Goal: Task Accomplishment & Management: Manage account settings

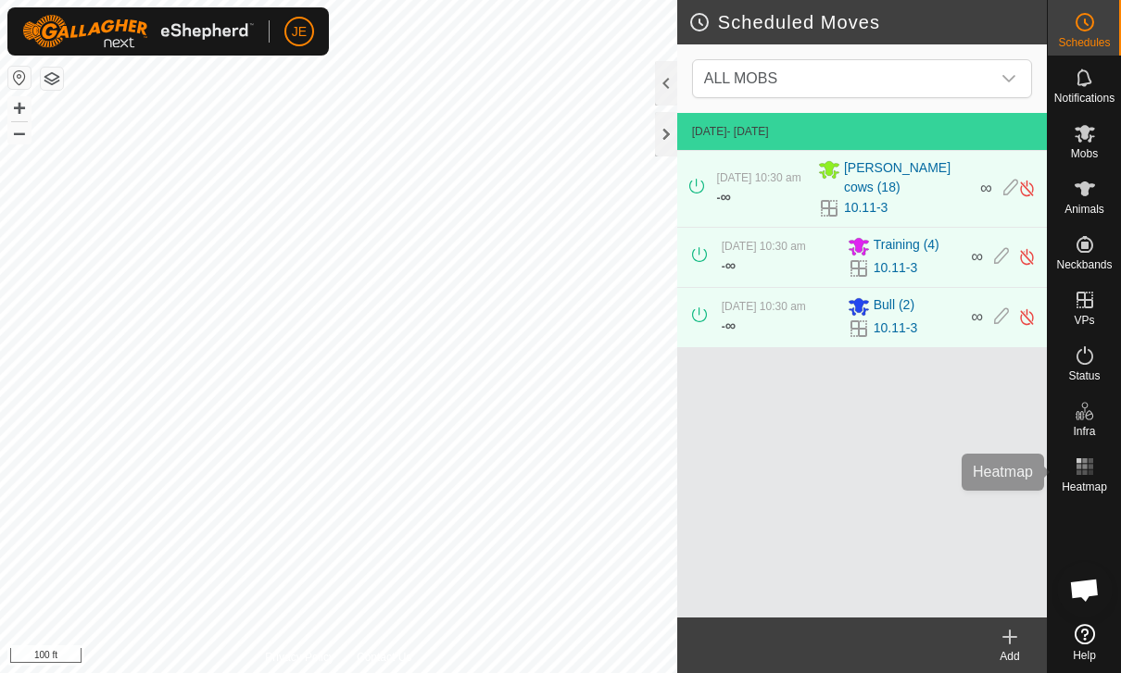
click at [1092, 469] on rect at bounding box center [1089, 466] width 5 height 5
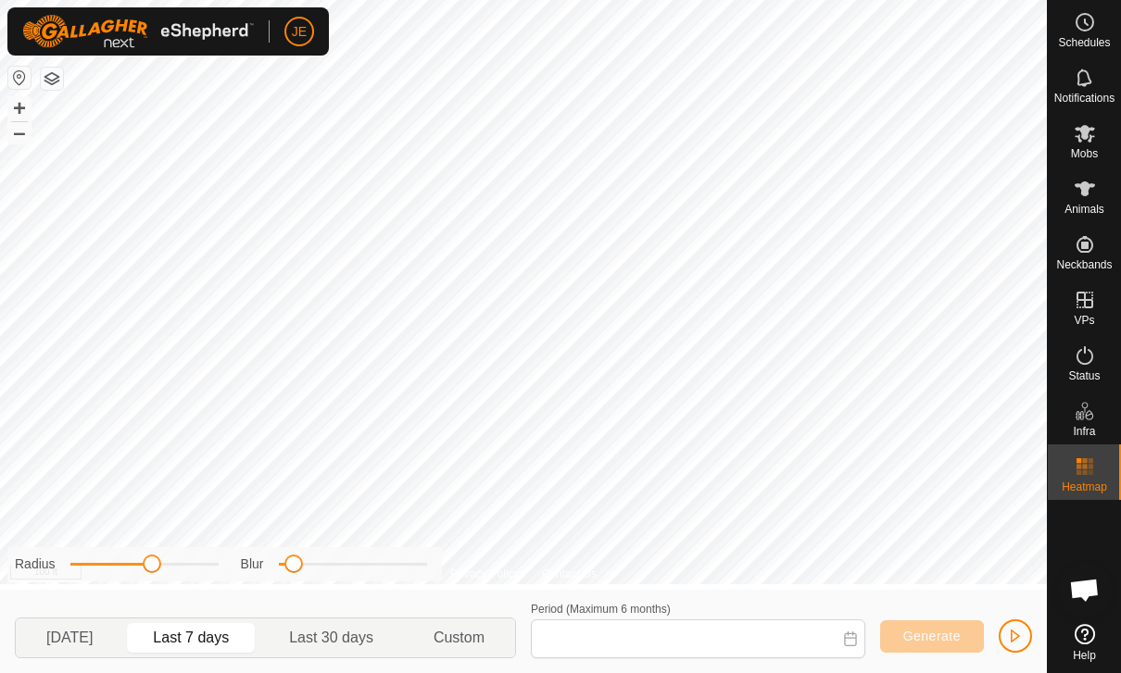
type input "[DATE] - [DATE]"
click at [1011, 631] on span "button" at bounding box center [1015, 636] width 15 height 15
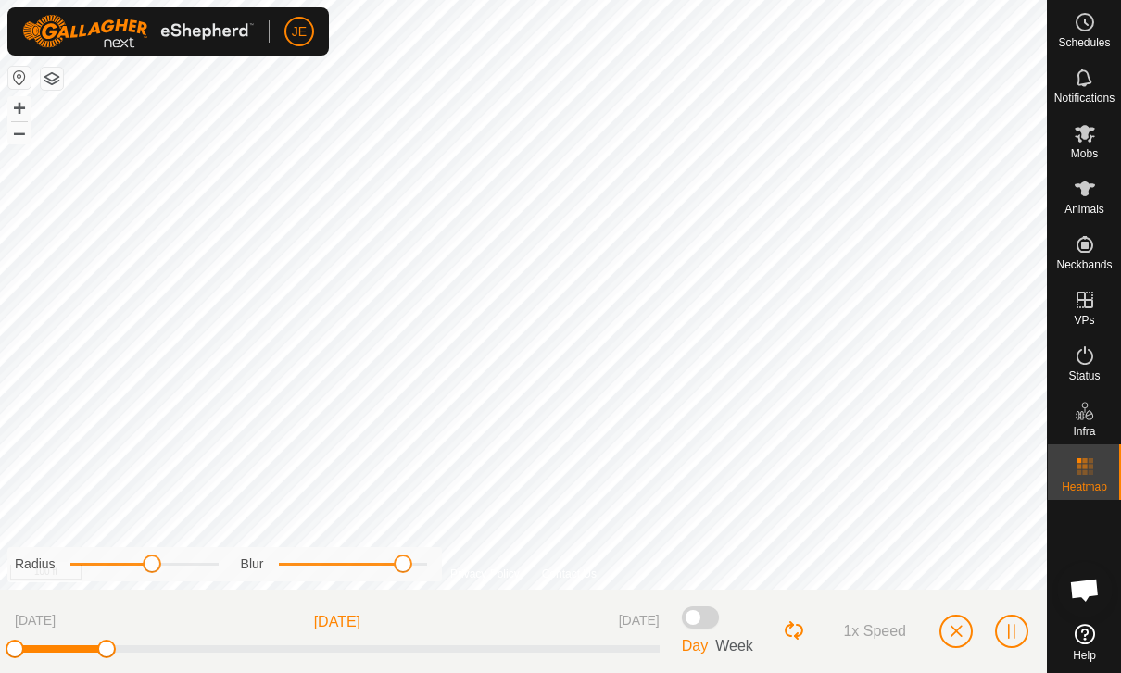
click at [959, 626] on span "button" at bounding box center [955, 631] width 15 height 15
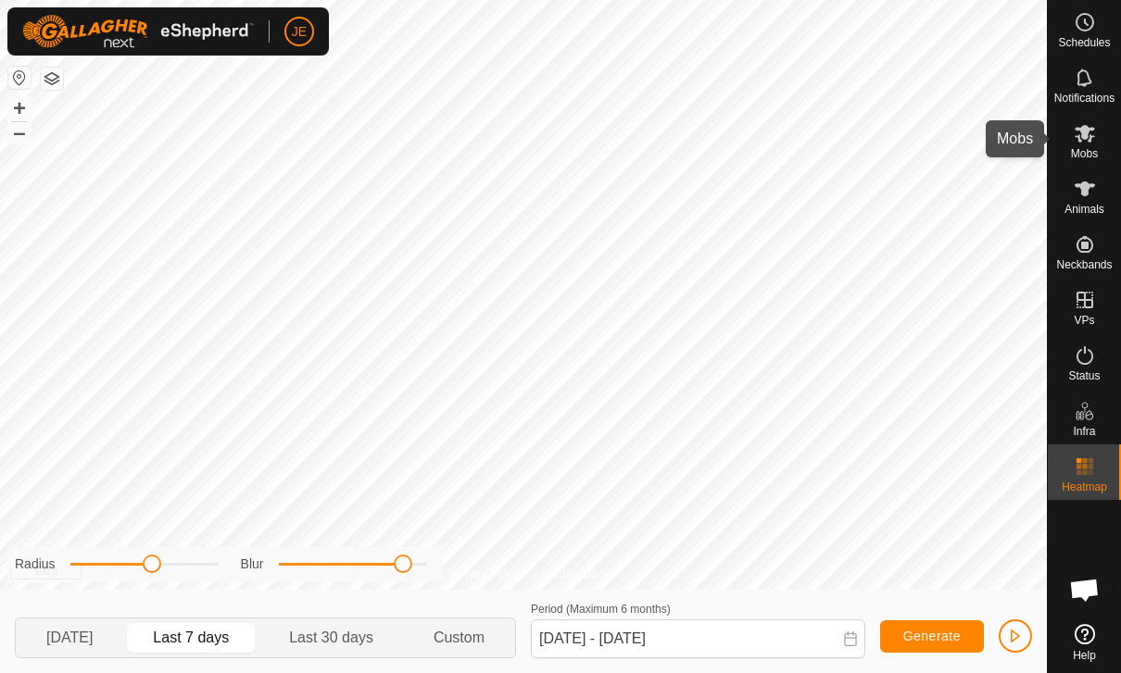
click at [1090, 144] on es-mob-svg-icon at bounding box center [1084, 134] width 33 height 30
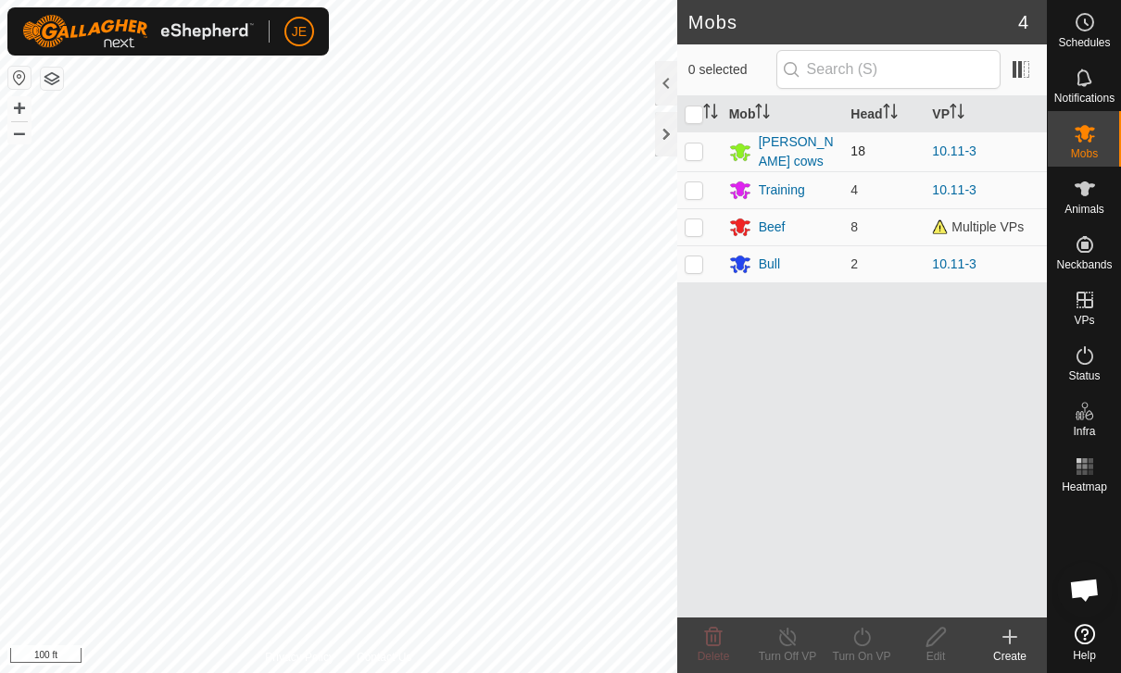
click at [704, 152] on td at bounding box center [699, 152] width 44 height 40
checkbox input "true"
click at [869, 639] on icon at bounding box center [861, 637] width 17 height 19
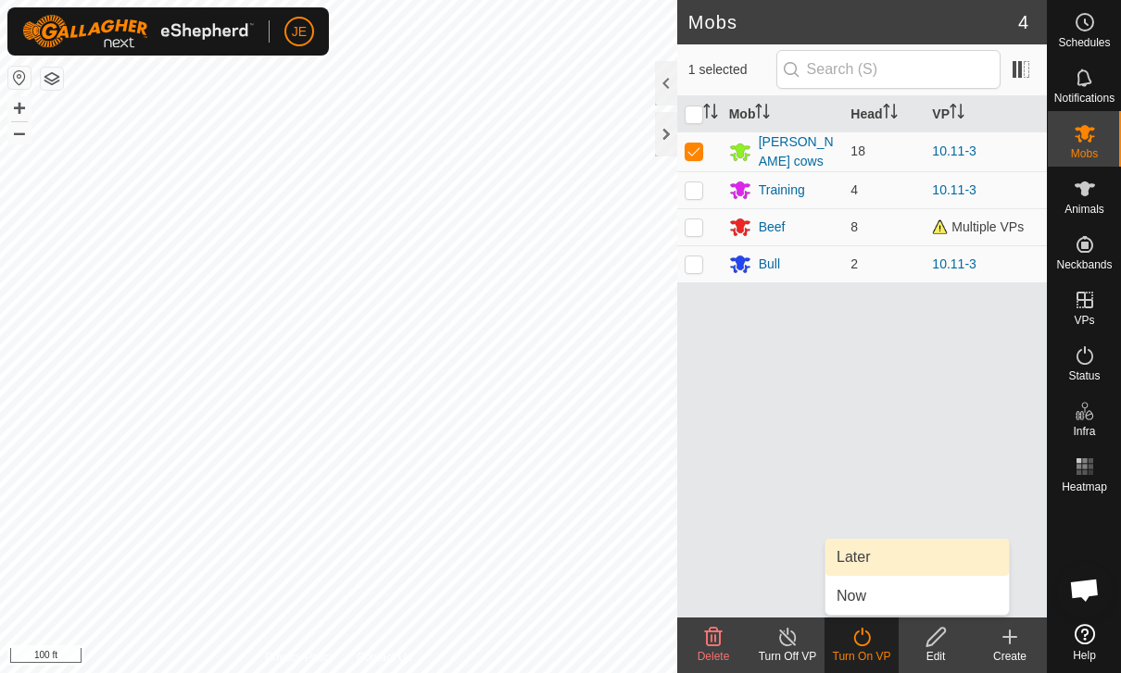
click at [862, 557] on span "Later" at bounding box center [852, 557] width 33 height 22
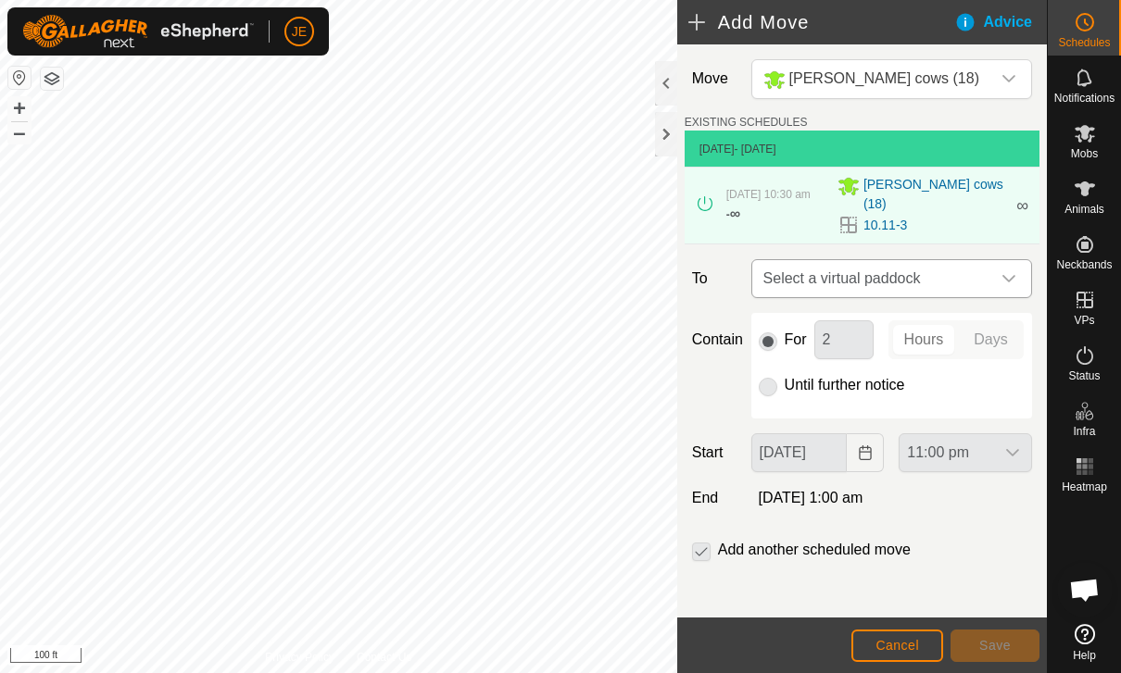
click at [988, 273] on span "Select a virtual paddock" at bounding box center [873, 278] width 234 height 37
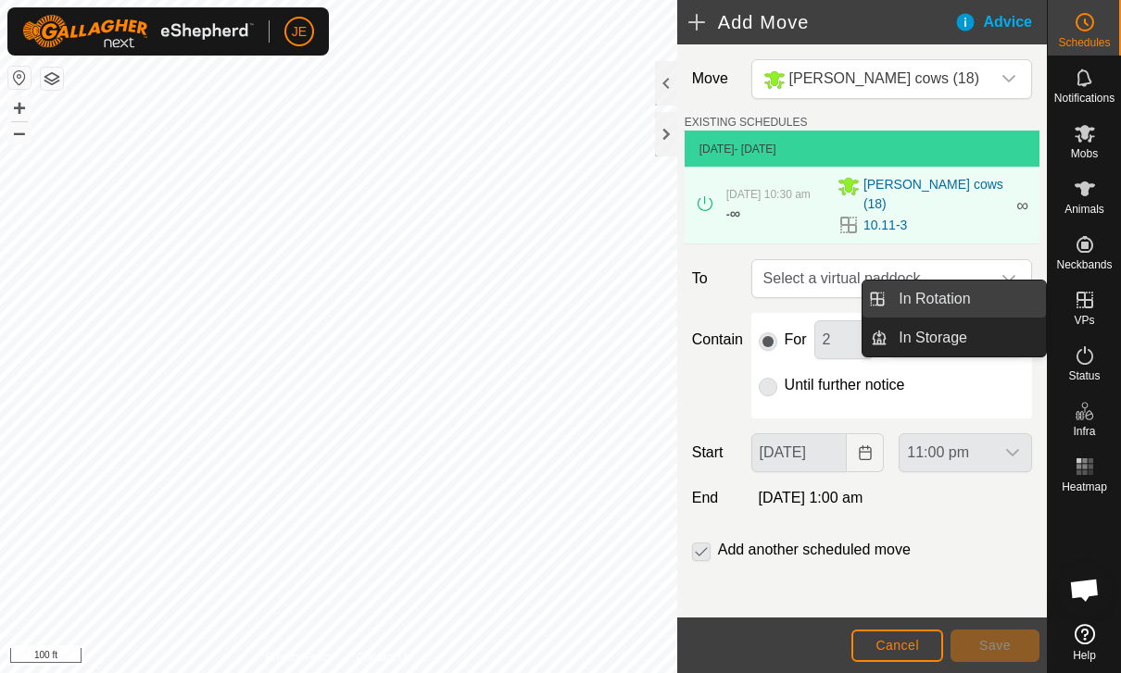
click at [995, 296] on link "In Rotation" at bounding box center [966, 299] width 158 height 37
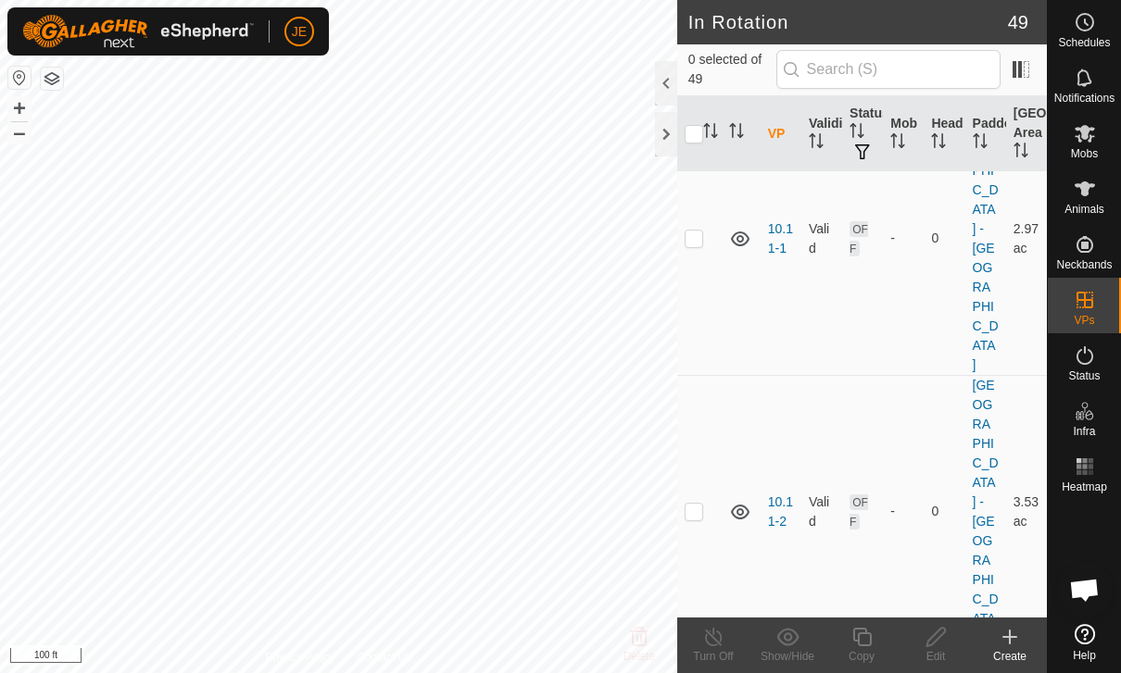
scroll to position [107, 0]
checkbox input "true"
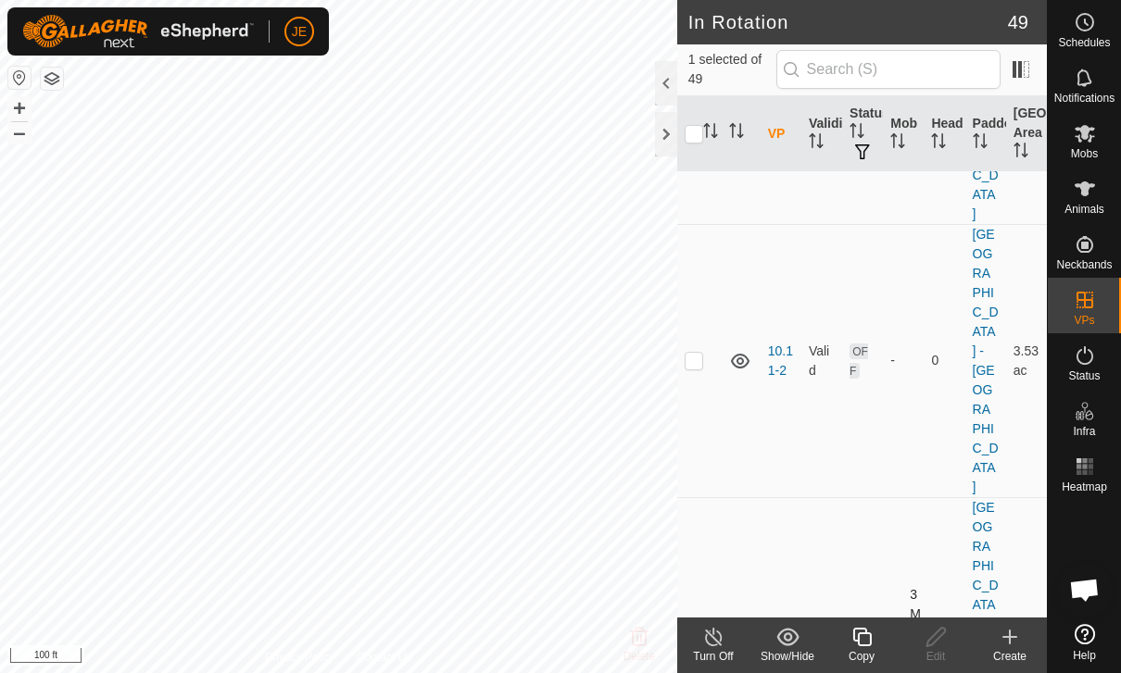
scroll to position [270, 0]
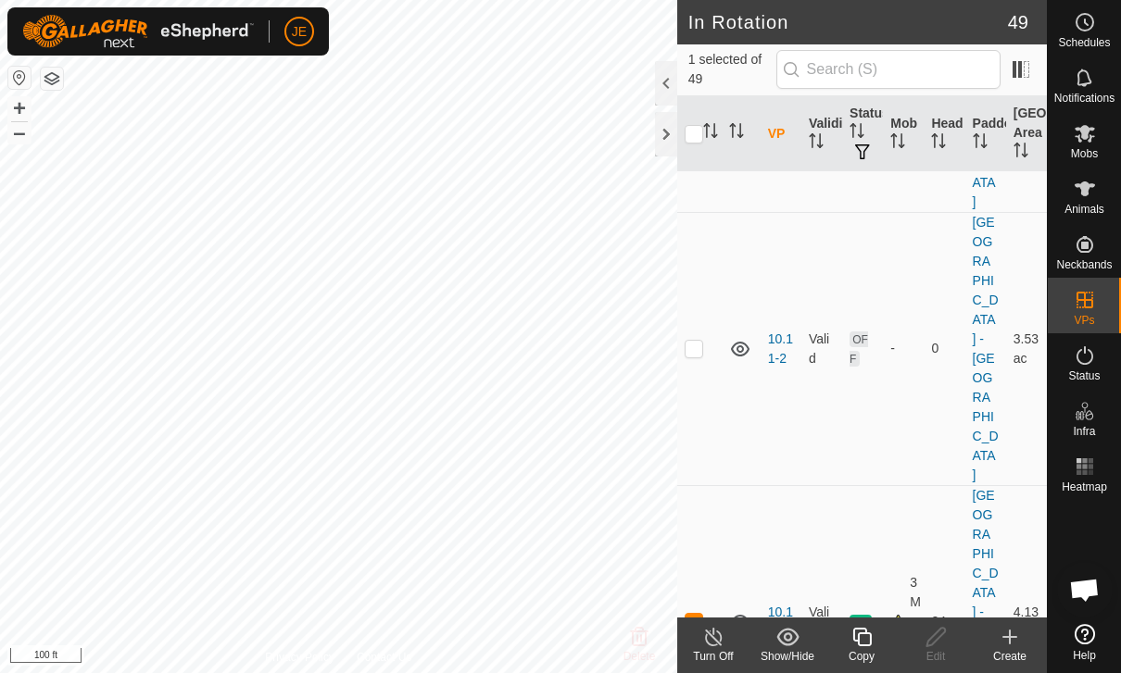
checkbox input "true"
click at [686, 614] on p-checkbox at bounding box center [693, 621] width 19 height 15
checkbox input "false"
click at [942, 636] on icon at bounding box center [935, 637] width 23 height 22
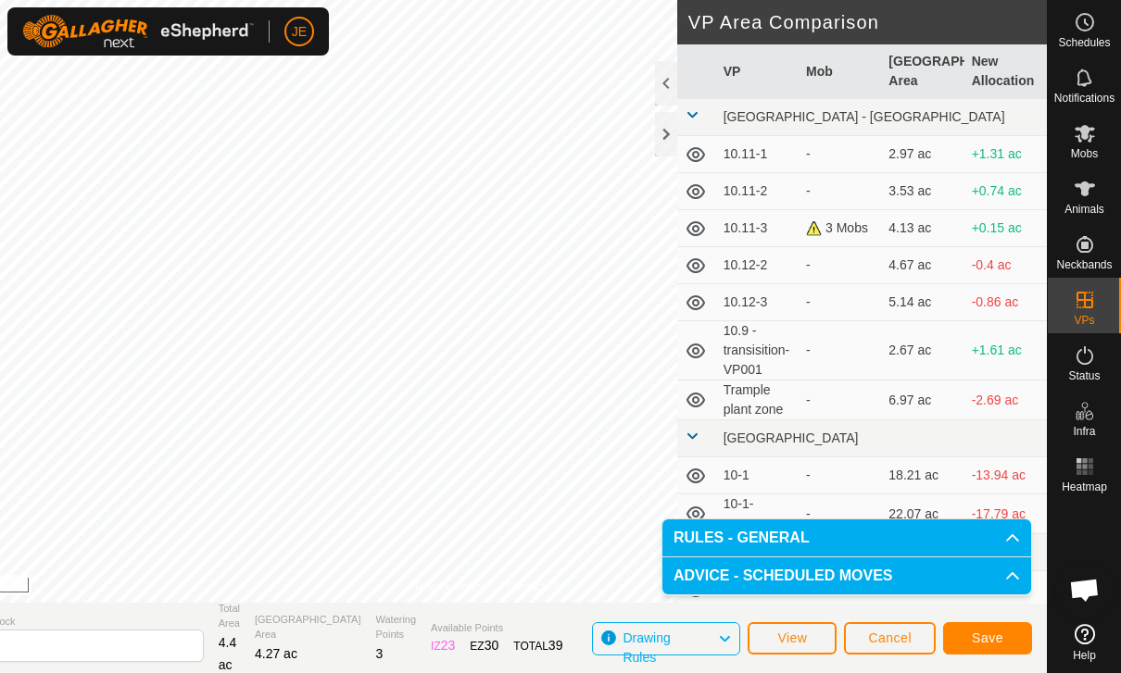
click at [1016, 643] on button "Save" at bounding box center [987, 638] width 89 height 32
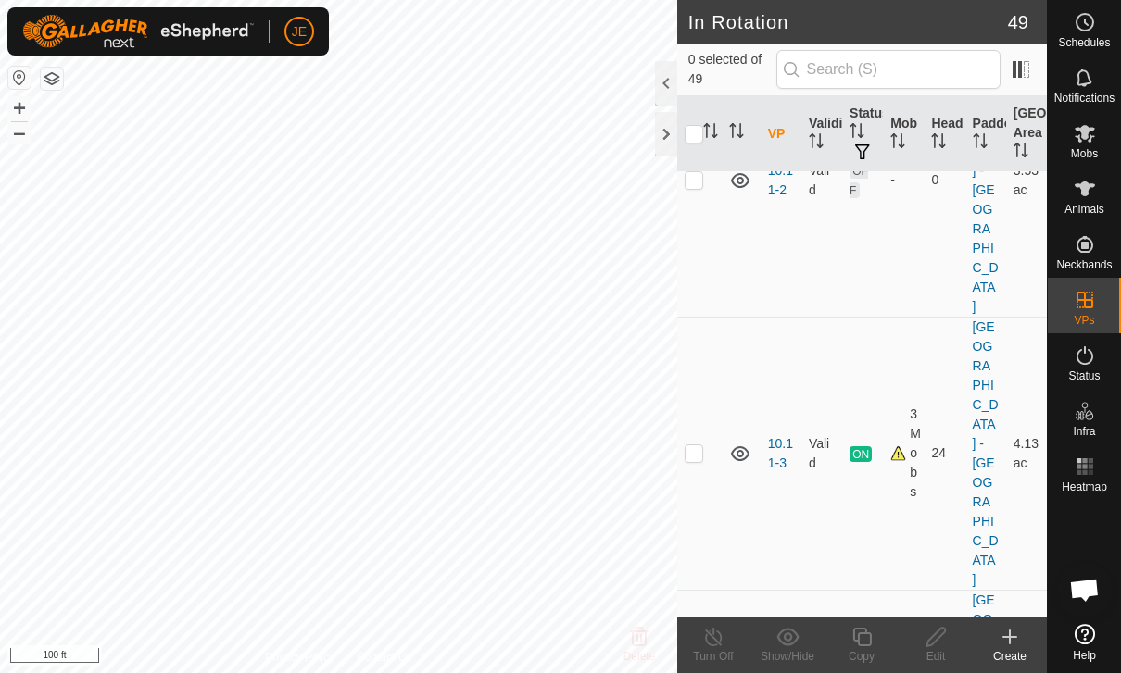
scroll to position [439, 0]
checkbox input "true"
click at [925, 637] on icon at bounding box center [935, 637] width 23 height 22
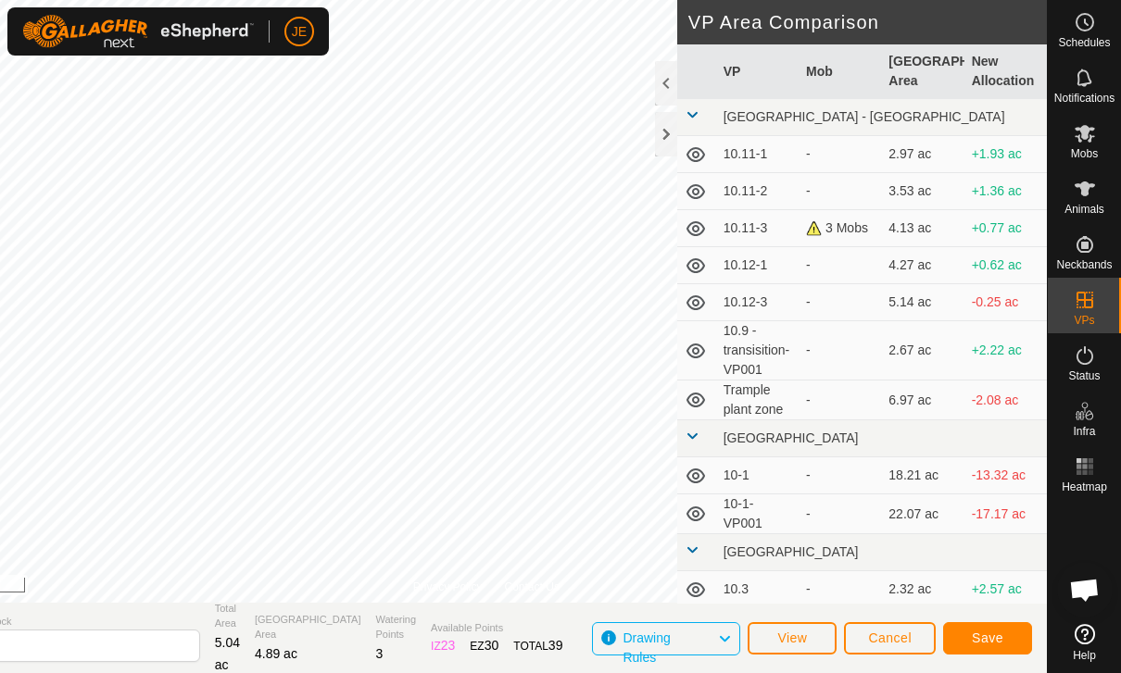
click at [1000, 653] on button "Save" at bounding box center [987, 638] width 89 height 32
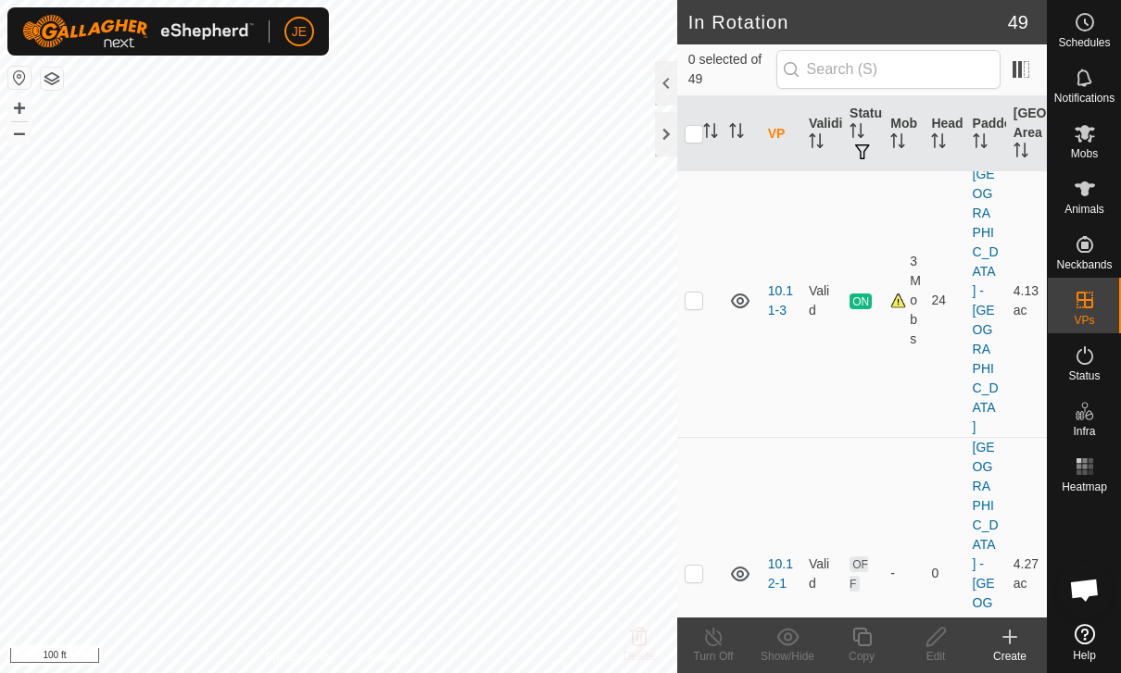
scroll to position [642, 0]
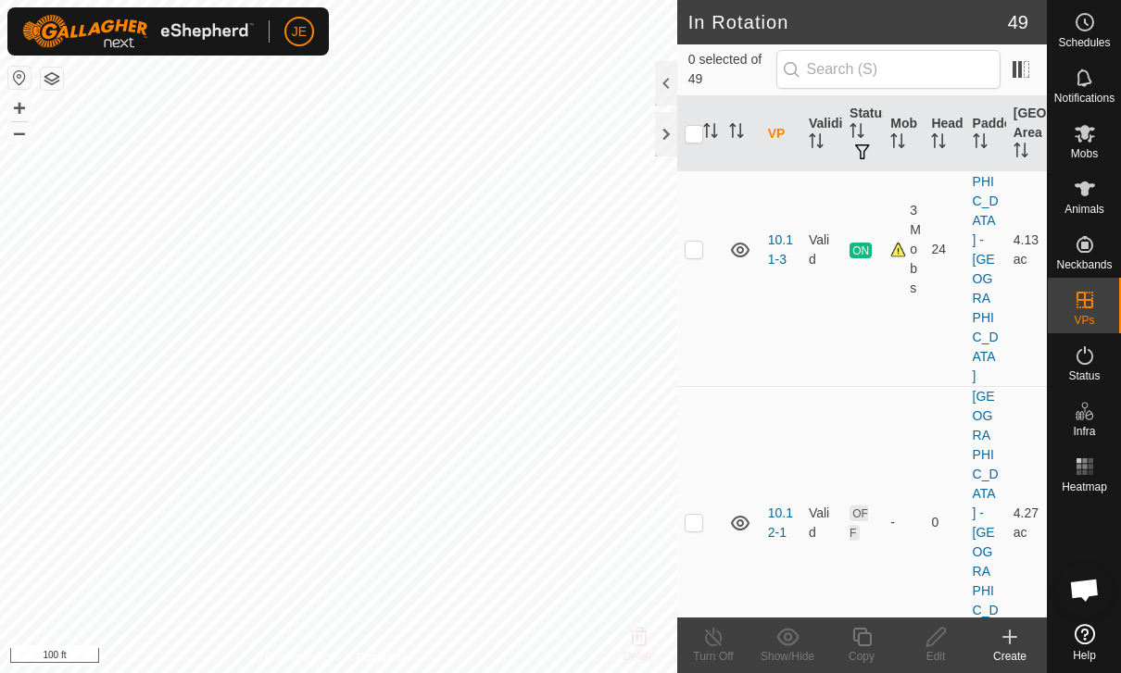
checkbox input "true"
click at [932, 642] on icon at bounding box center [935, 637] width 23 height 22
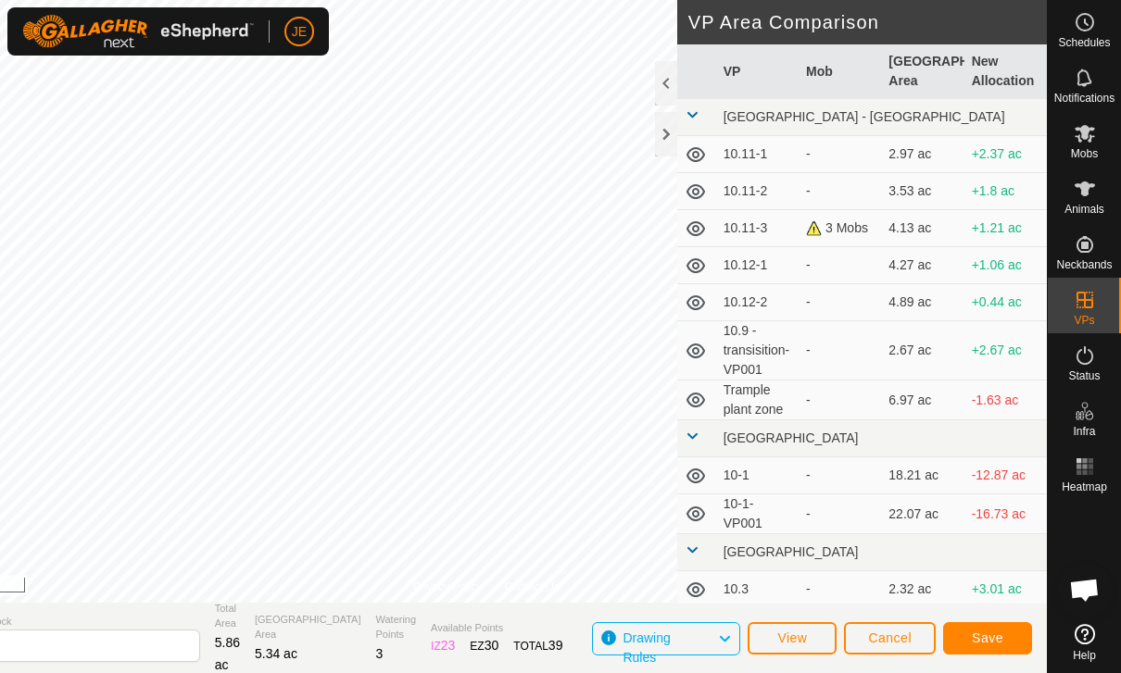
click at [1004, 638] on button "Save" at bounding box center [987, 638] width 89 height 32
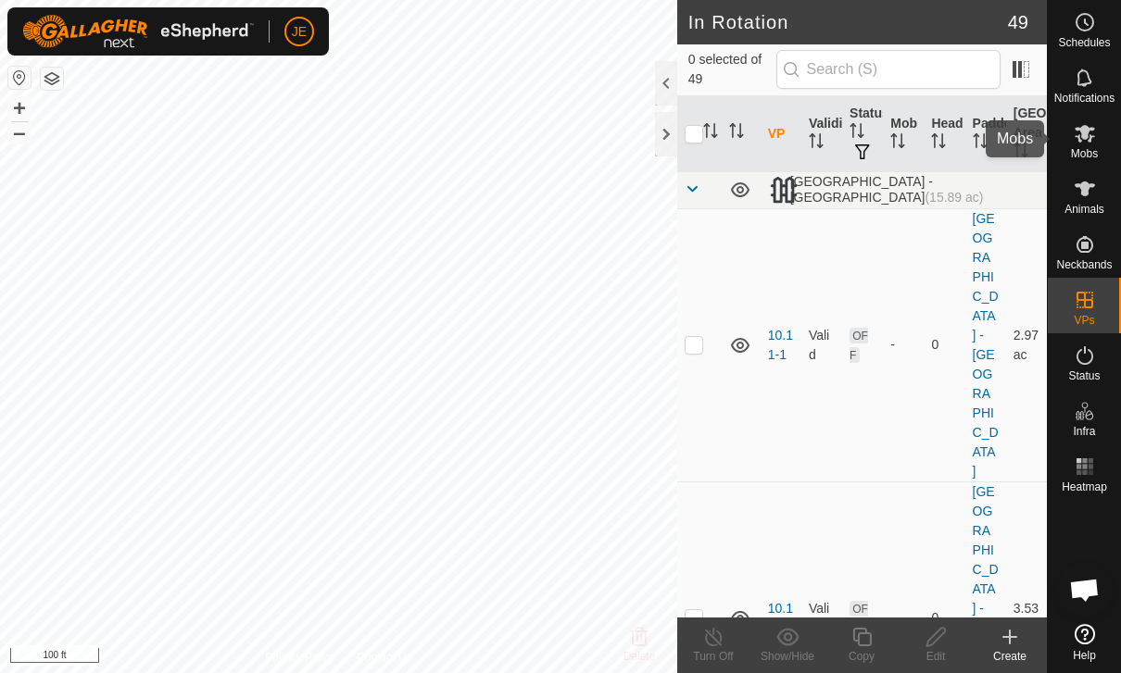
click at [1096, 151] on span "Mobs" at bounding box center [1084, 153] width 27 height 11
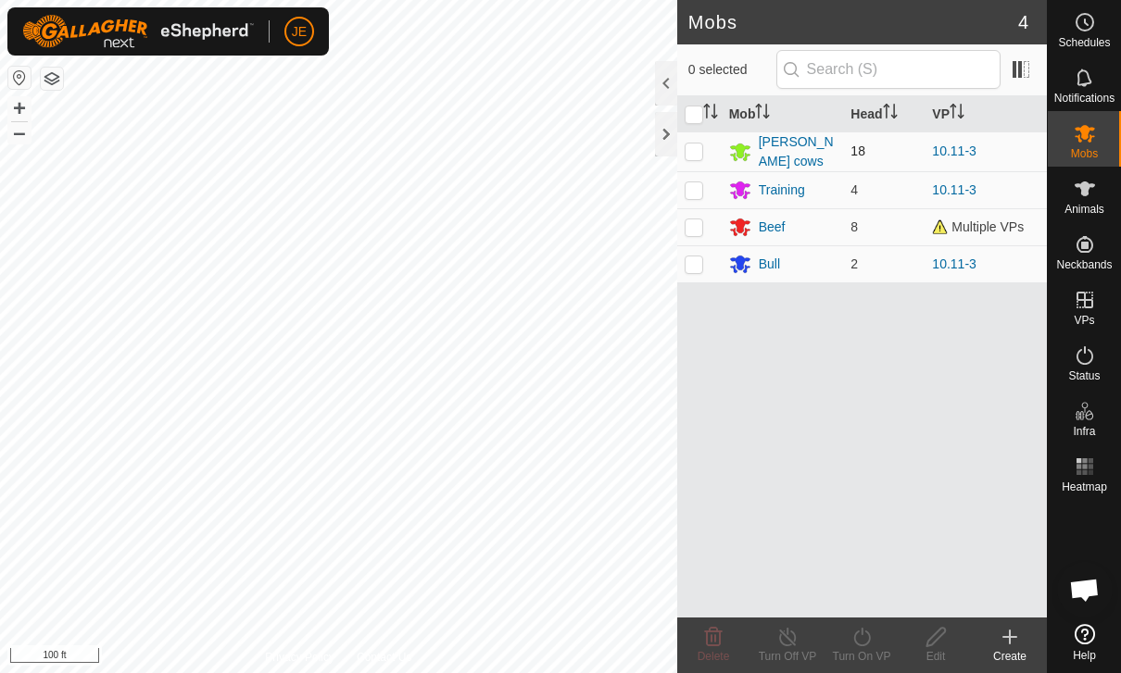
click at [704, 151] on td at bounding box center [699, 152] width 44 height 40
checkbox input "true"
click at [861, 643] on icon at bounding box center [861, 637] width 23 height 22
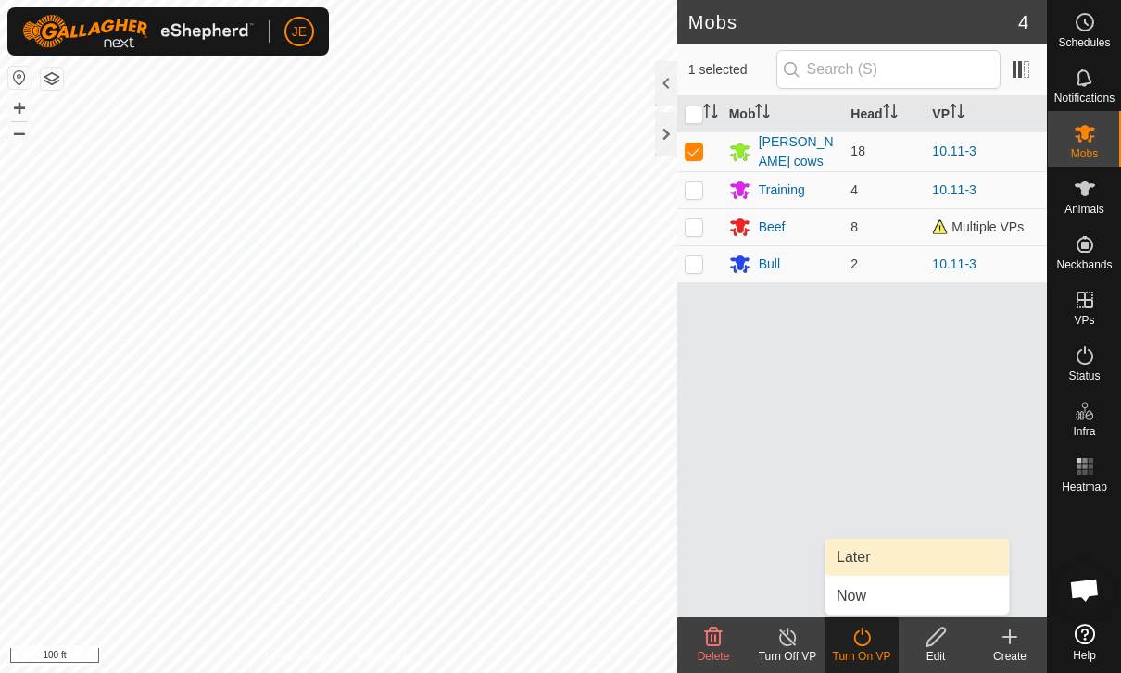
click at [872, 549] on link "Later" at bounding box center [916, 557] width 183 height 37
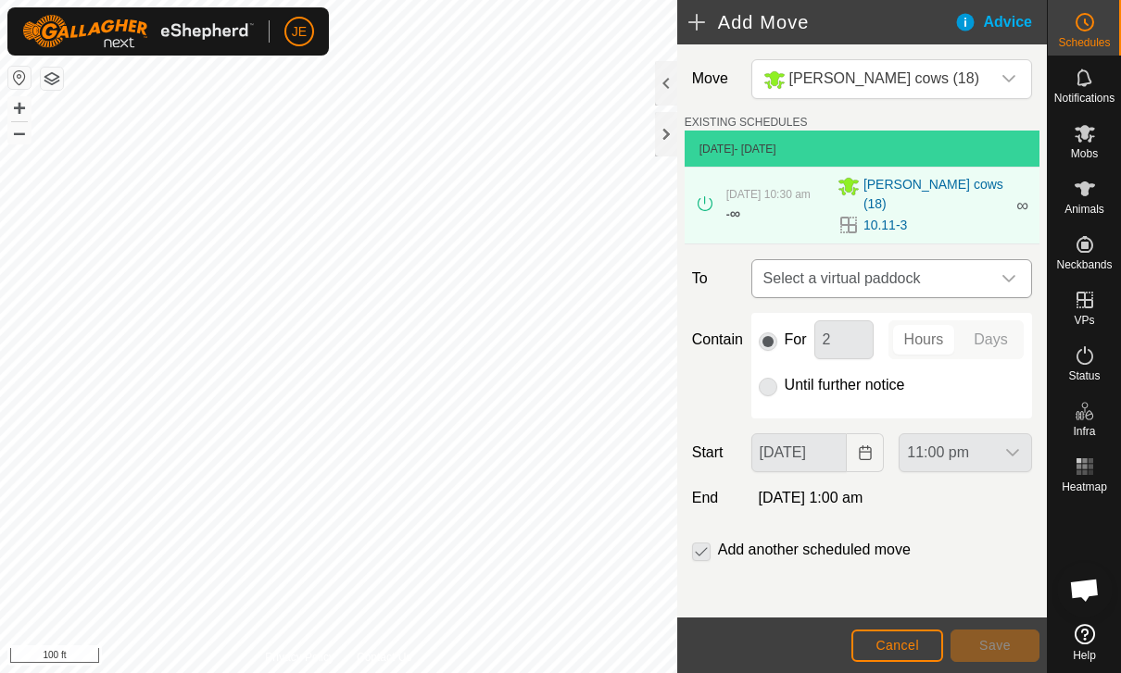
click at [975, 273] on span "Select a virtual paddock" at bounding box center [873, 278] width 234 height 37
click at [984, 24] on div "Advice" at bounding box center [1000, 22] width 93 height 22
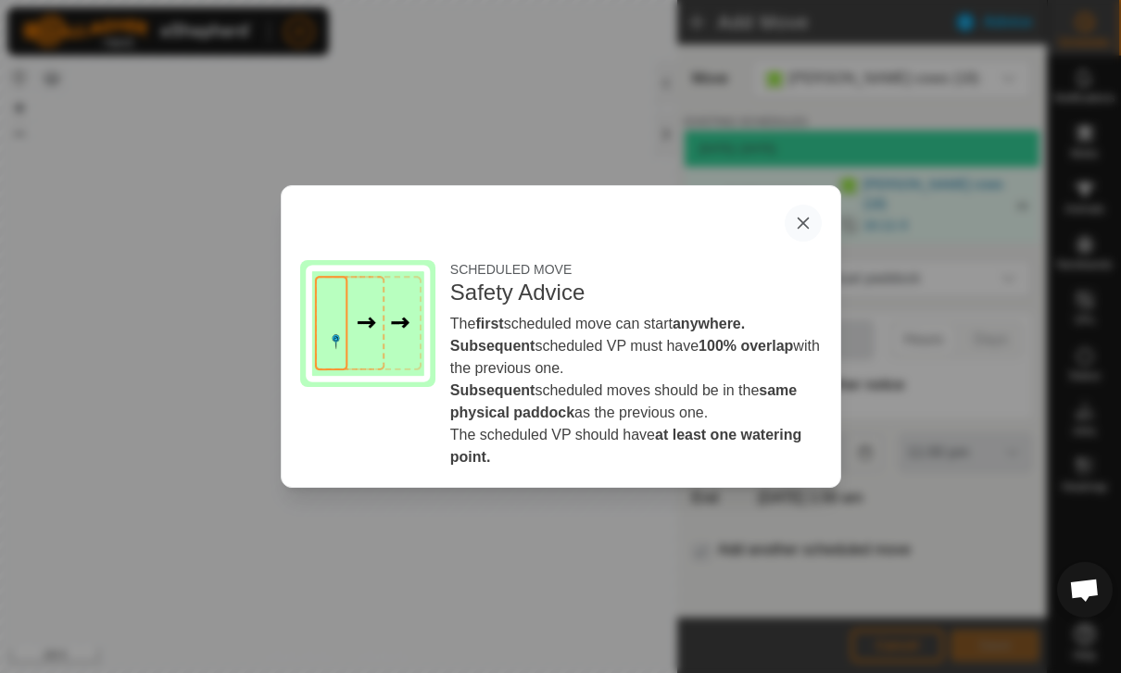
click at [807, 220] on icon "button" at bounding box center [803, 223] width 15 height 15
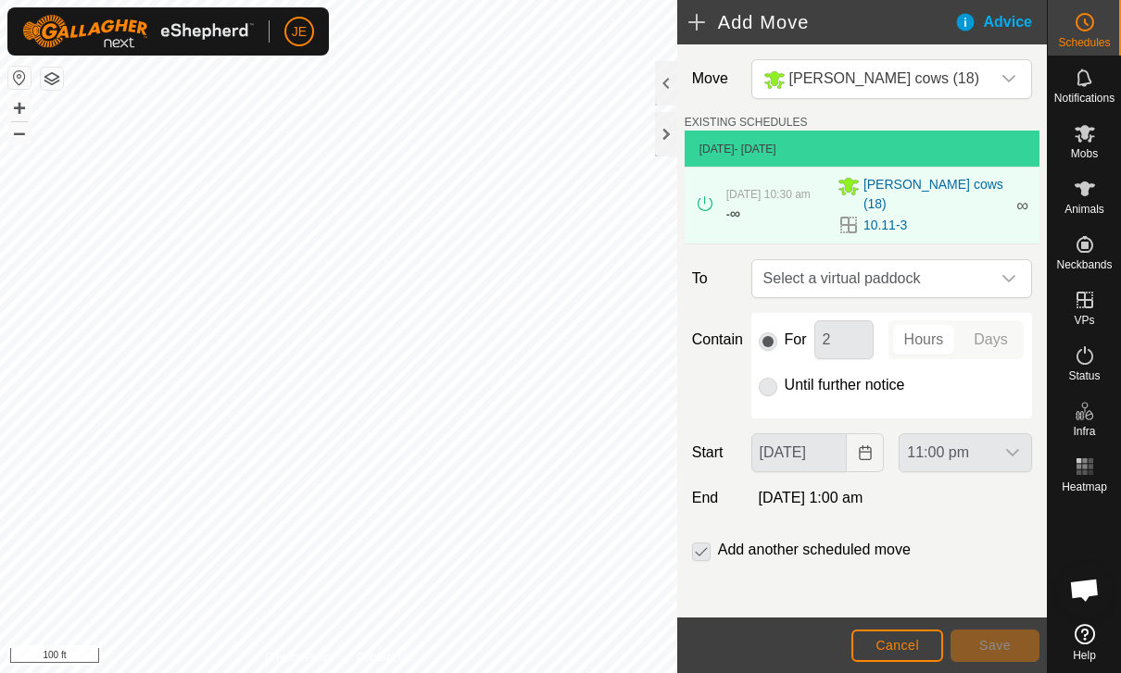
click at [922, 646] on button "Cancel" at bounding box center [897, 646] width 92 height 32
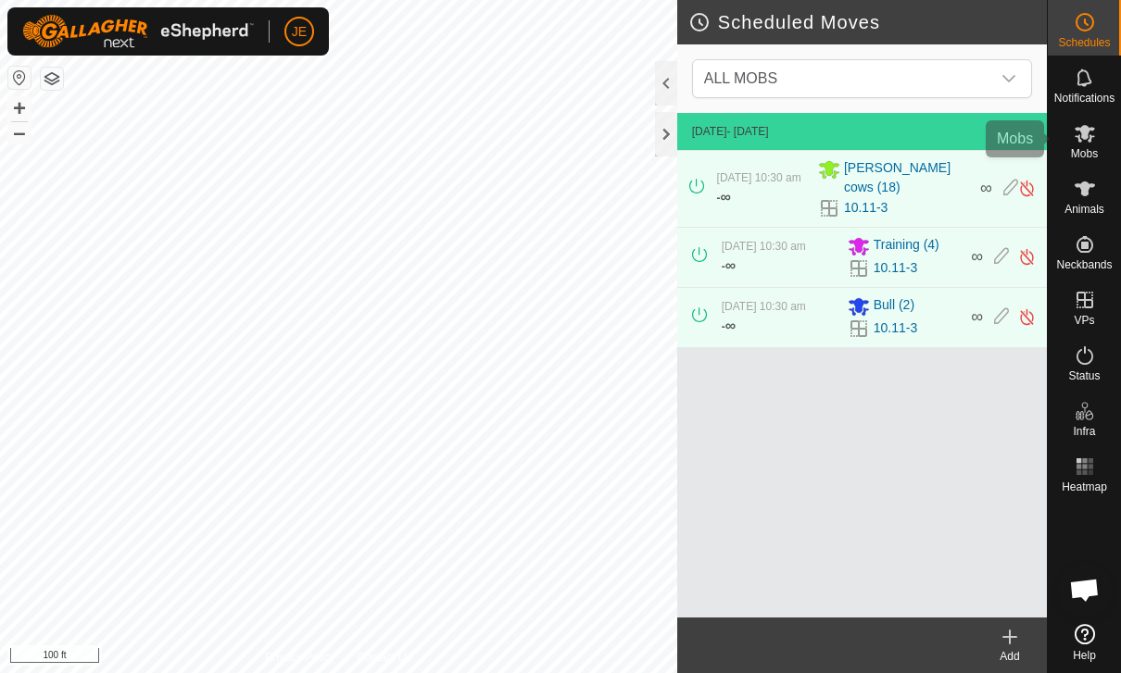
click at [1093, 136] on icon at bounding box center [1084, 134] width 20 height 18
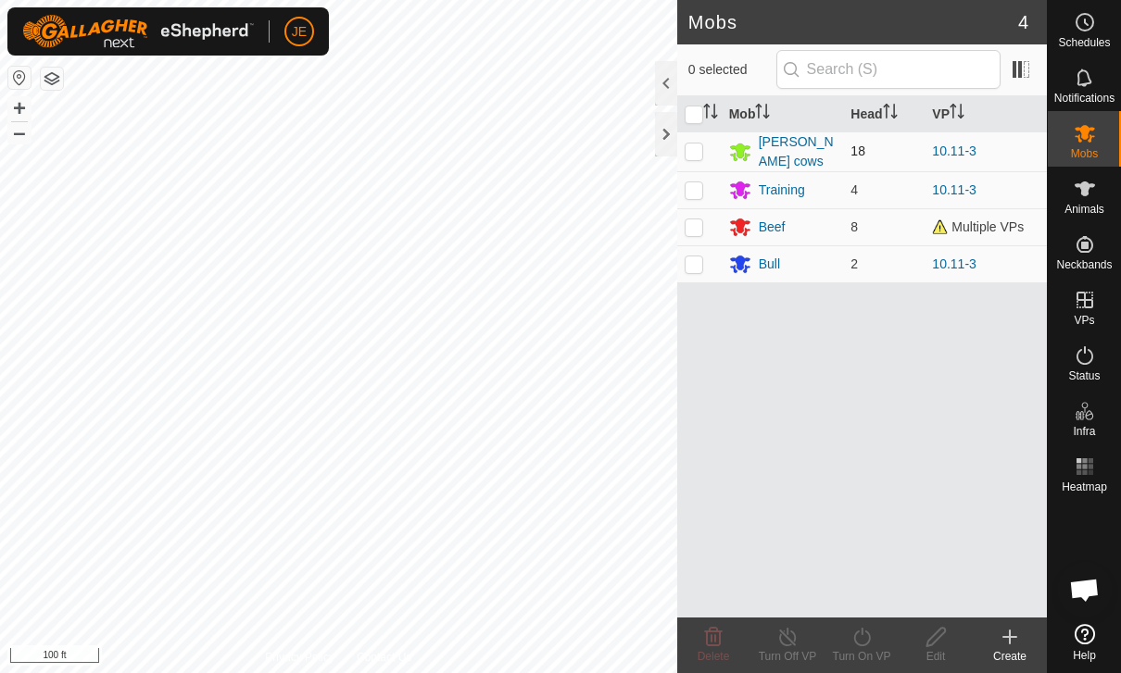
click at [689, 144] on p-checkbox at bounding box center [693, 151] width 19 height 15
checkbox input "true"
click at [693, 190] on p-checkbox at bounding box center [693, 189] width 19 height 15
checkbox input "true"
click at [699, 268] on p-checkbox at bounding box center [693, 264] width 19 height 15
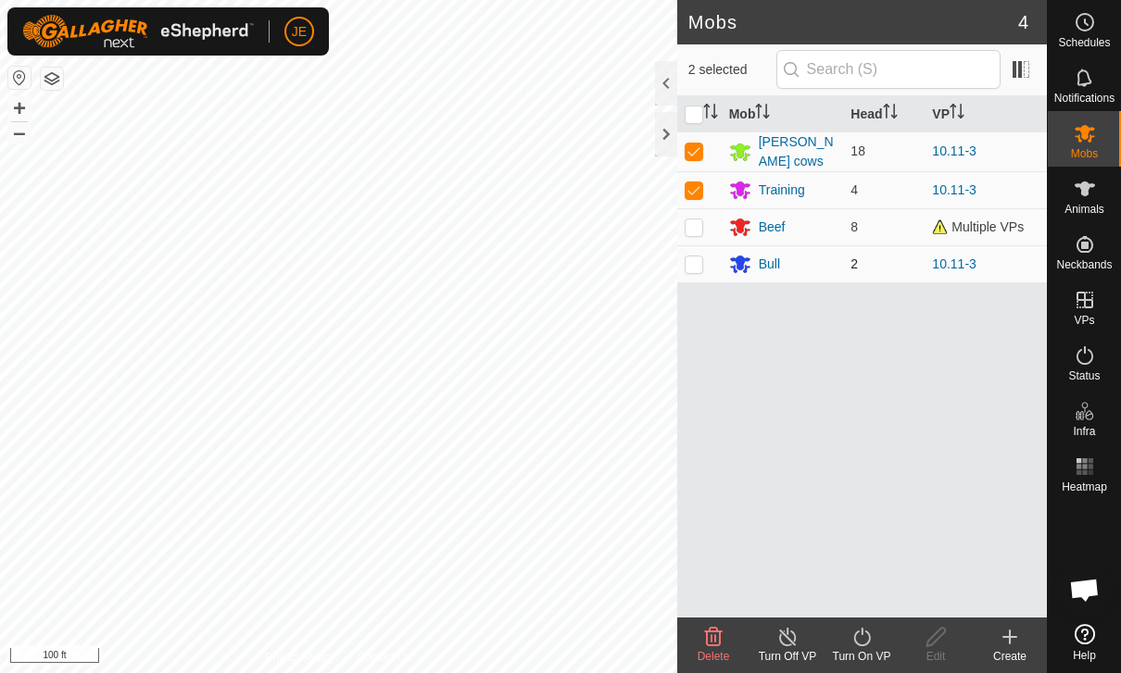
checkbox input "true"
click at [866, 635] on icon at bounding box center [861, 637] width 23 height 22
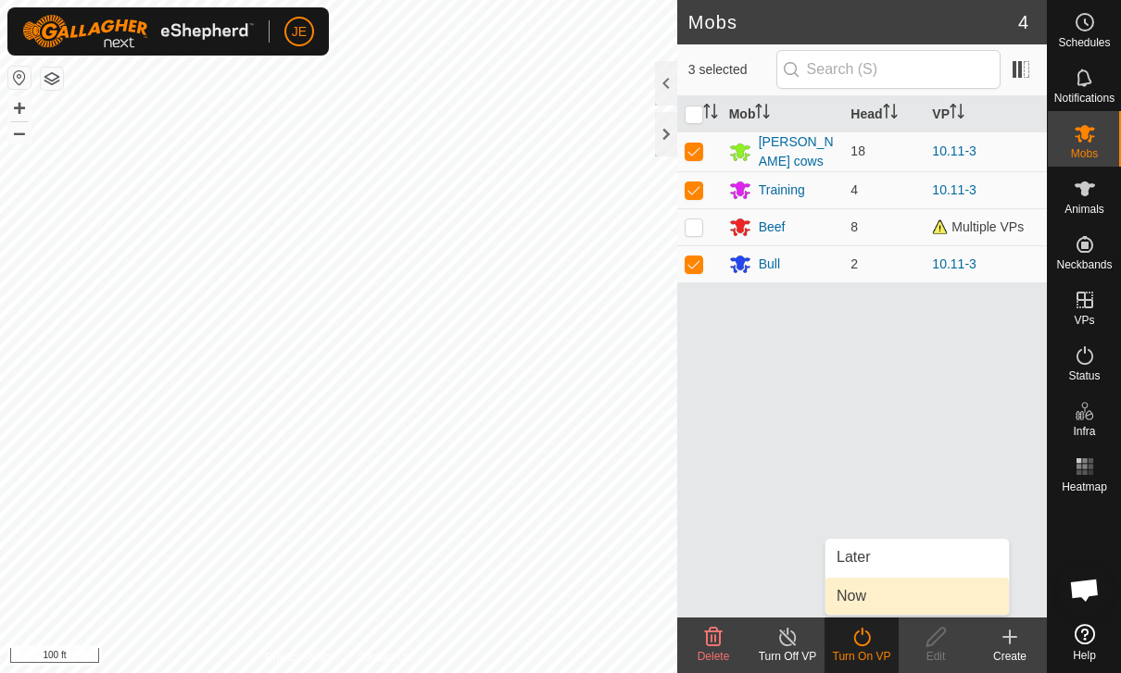
click at [874, 593] on link "Now" at bounding box center [916, 596] width 183 height 37
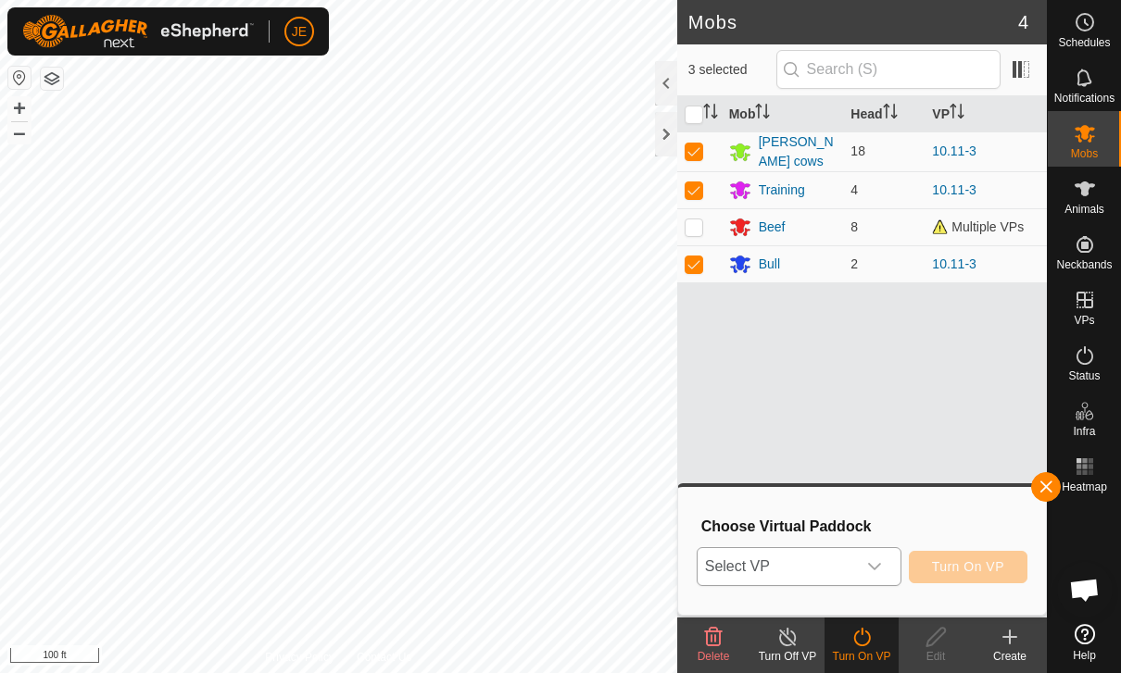
click at [871, 566] on icon "dropdown trigger" at bounding box center [874, 566] width 13 height 7
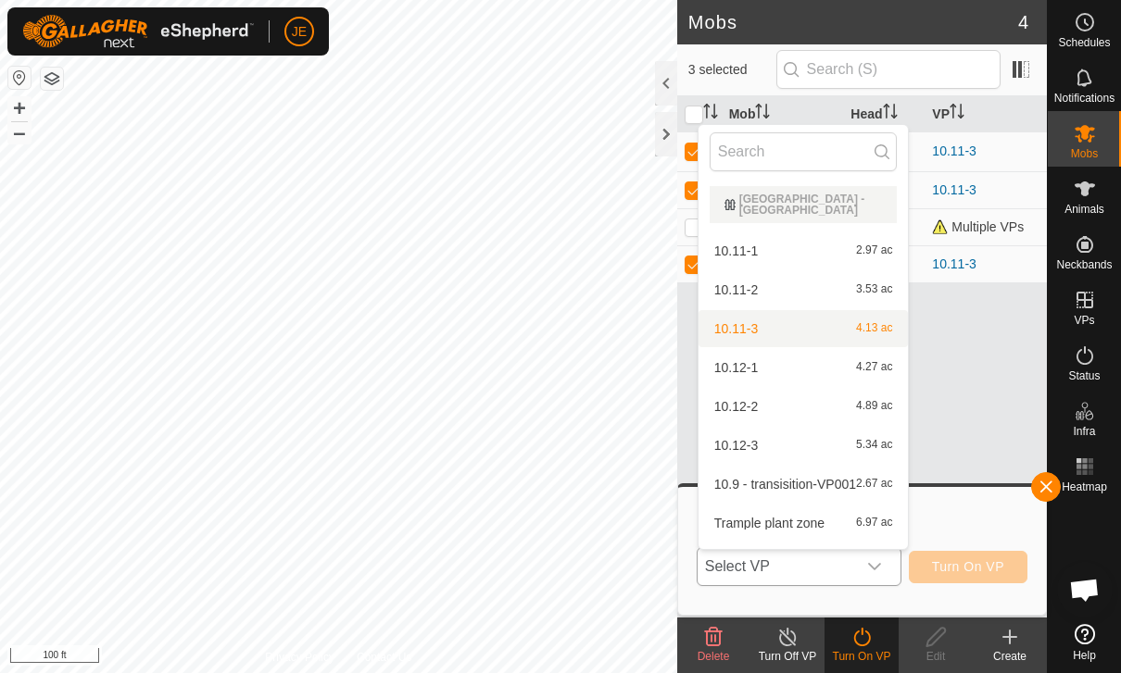
click at [780, 328] on div "10.11-3 4.13 ac" at bounding box center [803, 329] width 188 height 22
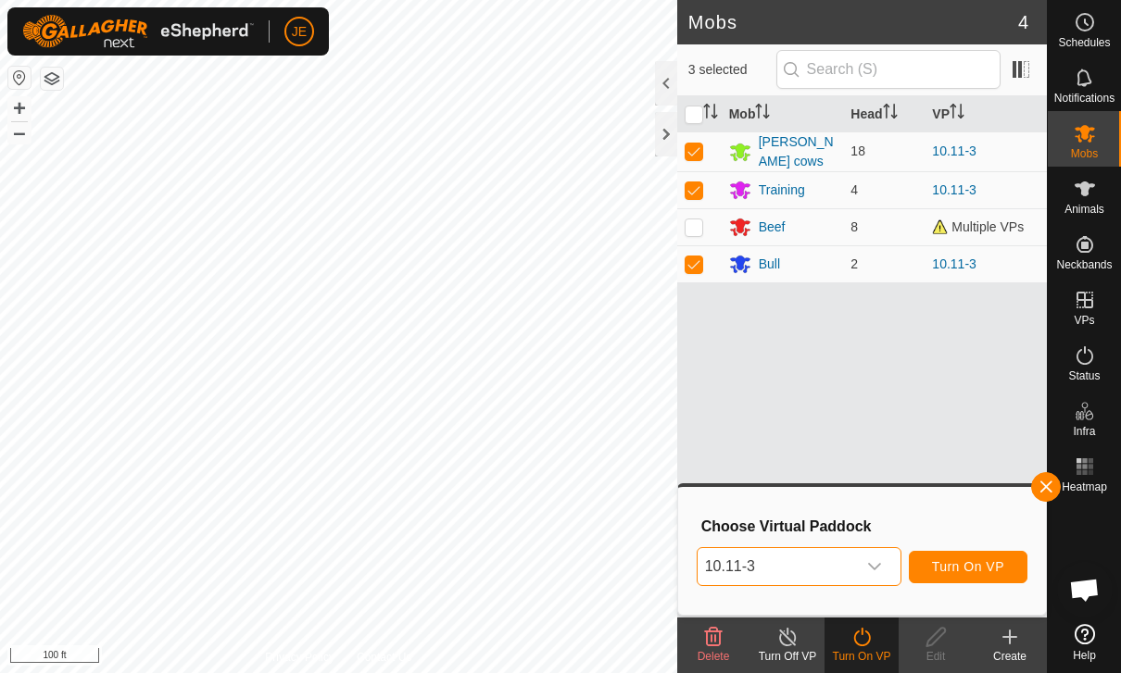
click at [974, 563] on span "Turn On VP" at bounding box center [968, 566] width 72 height 15
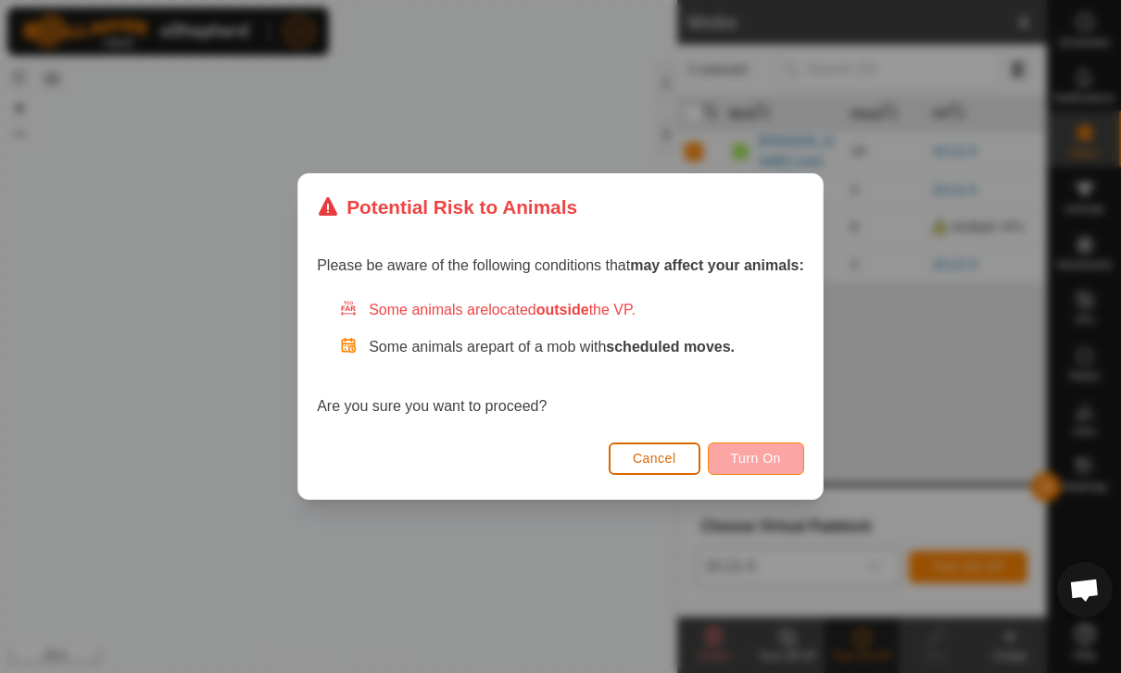
click at [781, 456] on span "Turn On" at bounding box center [756, 458] width 50 height 15
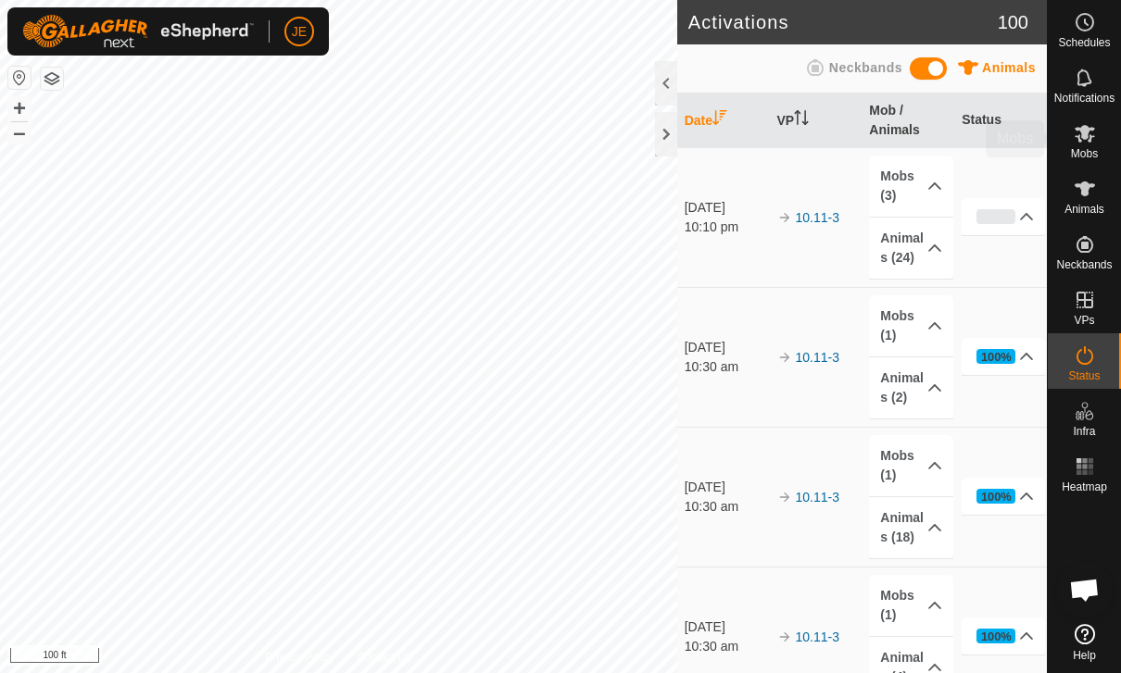
click at [1096, 145] on es-mob-svg-icon at bounding box center [1084, 134] width 33 height 30
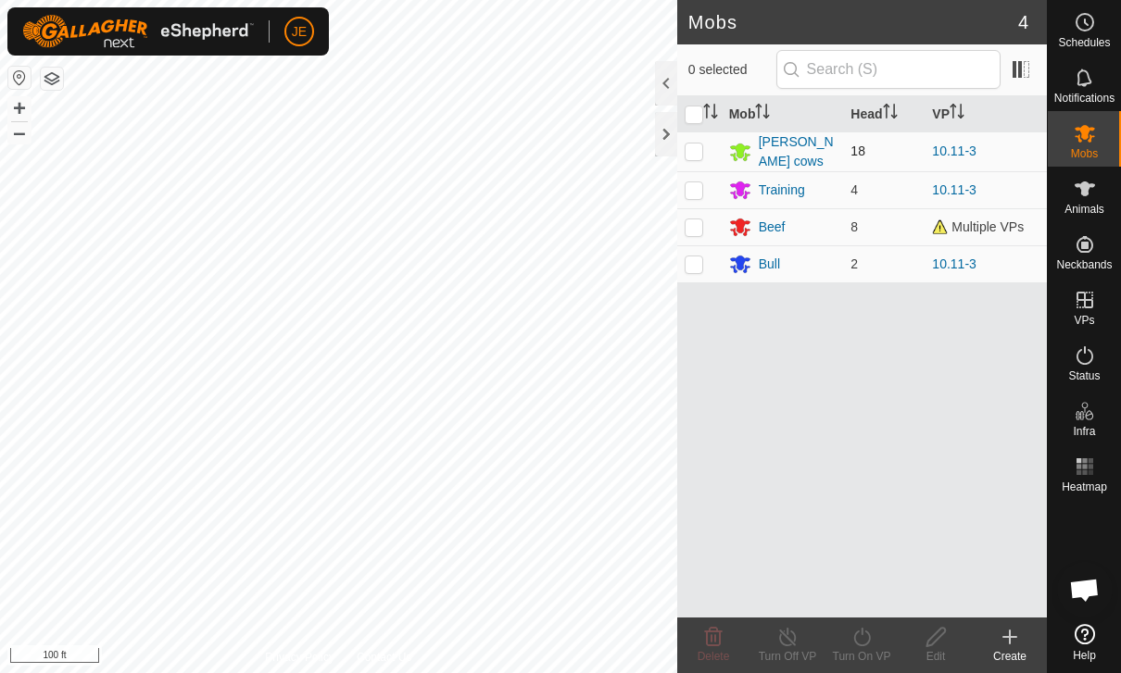
click at [693, 145] on p-checkbox at bounding box center [693, 151] width 19 height 15
checkbox input "true"
click at [868, 631] on icon at bounding box center [861, 637] width 23 height 22
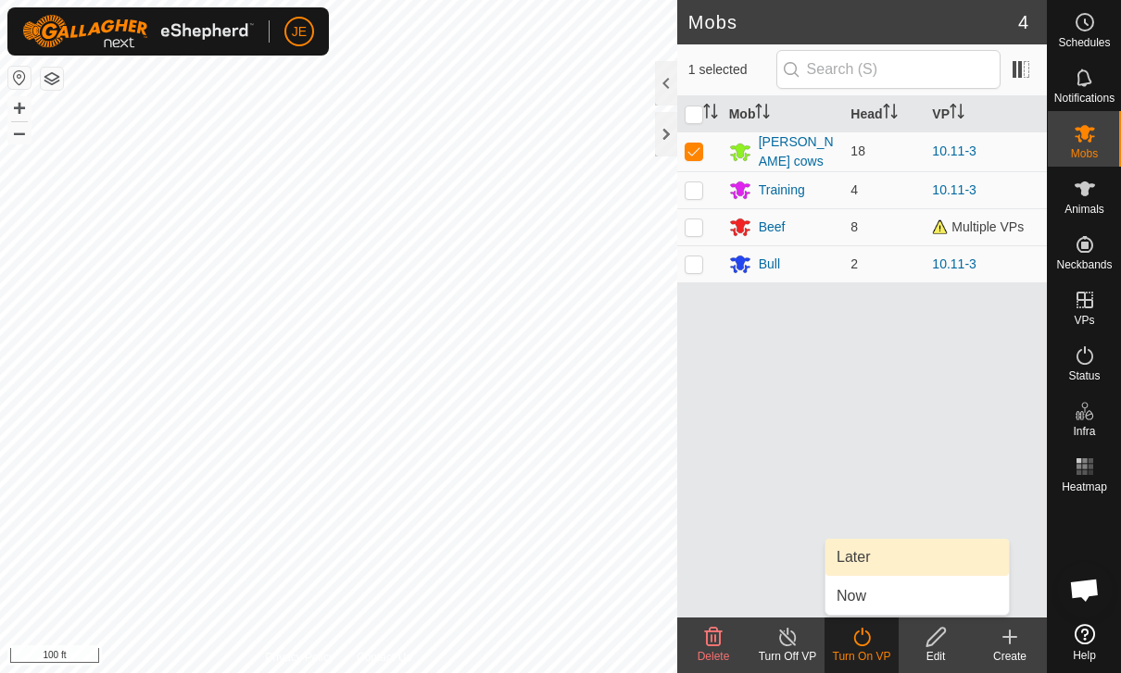
click at [879, 552] on link "Later" at bounding box center [916, 557] width 183 height 37
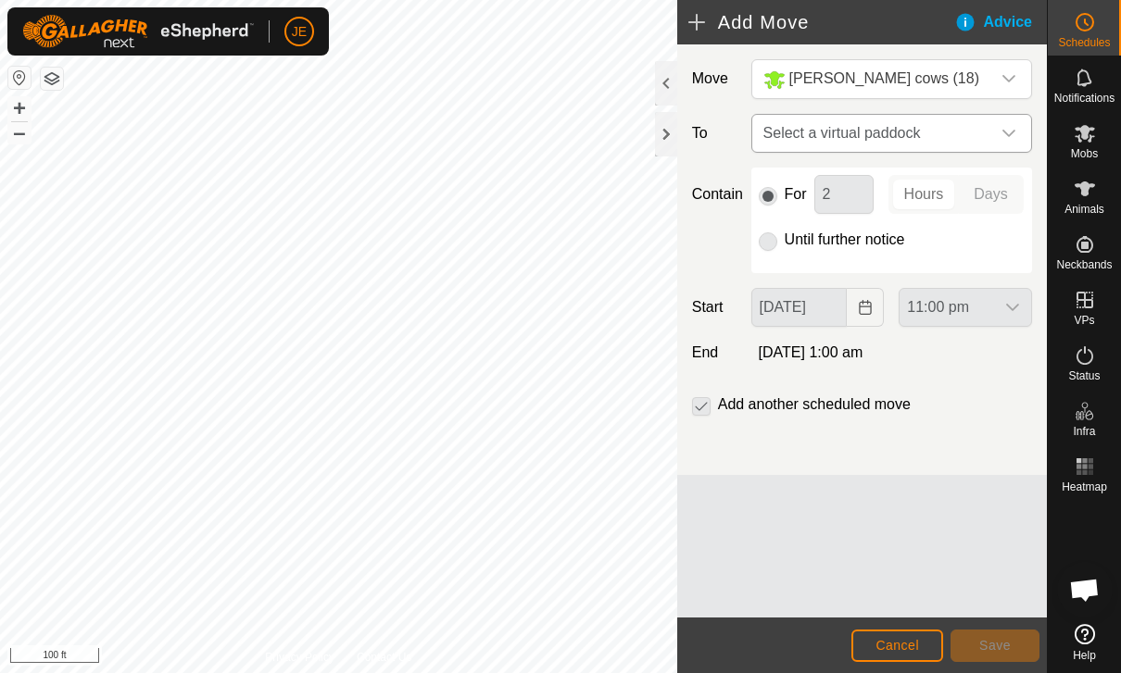
click at [957, 131] on span "Select a virtual paddock" at bounding box center [873, 133] width 234 height 37
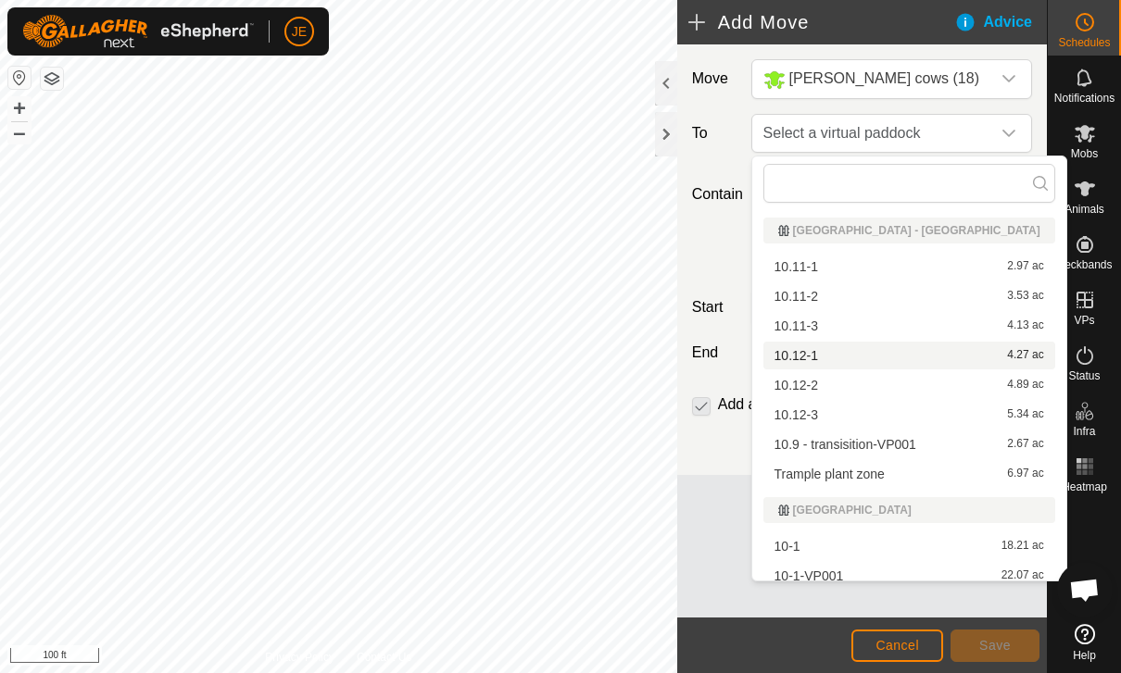
click at [799, 354] on span "10.12-1" at bounding box center [796, 355] width 44 height 13
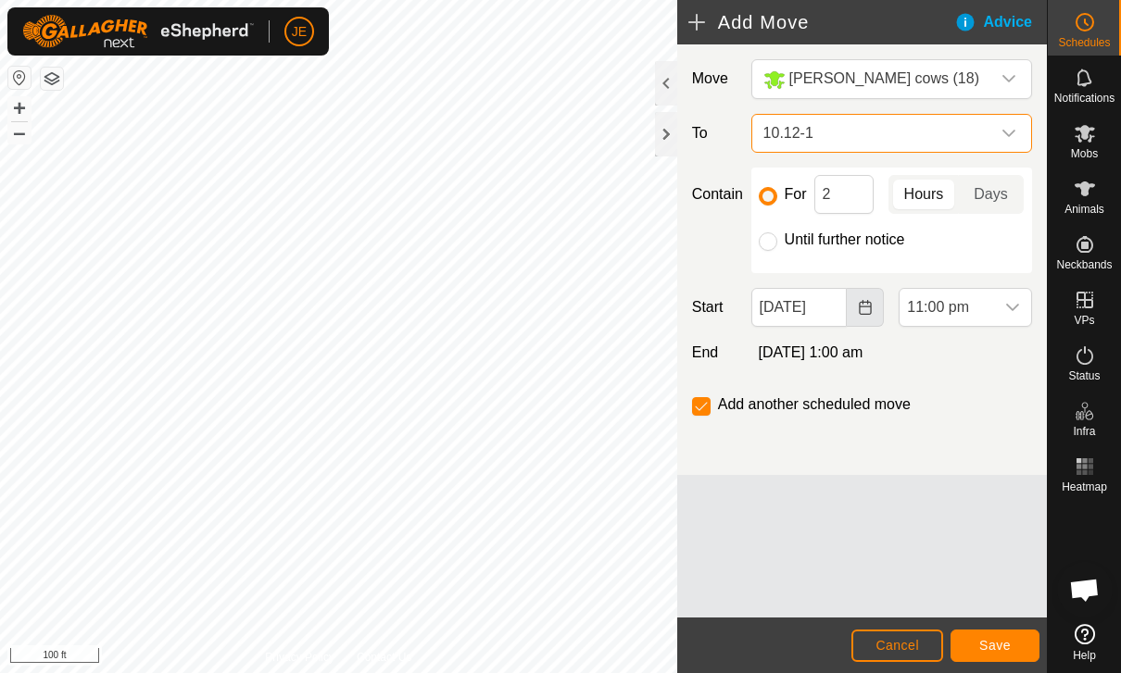
click at [847, 308] on button "Choose Date" at bounding box center [864, 307] width 37 height 39
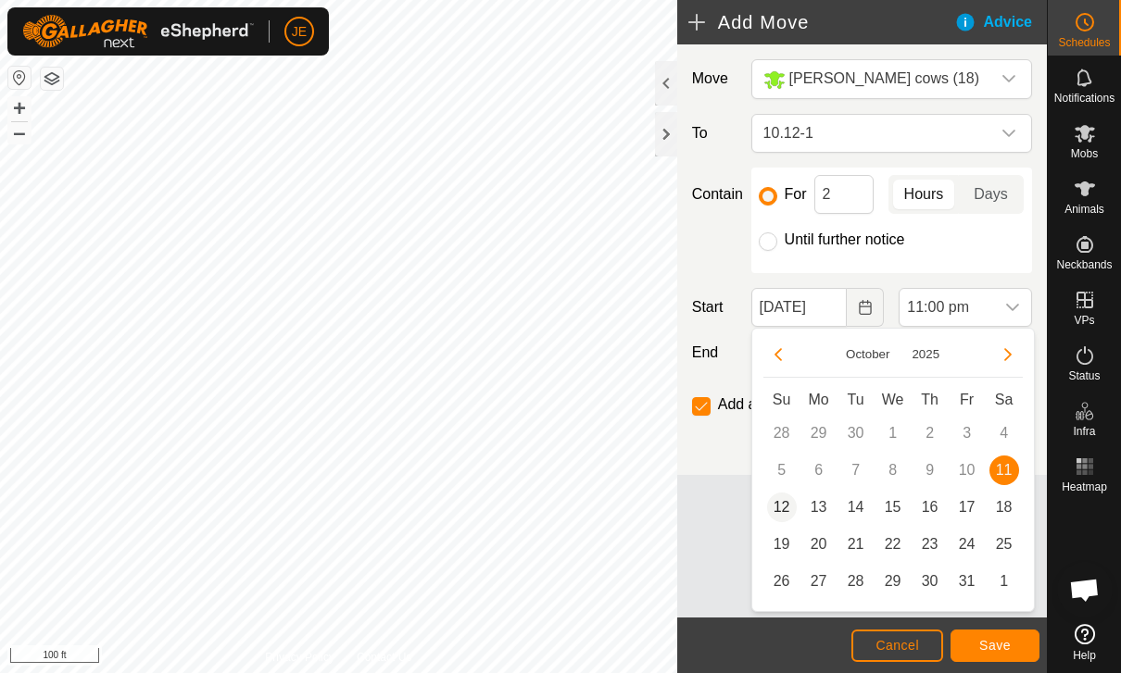
click at [792, 507] on span "12" at bounding box center [782, 508] width 30 height 30
type input "[DATE]"
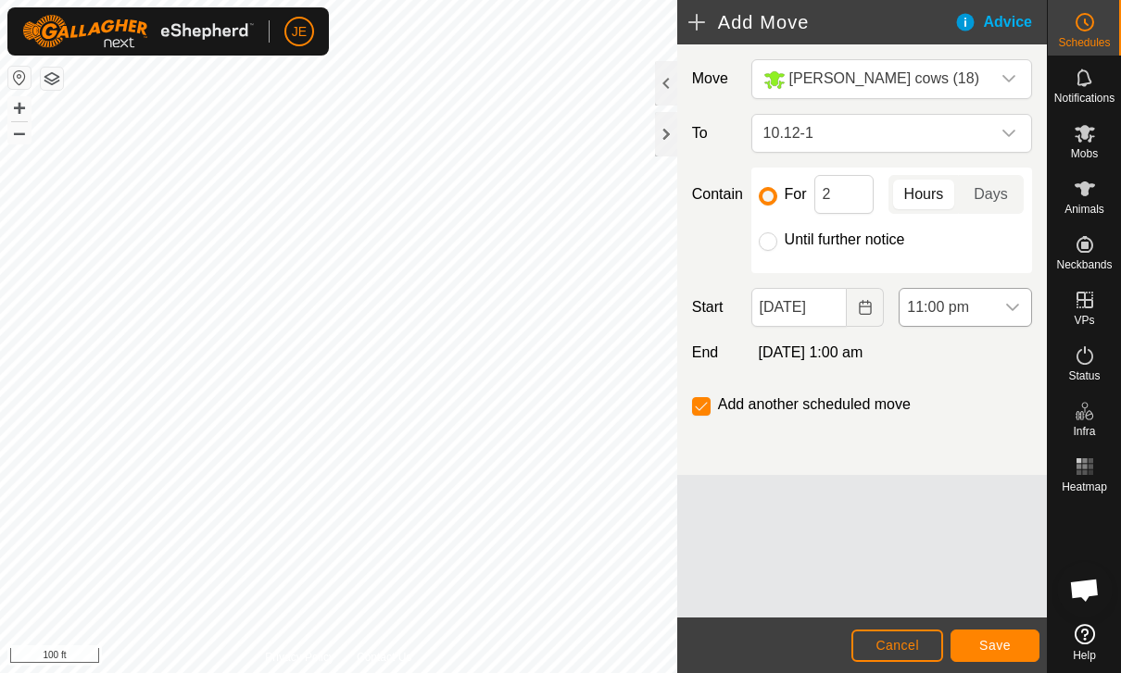
click at [979, 310] on span "11:00 pm" at bounding box center [946, 307] width 94 height 37
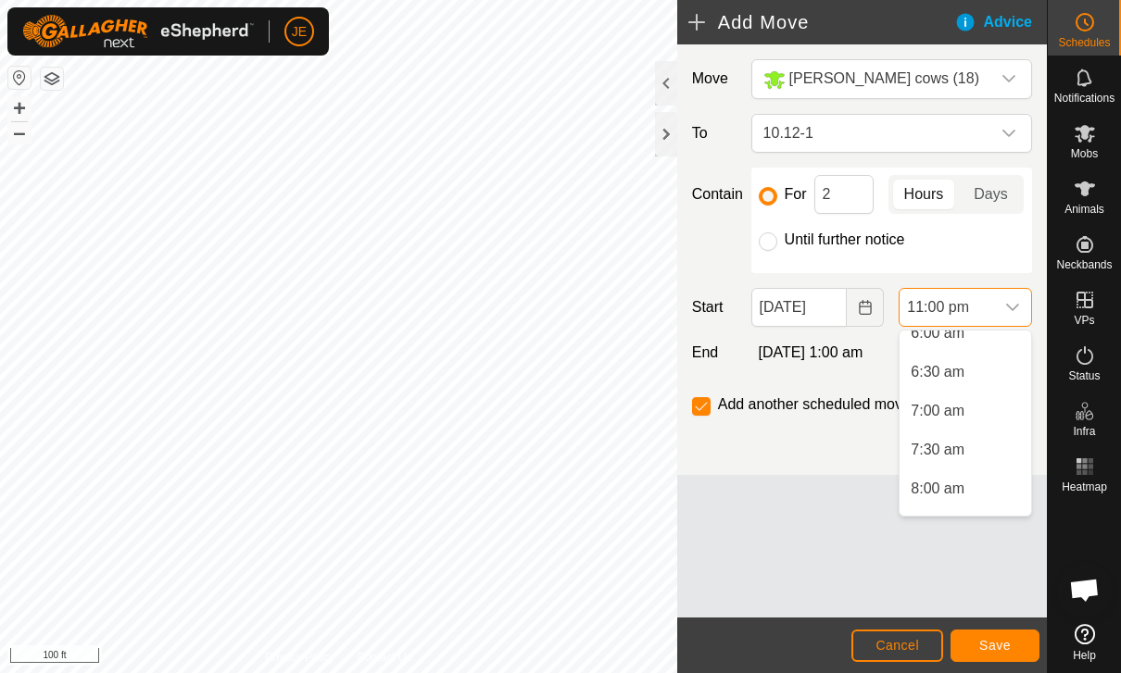
scroll to position [456, 0]
click at [958, 440] on span "7:00 am" at bounding box center [937, 438] width 54 height 22
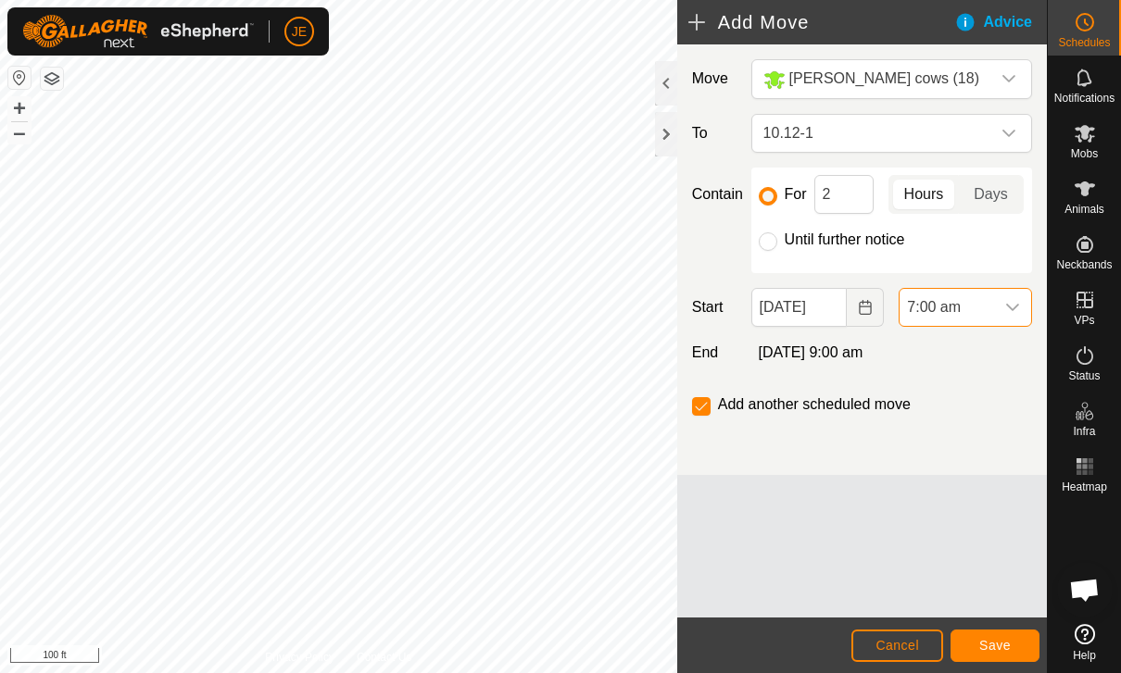
scroll to position [1641, 0]
click at [995, 650] on span "Save" at bounding box center [994, 645] width 31 height 15
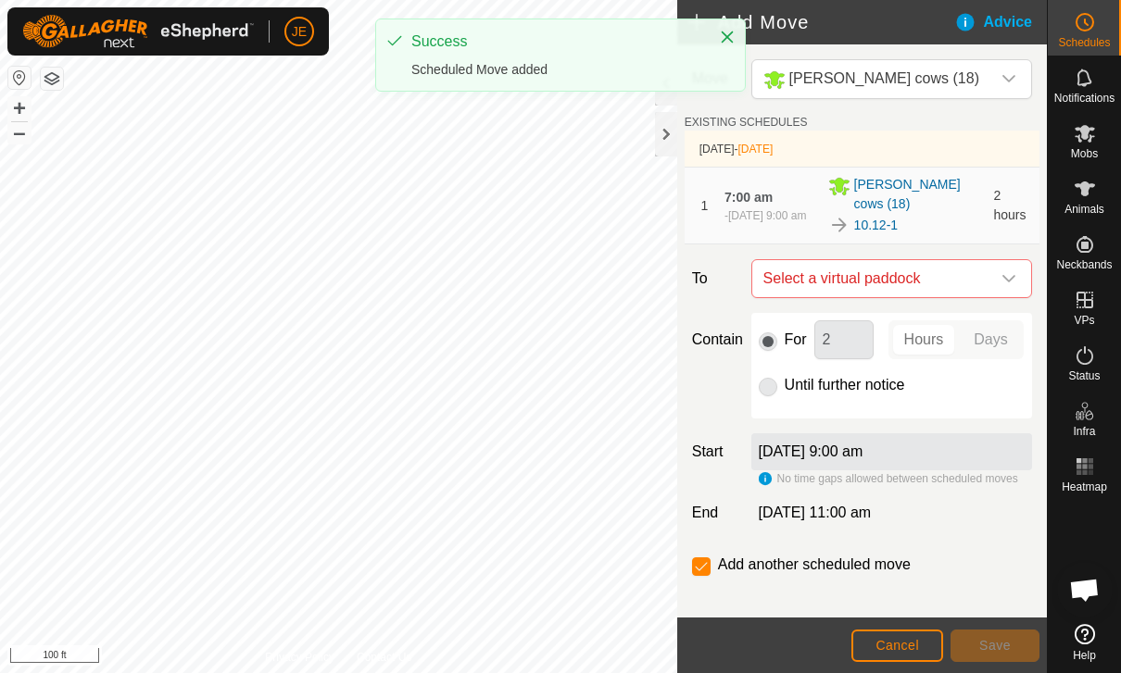
click at [978, 153] on td "[DATE] - [DATE]" at bounding box center [861, 149] width 355 height 37
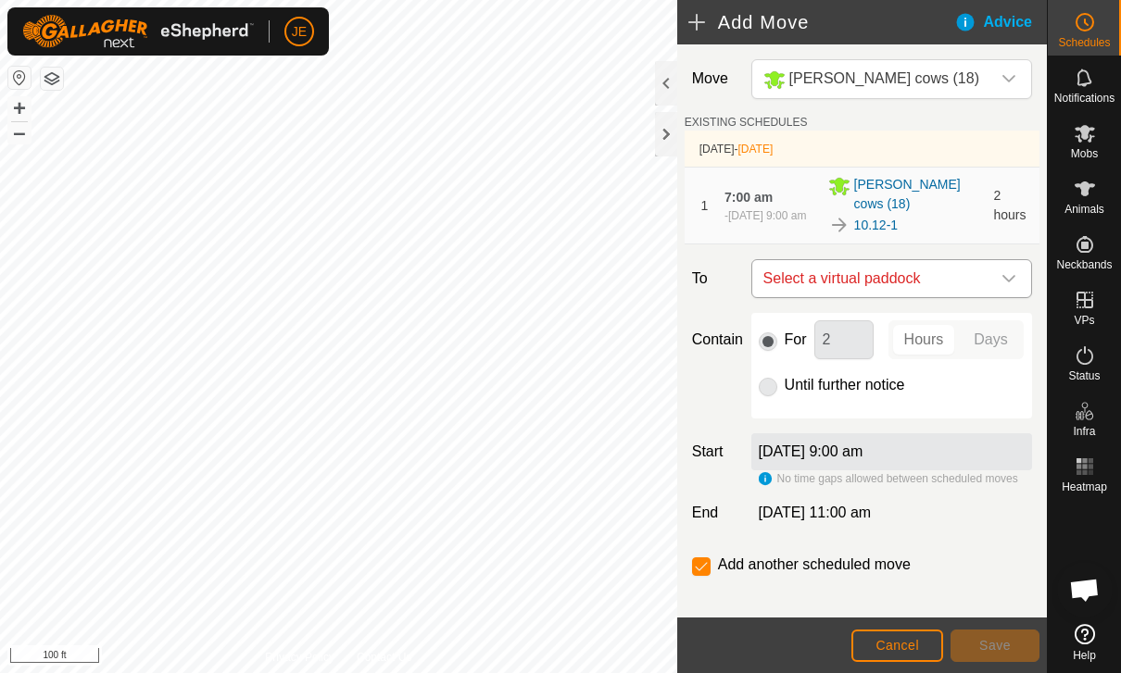
click at [974, 287] on span "Select a virtual paddock" at bounding box center [873, 278] width 234 height 37
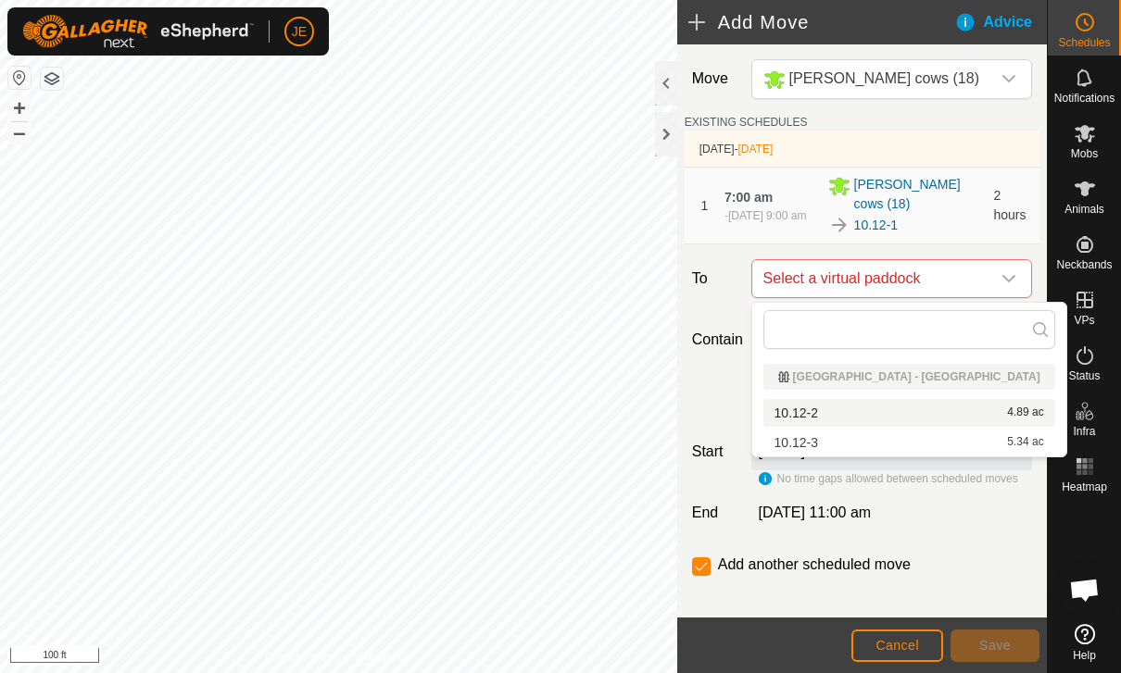
click at [909, 418] on div "10.12-2 4.89 ac" at bounding box center [909, 413] width 270 height 13
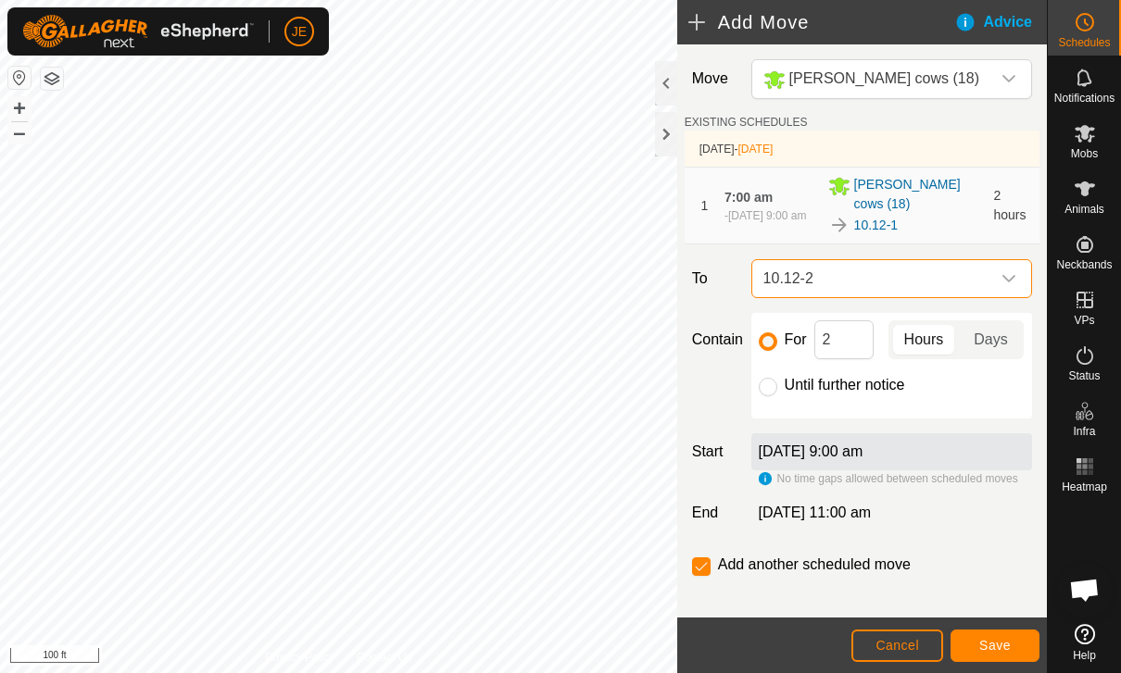
click at [1001, 654] on button "Save" at bounding box center [994, 646] width 89 height 32
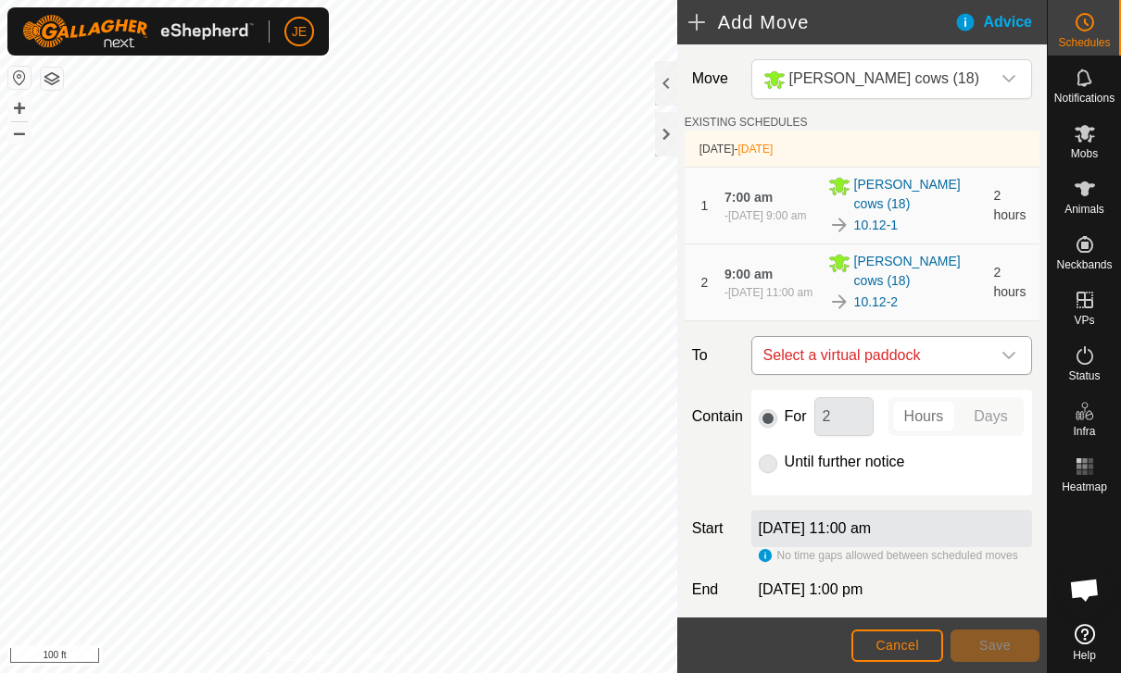
click at [987, 361] on span "Select a virtual paddock" at bounding box center [873, 355] width 234 height 37
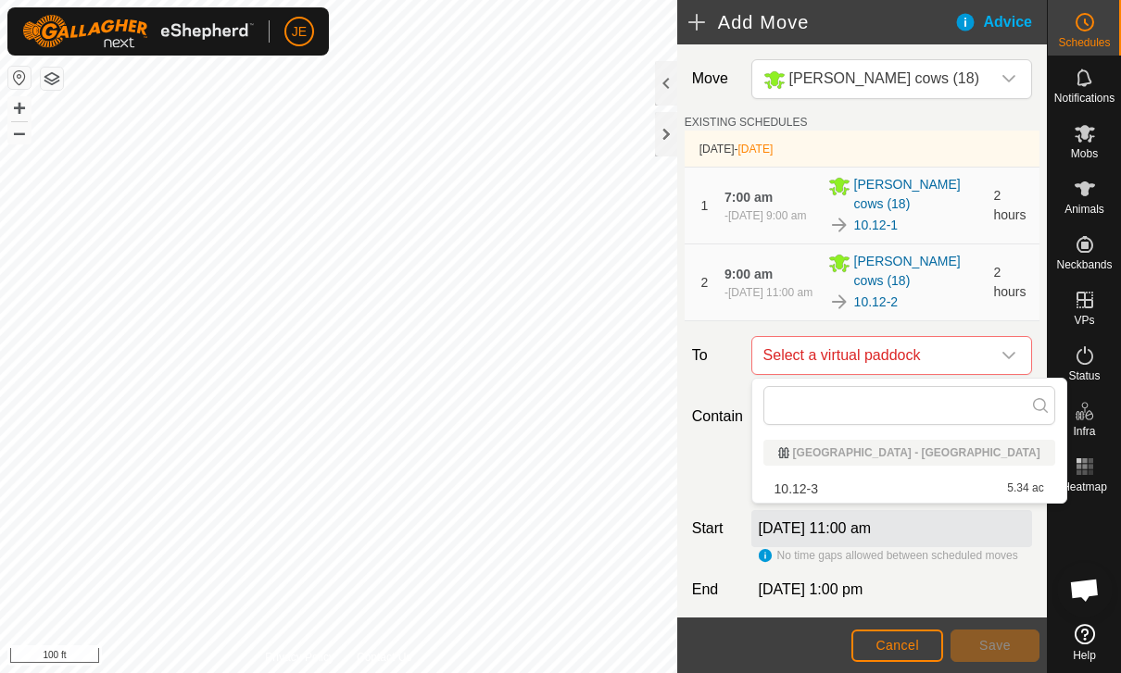
click at [939, 488] on div "10.12-3 5.34 ac" at bounding box center [909, 489] width 270 height 13
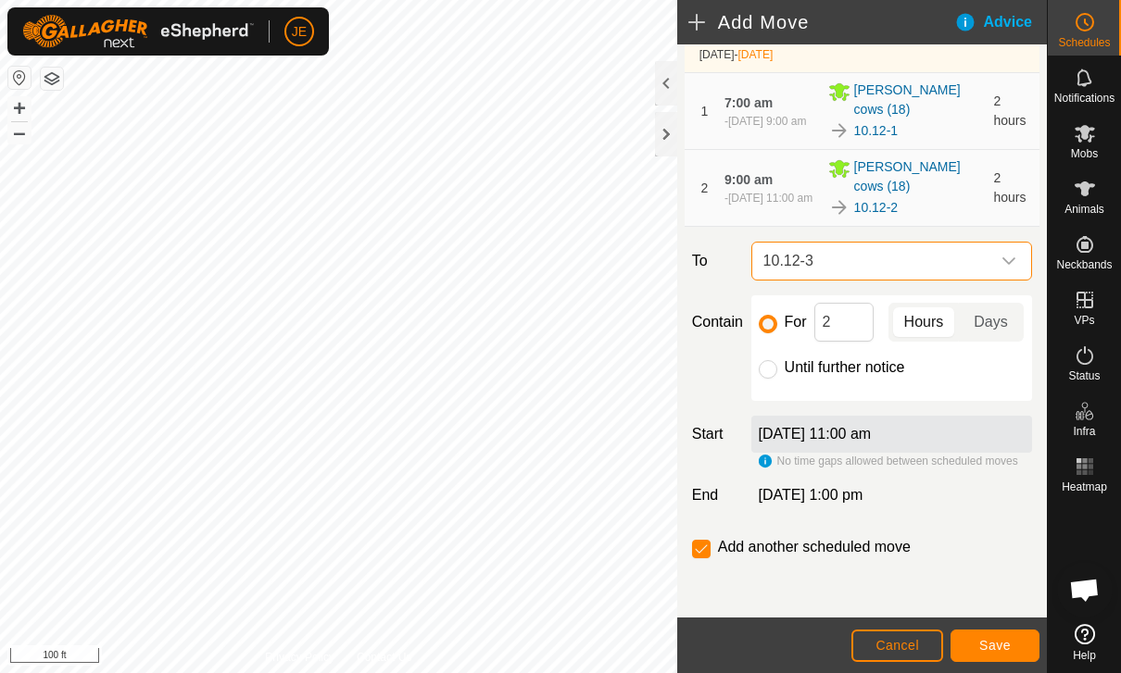
scroll to position [95, 0]
click at [770, 375] on input "Until further notice" at bounding box center [768, 369] width 19 height 19
radio input "true"
checkbox input "false"
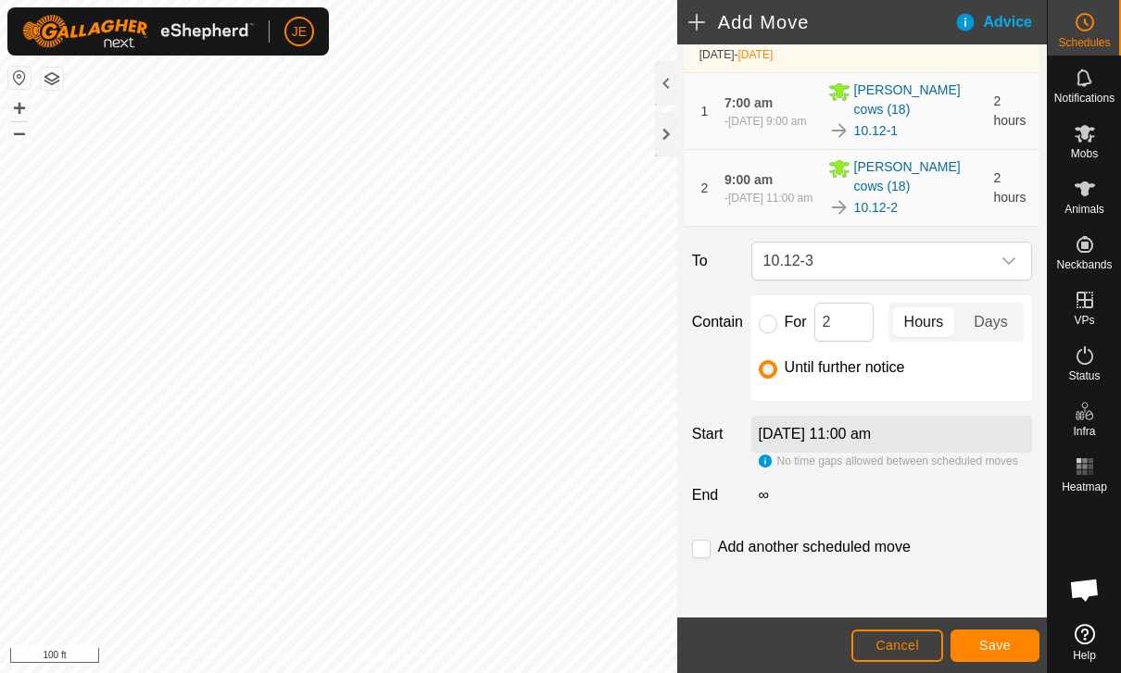
click at [999, 645] on span "Save" at bounding box center [994, 645] width 31 height 15
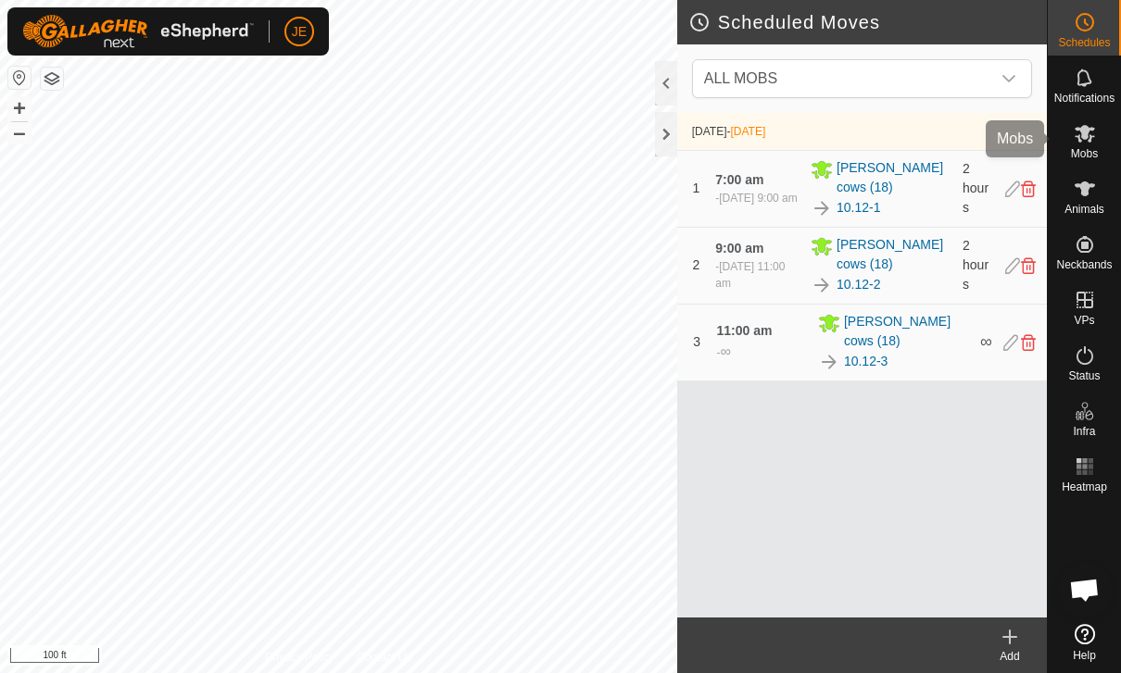
click at [1081, 148] on span "Mobs" at bounding box center [1084, 153] width 27 height 11
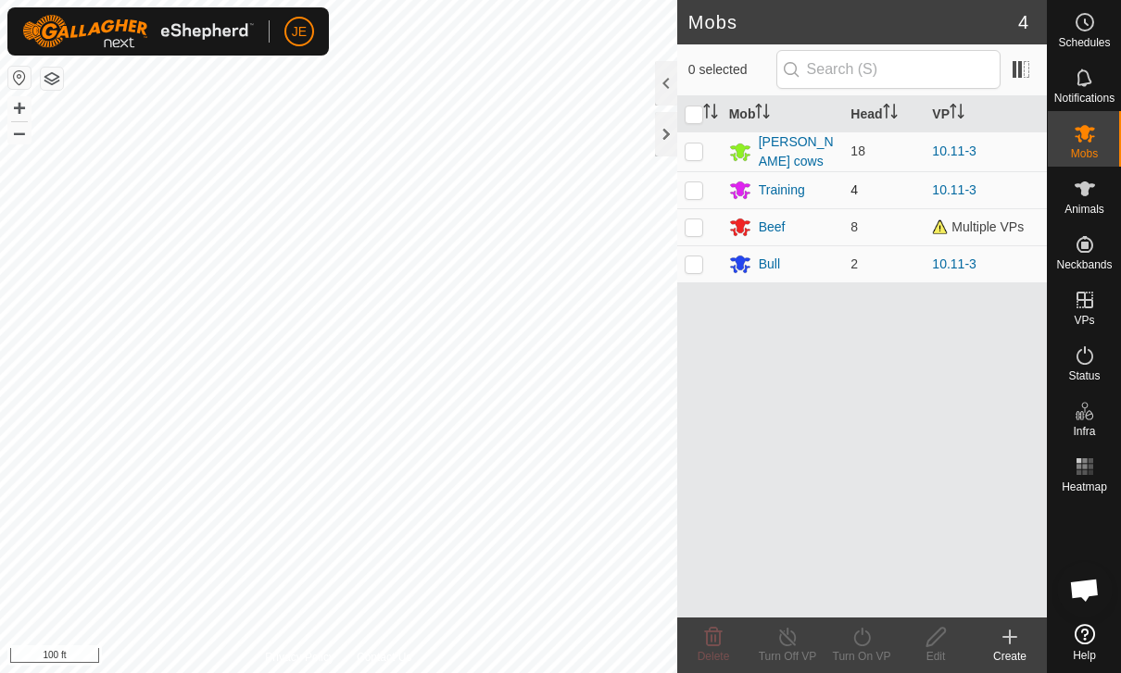
click at [691, 190] on p-checkbox at bounding box center [693, 189] width 19 height 15
checkbox input "true"
click at [875, 633] on turn-on-svg-icon at bounding box center [861, 637] width 74 height 22
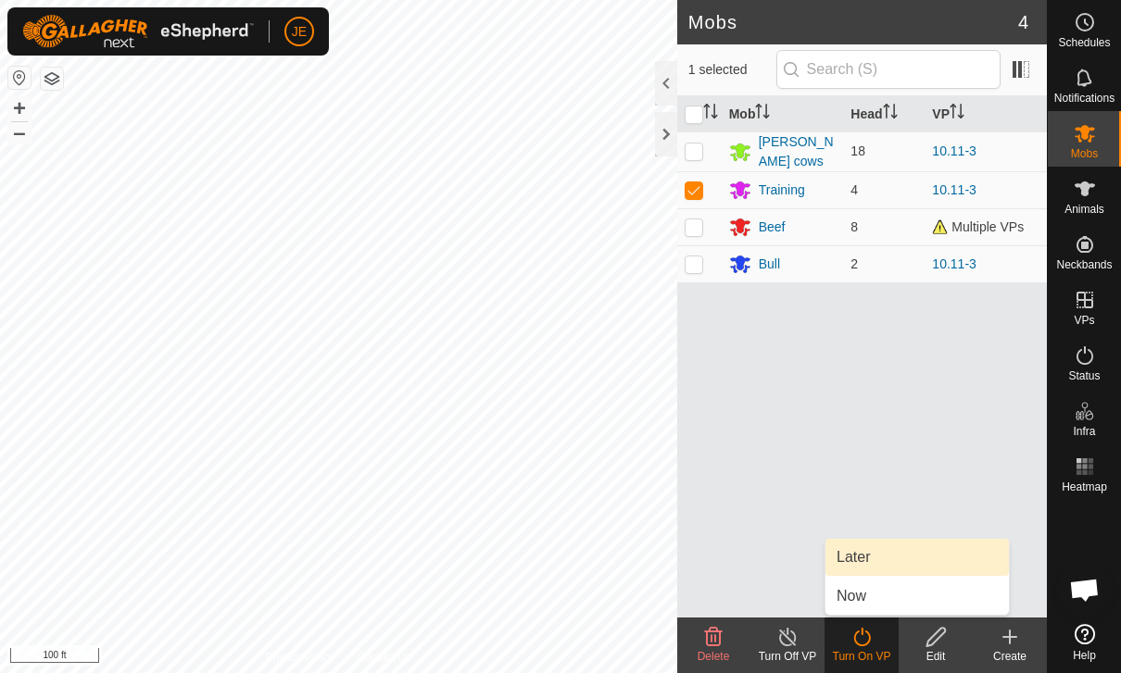
click at [888, 557] on link "Later" at bounding box center [916, 557] width 183 height 37
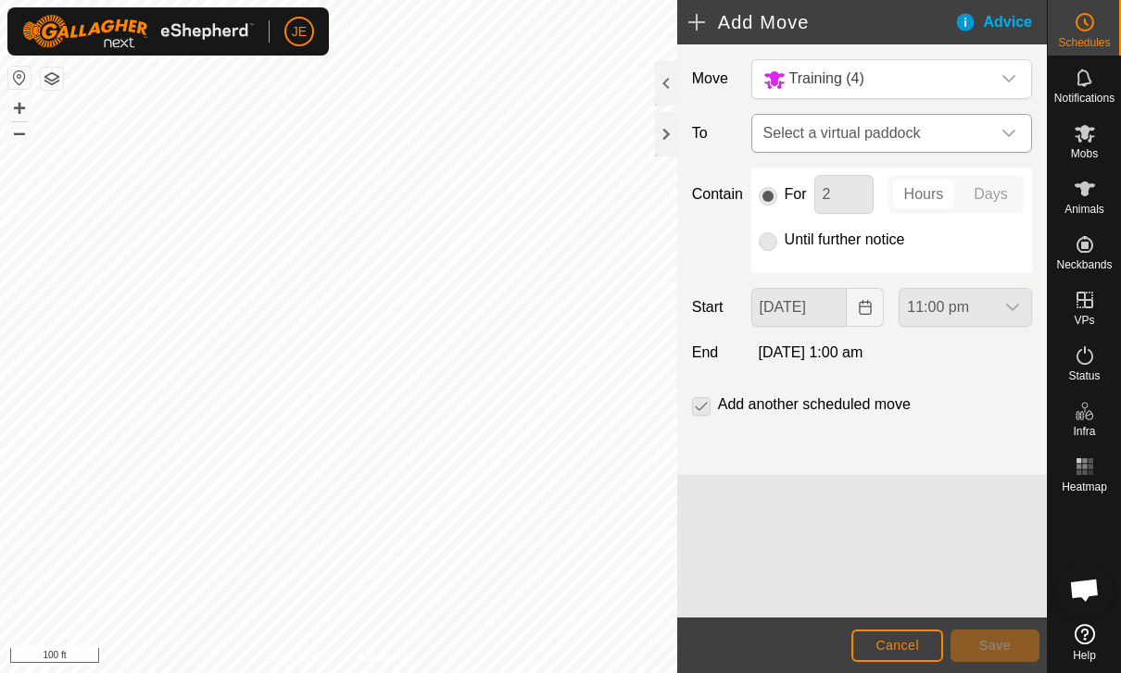
click at [980, 124] on span "Select a virtual paddock" at bounding box center [873, 133] width 234 height 37
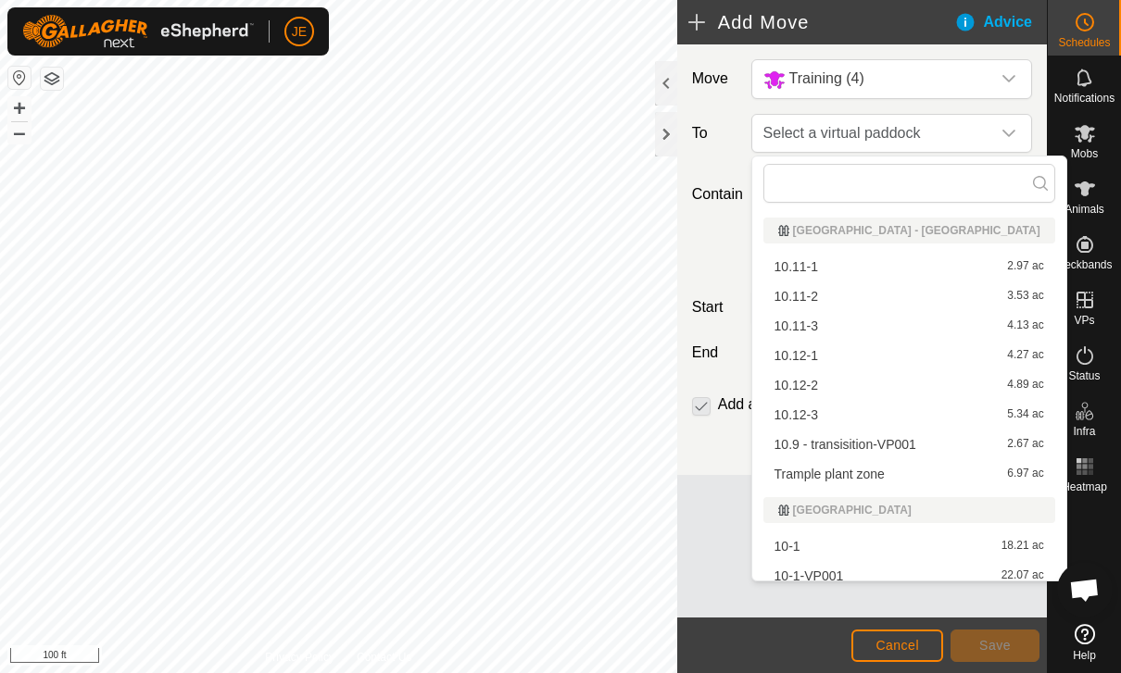
click at [827, 355] on div "10.12-1 4.27 ac" at bounding box center [909, 355] width 270 height 13
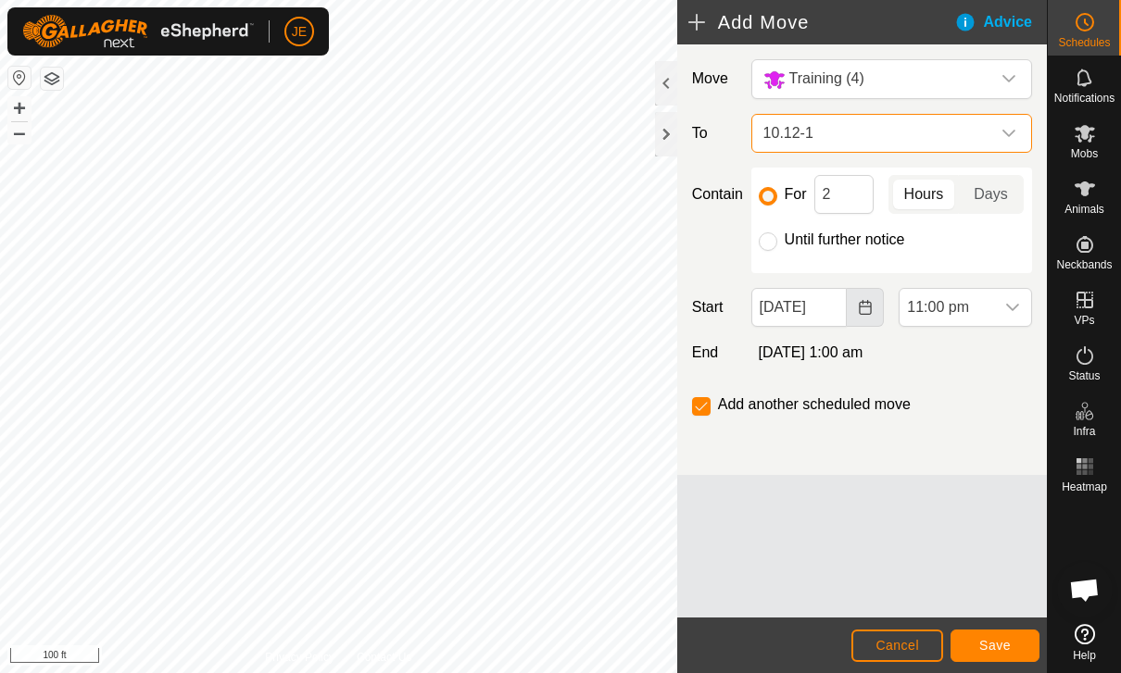
click at [863, 311] on icon "Choose Date" at bounding box center [865, 307] width 15 height 15
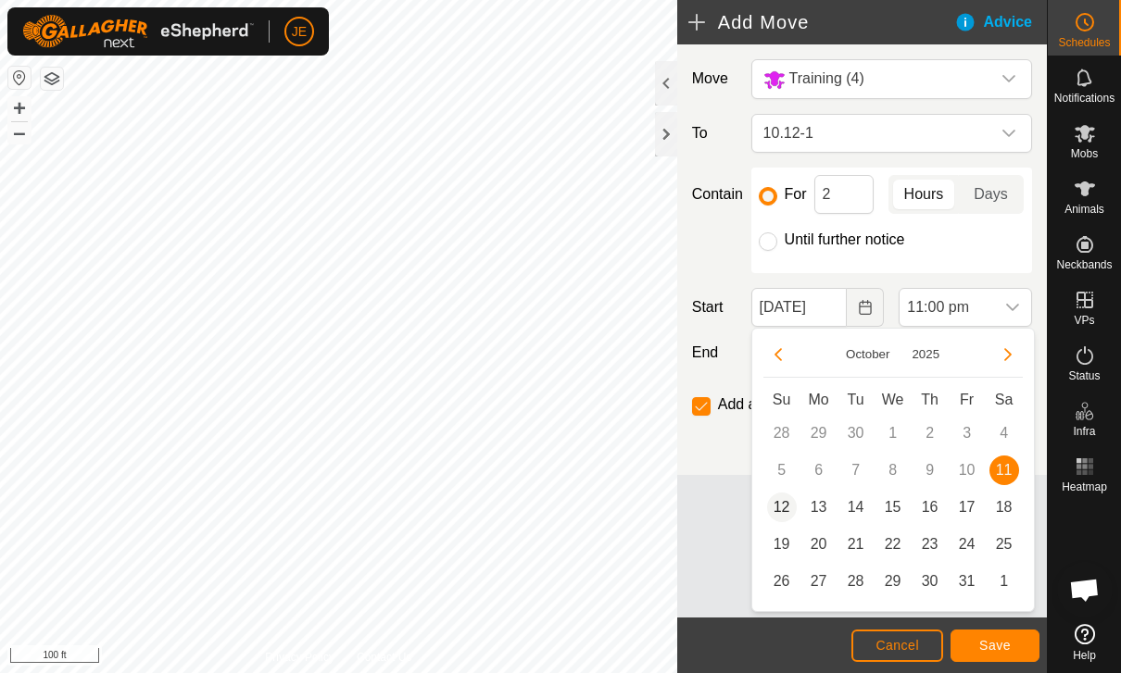
click at [782, 508] on span "12" at bounding box center [782, 508] width 30 height 30
type input "[DATE]"
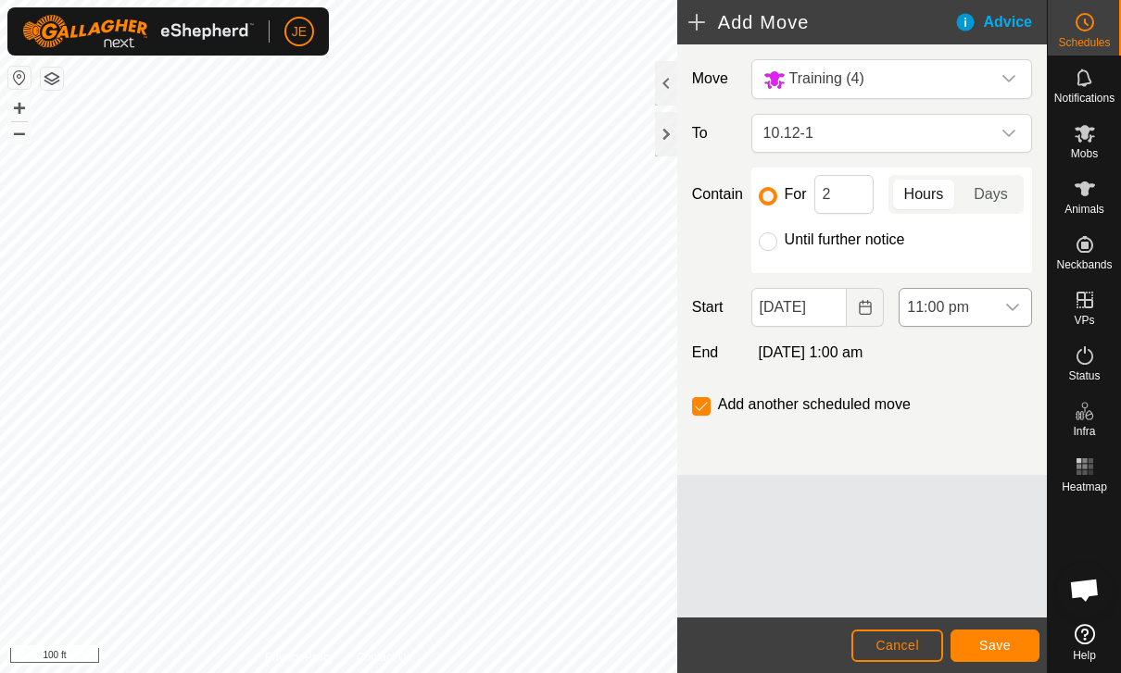
click at [953, 312] on span "11:00 pm" at bounding box center [946, 307] width 94 height 37
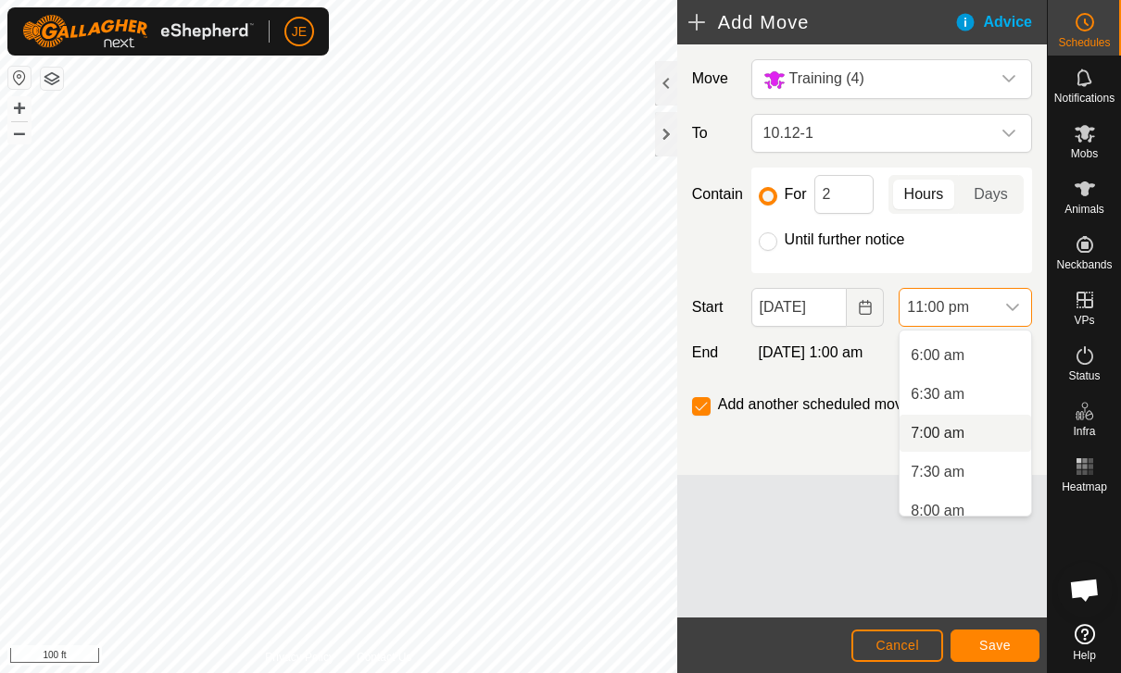
click at [964, 432] on span "7:00 am" at bounding box center [937, 433] width 54 height 22
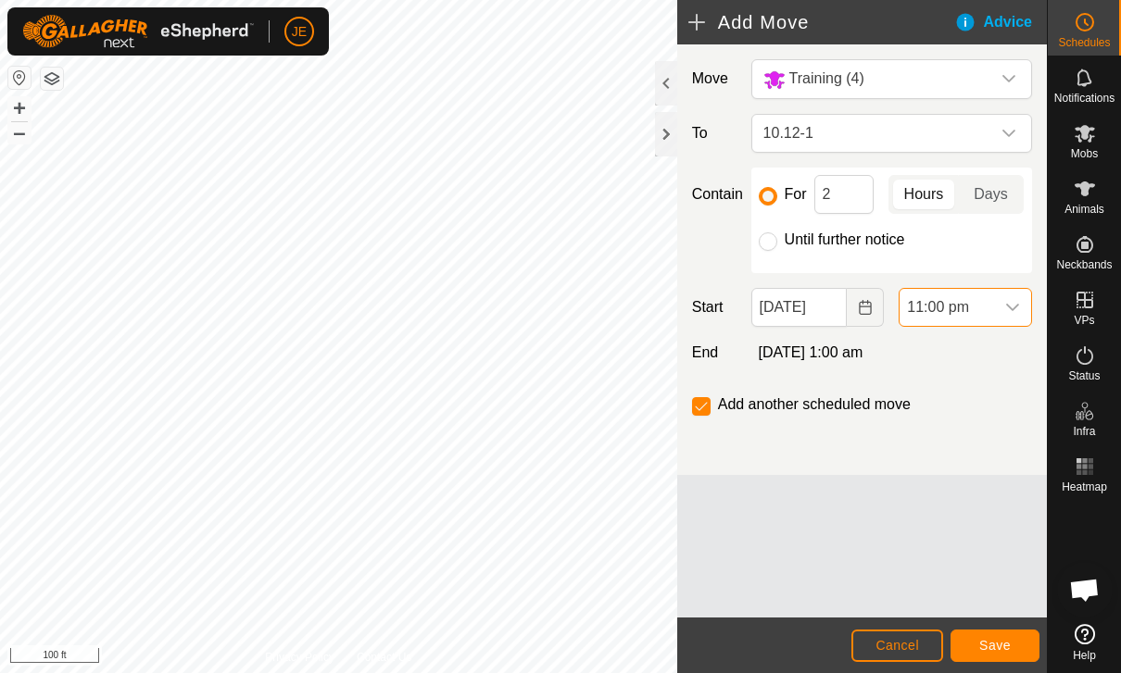
scroll to position [1641, 0]
click at [1014, 649] on button "Save" at bounding box center [994, 646] width 89 height 32
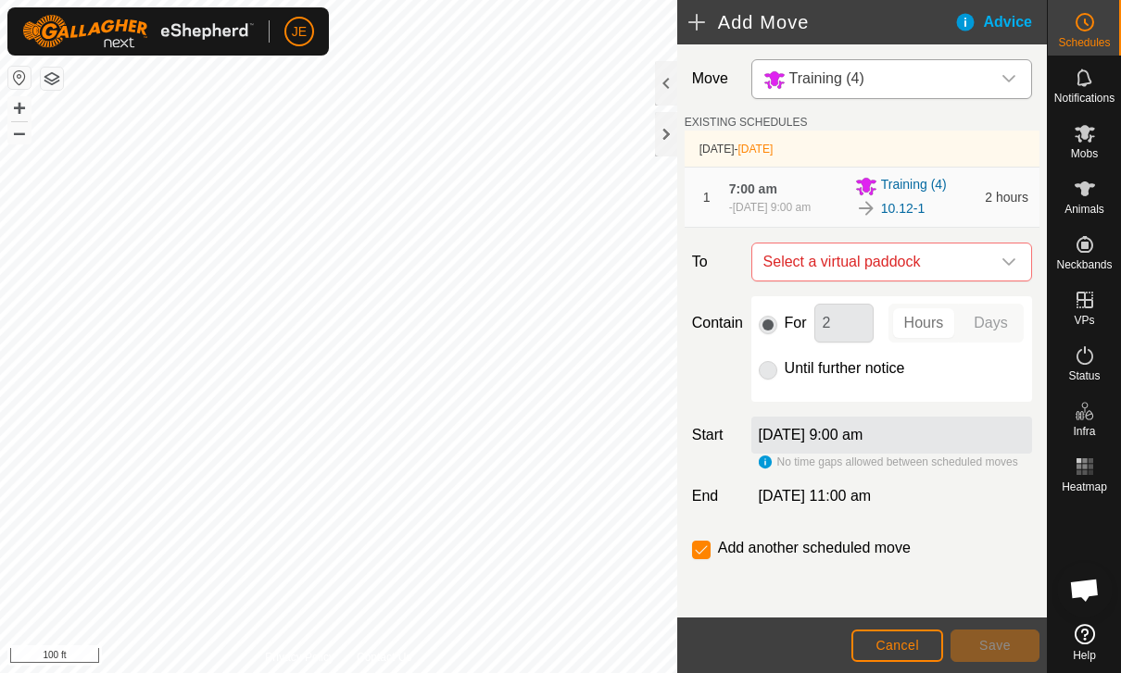
click at [980, 82] on div "Training (4)" at bounding box center [872, 79] width 219 height 23
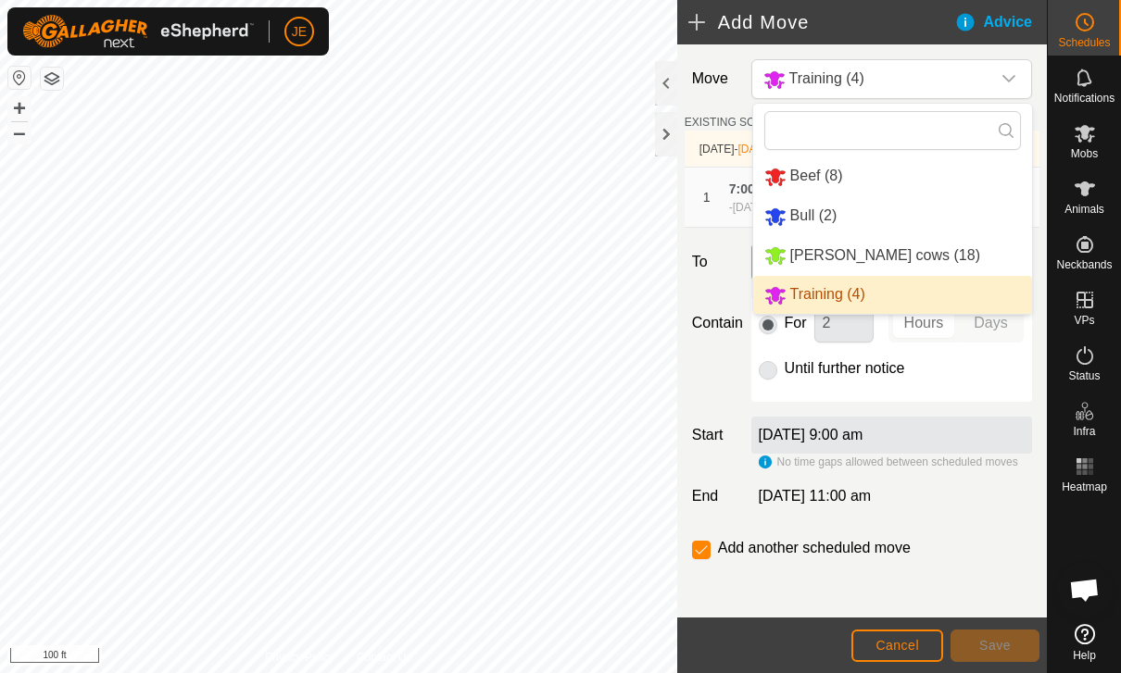
click at [973, 532] on div "Move Training (4) Beef (8) Bull (2) Tracys cows (18) Training (4) EXISTING SCHE…" at bounding box center [862, 331] width 370 height 574
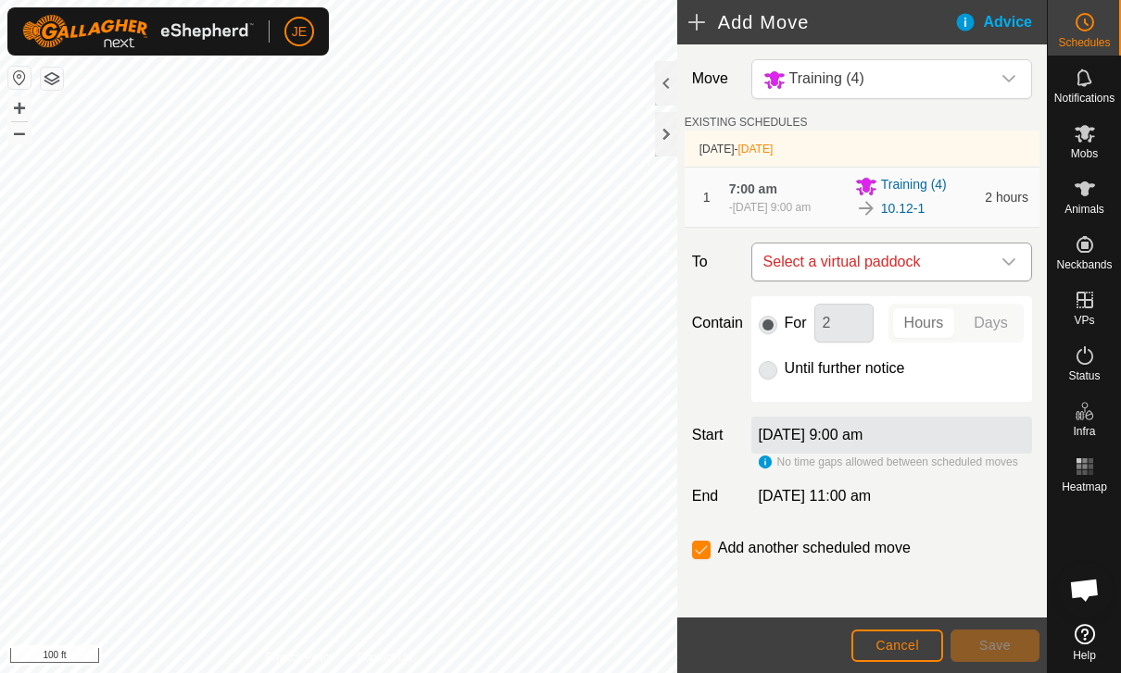
click at [963, 274] on span "Select a virtual paddock" at bounding box center [873, 262] width 234 height 37
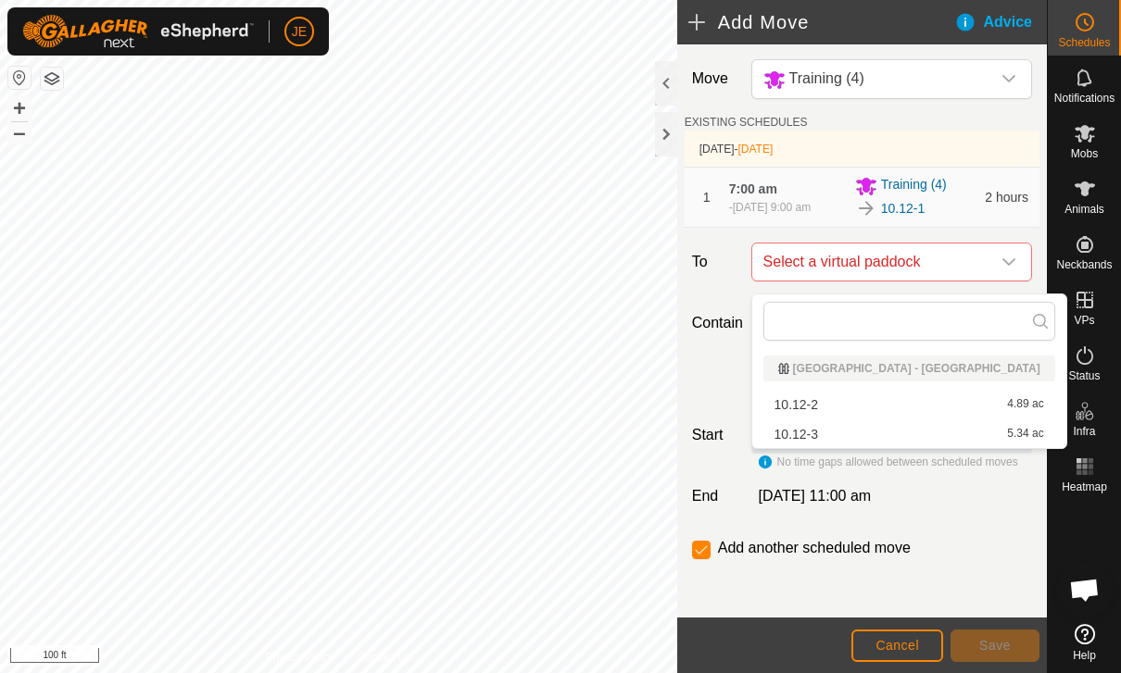
click at [892, 408] on div "10.12-2 4.89 ac" at bounding box center [909, 404] width 270 height 13
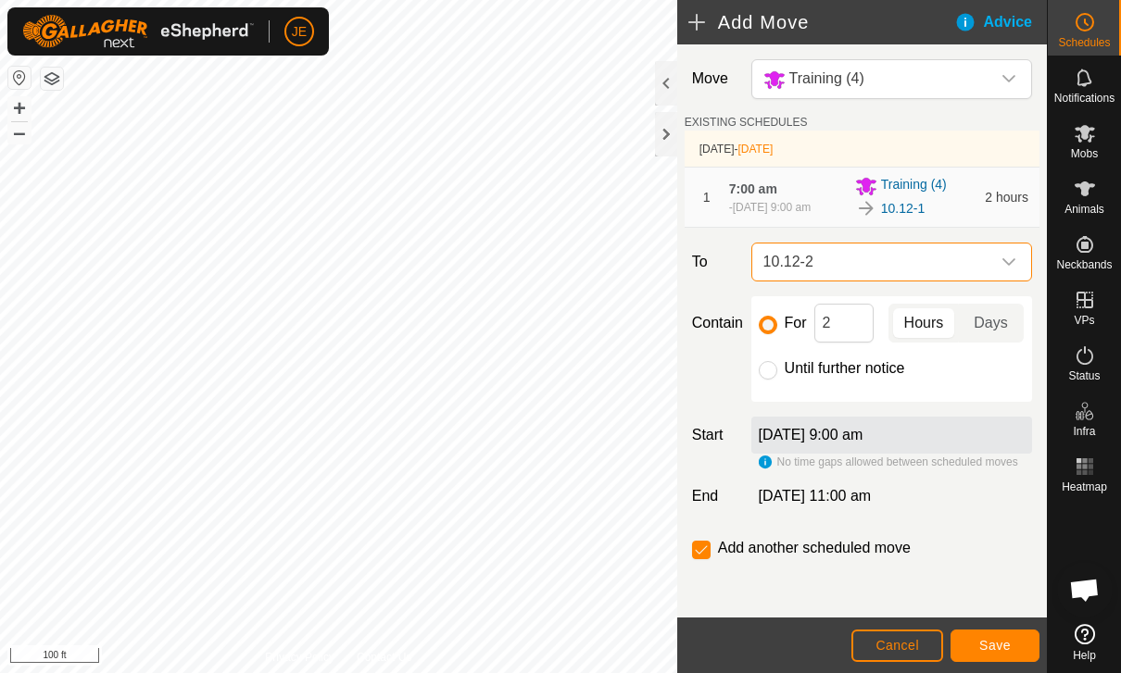
click at [991, 648] on span "Save" at bounding box center [994, 645] width 31 height 15
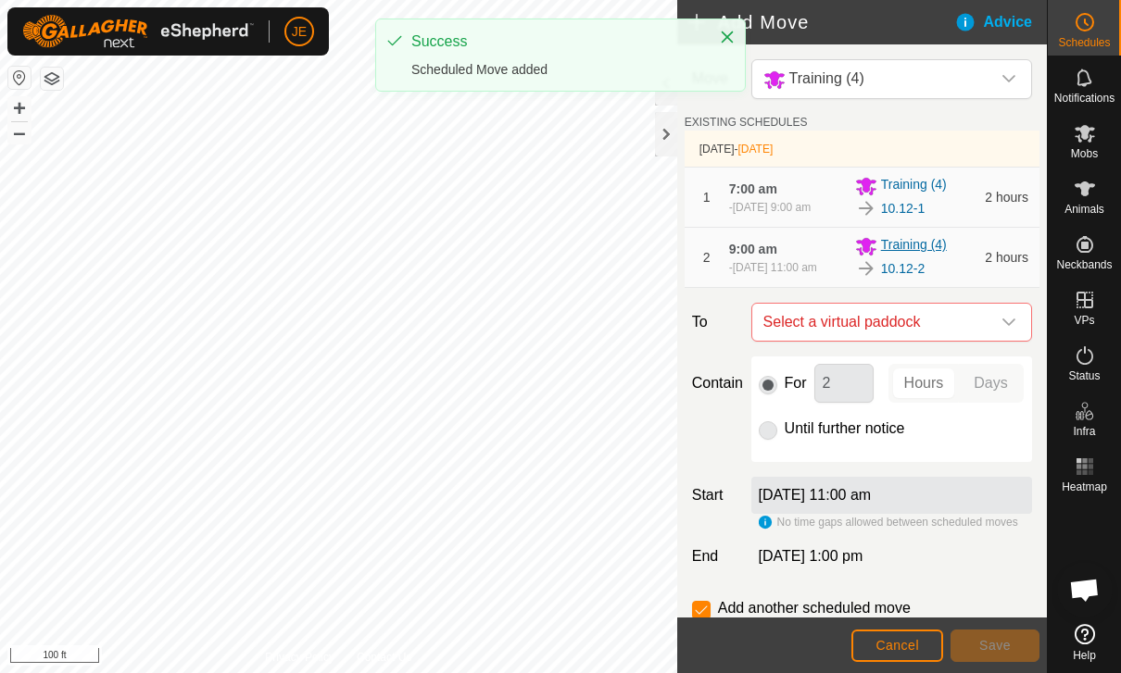
click at [966, 257] on div "Training (4)" at bounding box center [914, 246] width 119 height 22
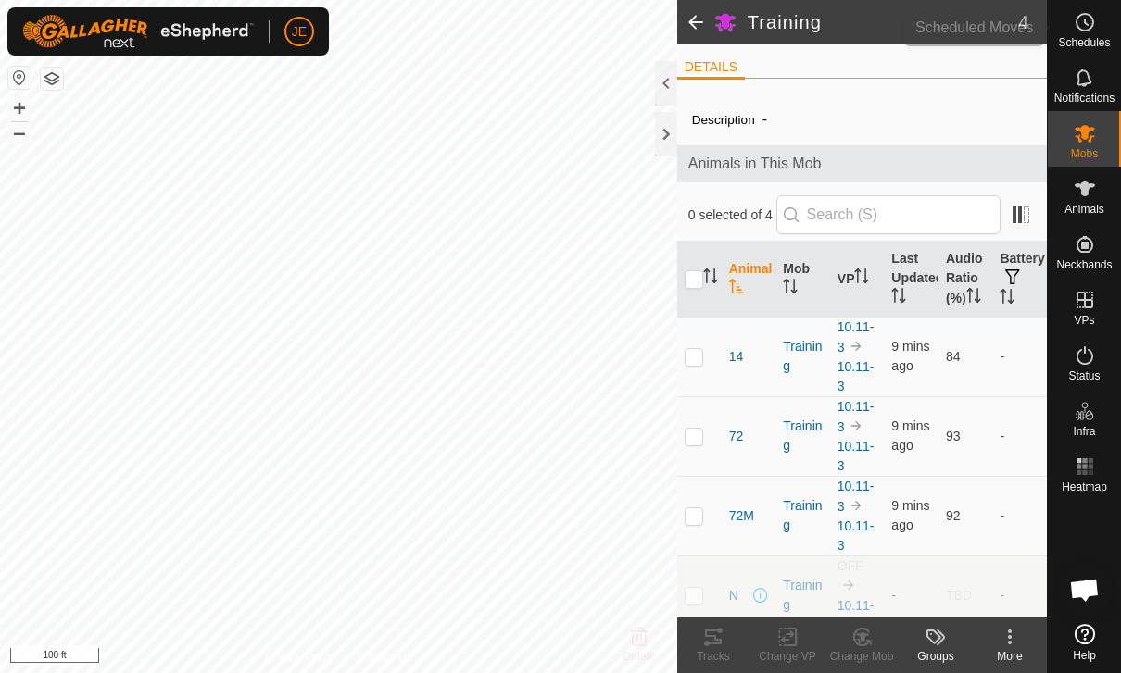
click at [1097, 25] on es-schedule-vp-svg-icon at bounding box center [1084, 22] width 33 height 30
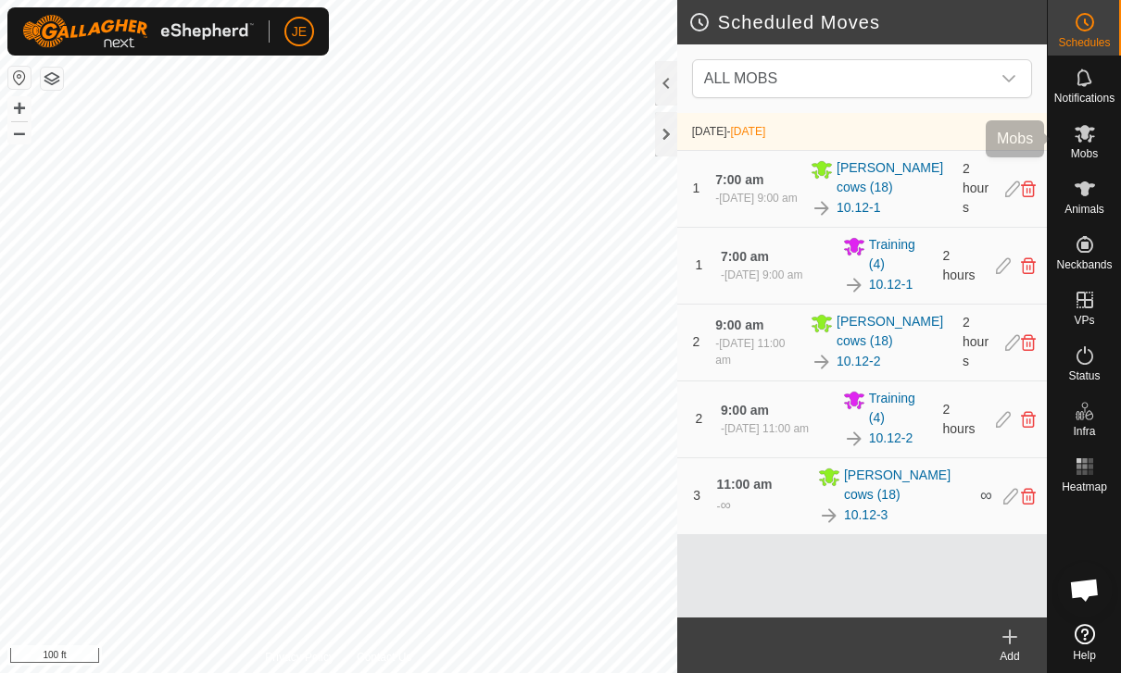
click at [1097, 131] on es-mob-svg-icon at bounding box center [1084, 134] width 33 height 30
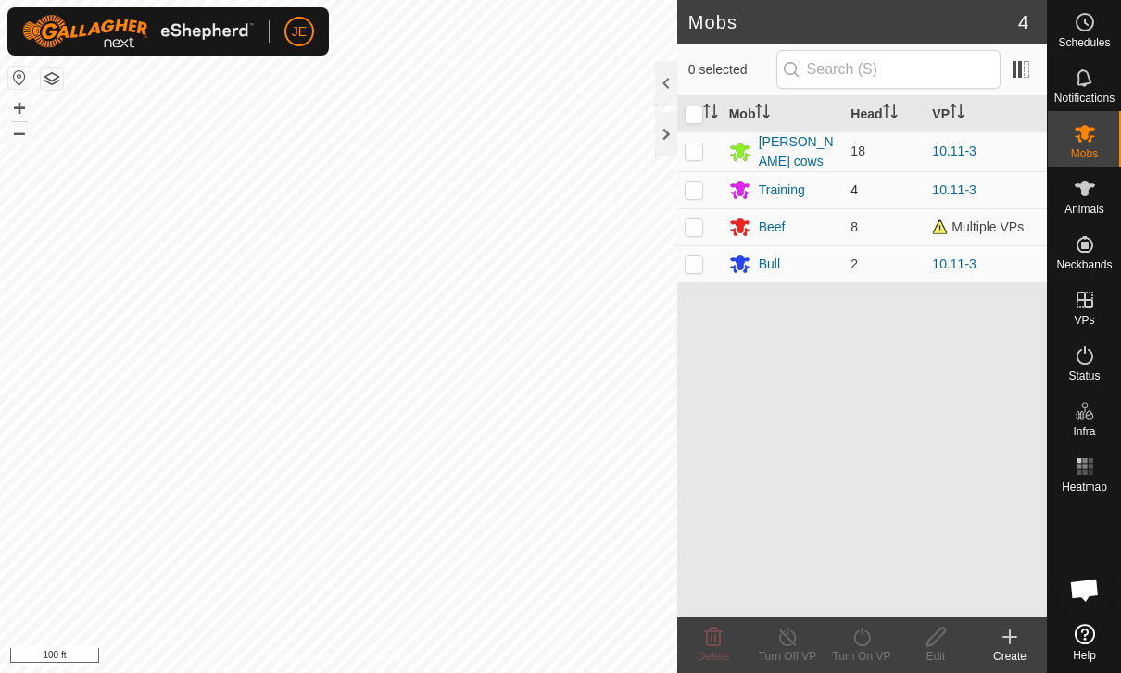
click at [694, 193] on p-checkbox at bounding box center [693, 189] width 19 height 15
checkbox input "true"
click at [863, 646] on icon at bounding box center [861, 637] width 17 height 19
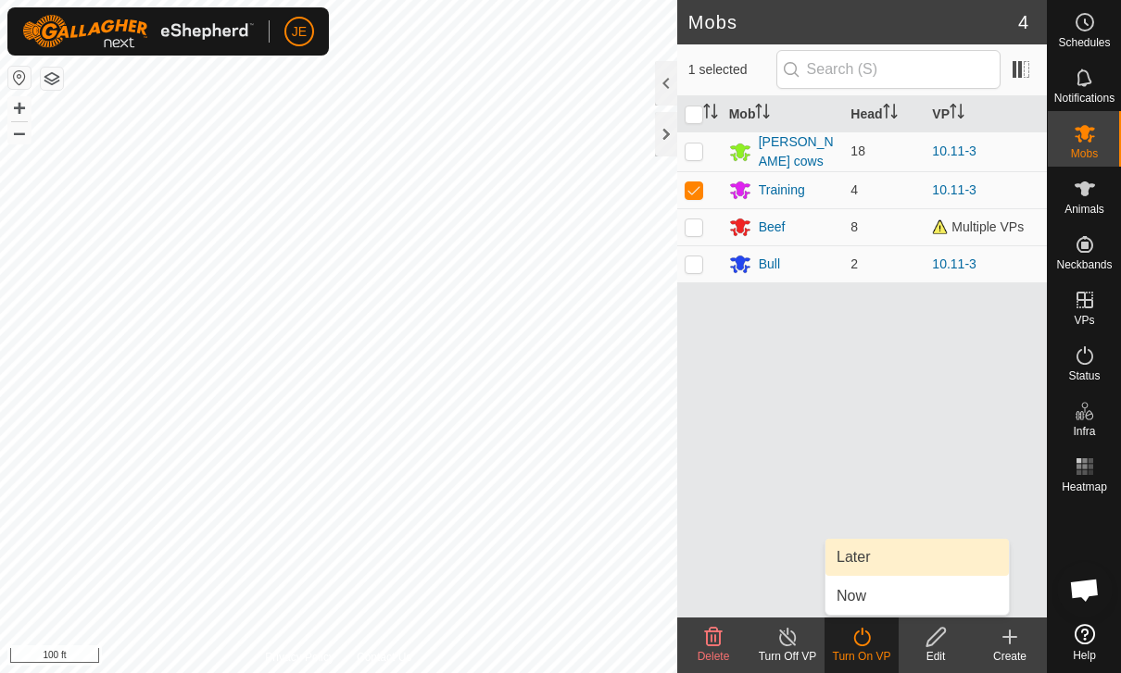
click at [879, 555] on link "Later" at bounding box center [916, 557] width 183 height 37
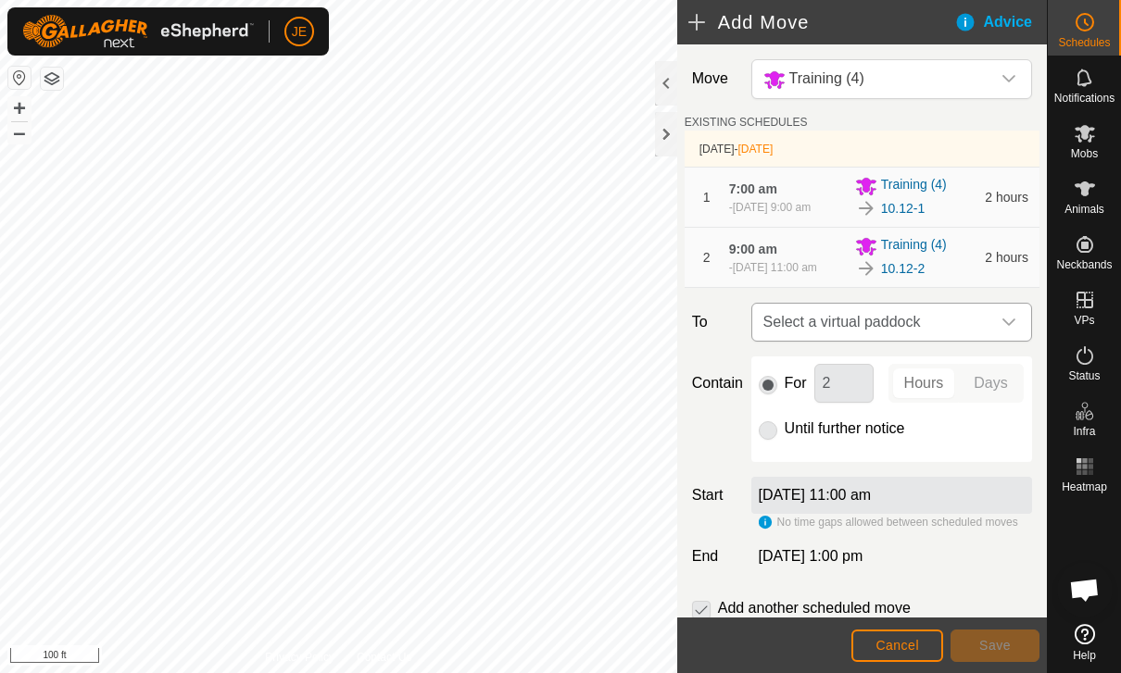
click at [949, 341] on span "Select a virtual paddock" at bounding box center [873, 322] width 234 height 37
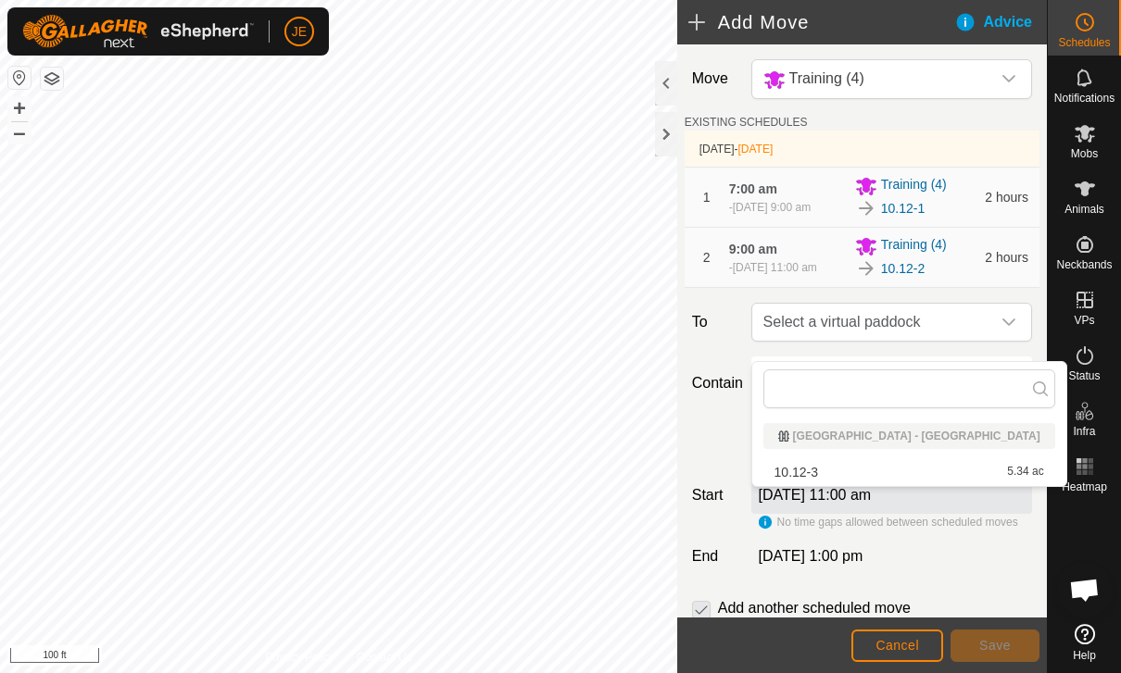
click at [823, 470] on div "10.12-3 5.34 ac" at bounding box center [909, 472] width 270 height 13
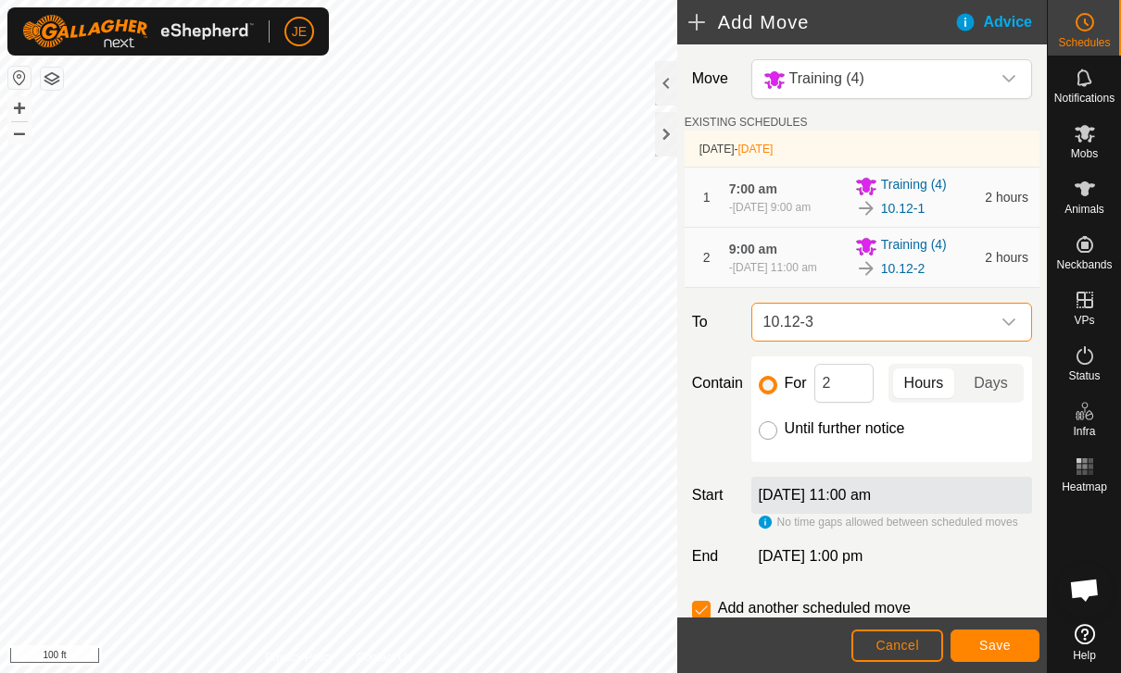
click at [775, 440] on input "Until further notice" at bounding box center [768, 430] width 19 height 19
radio input "true"
checkbox input "false"
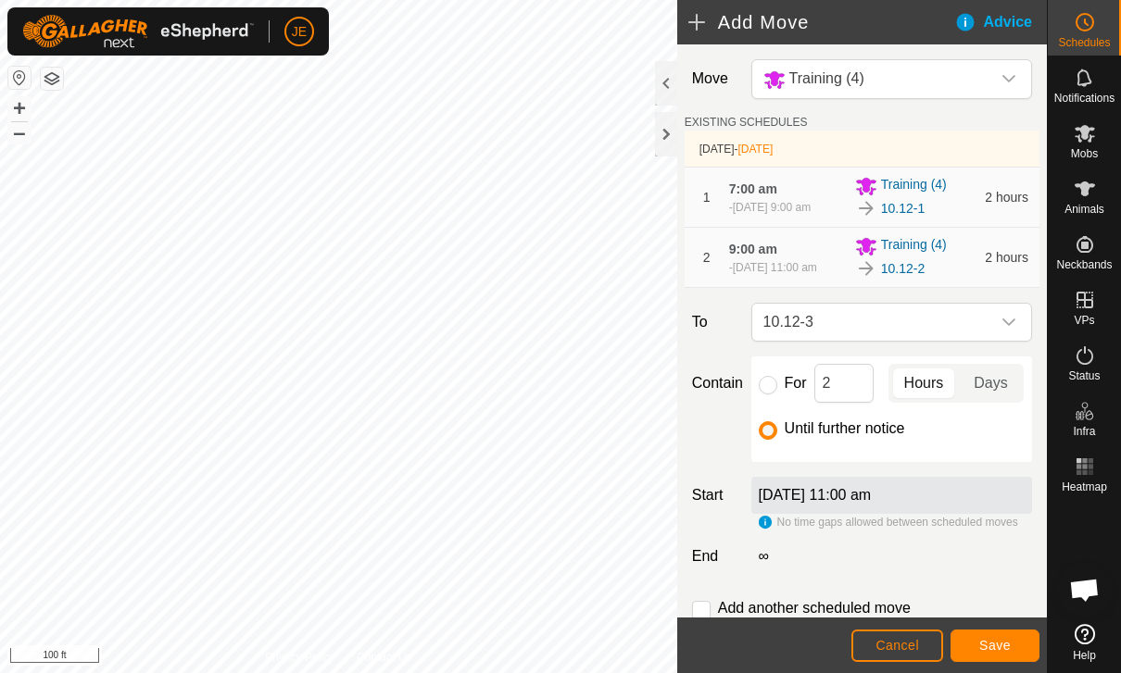
click at [992, 631] on button "Save" at bounding box center [994, 646] width 89 height 32
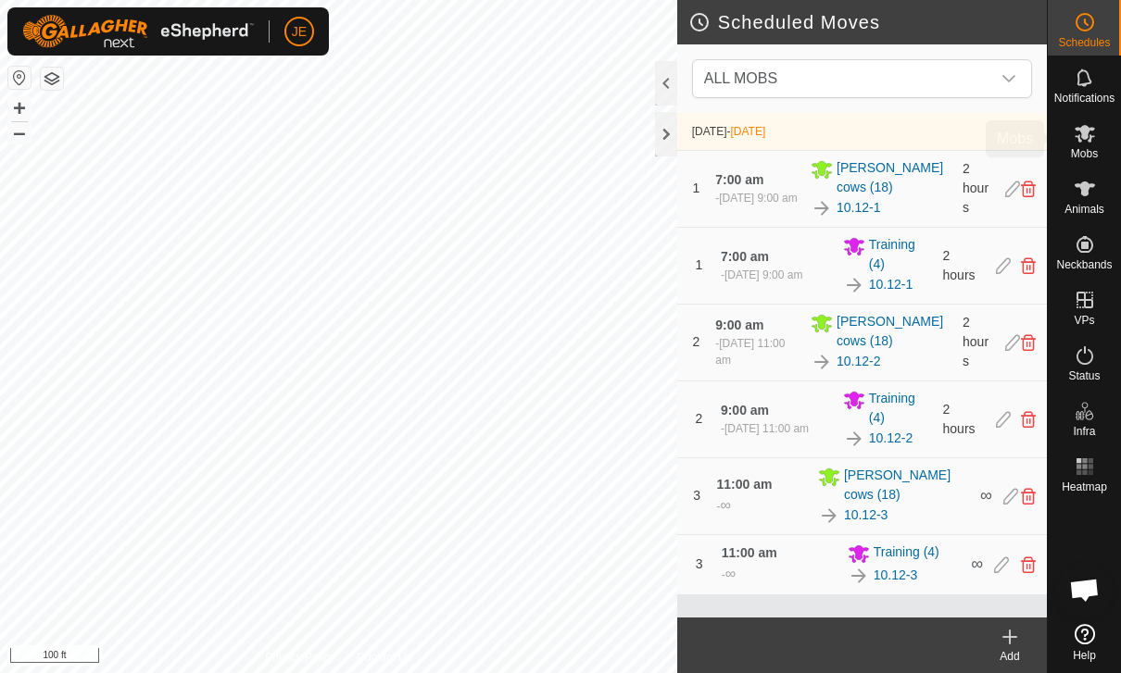
click at [1087, 151] on span "Mobs" at bounding box center [1084, 153] width 27 height 11
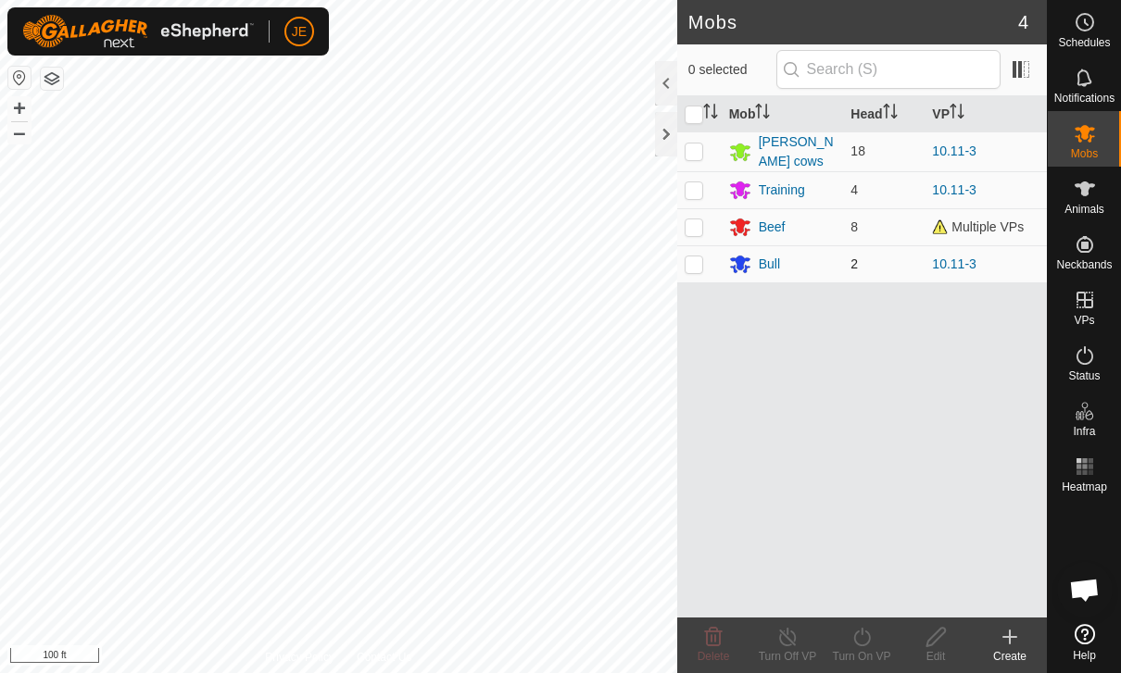
click at [699, 266] on p-checkbox at bounding box center [693, 264] width 19 height 15
checkbox input "true"
click at [863, 633] on icon at bounding box center [861, 637] width 23 height 22
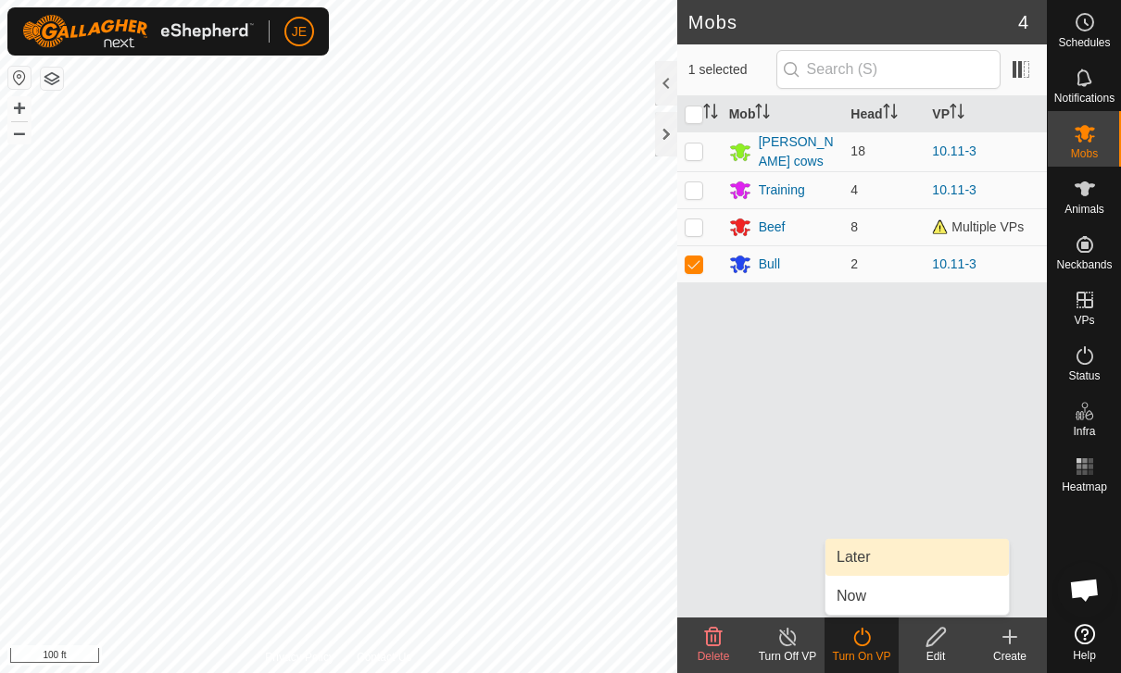
click at [878, 553] on link "Later" at bounding box center [916, 557] width 183 height 37
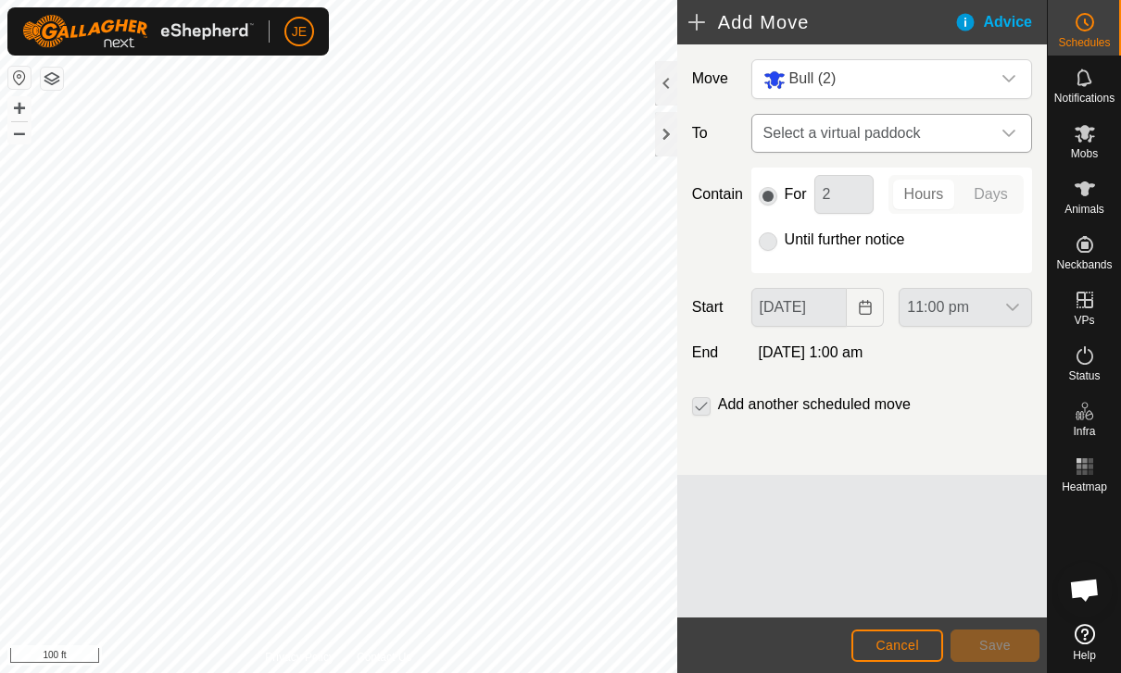
click at [881, 141] on span "Select a virtual paddock" at bounding box center [873, 133] width 234 height 37
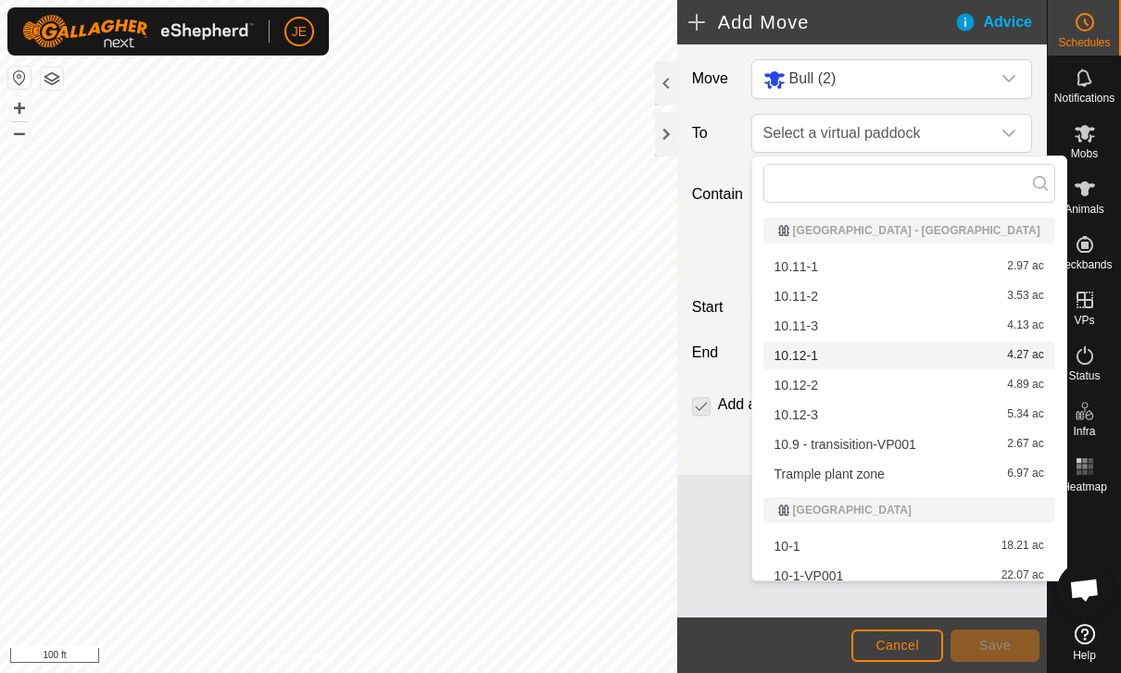
click at [821, 356] on div "10.12-1 4.27 ac" at bounding box center [909, 355] width 270 height 13
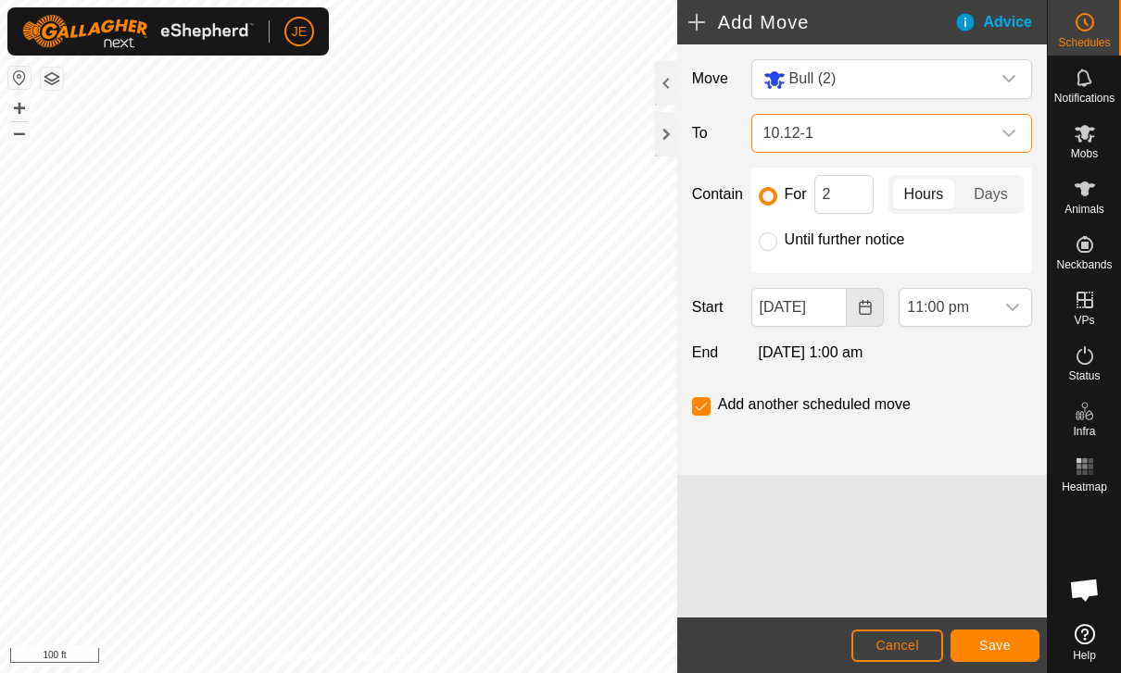
click at [858, 312] on icon "Choose Date" at bounding box center [865, 307] width 15 height 15
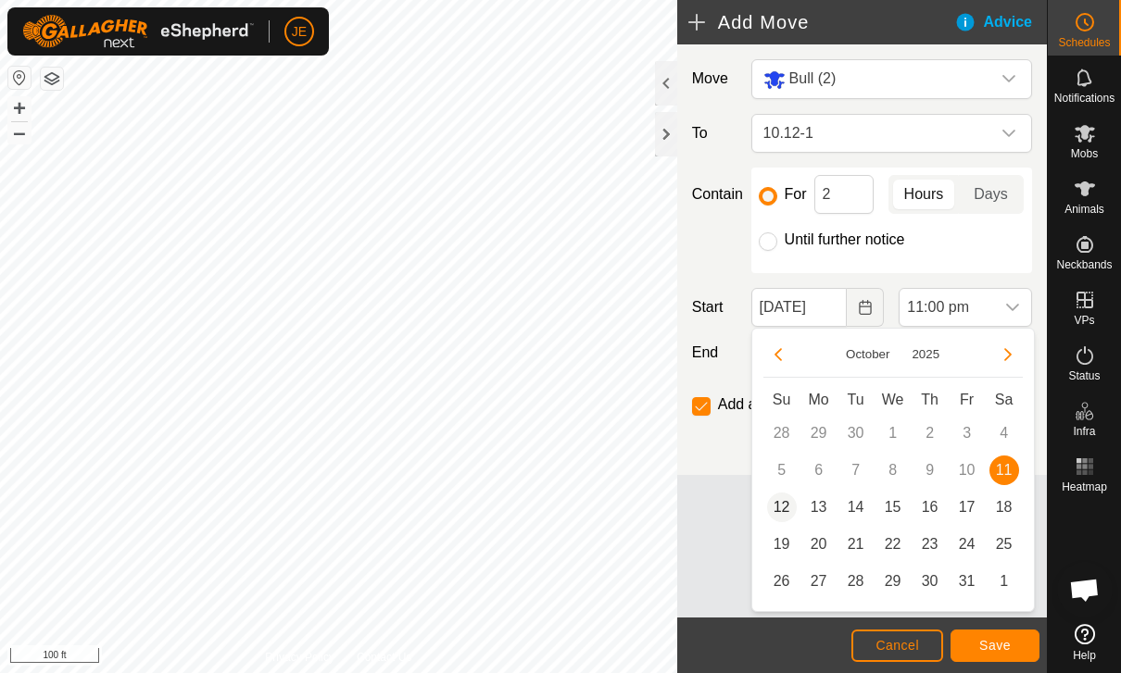
click at [787, 508] on span "12" at bounding box center [782, 508] width 30 height 30
type input "[DATE]"
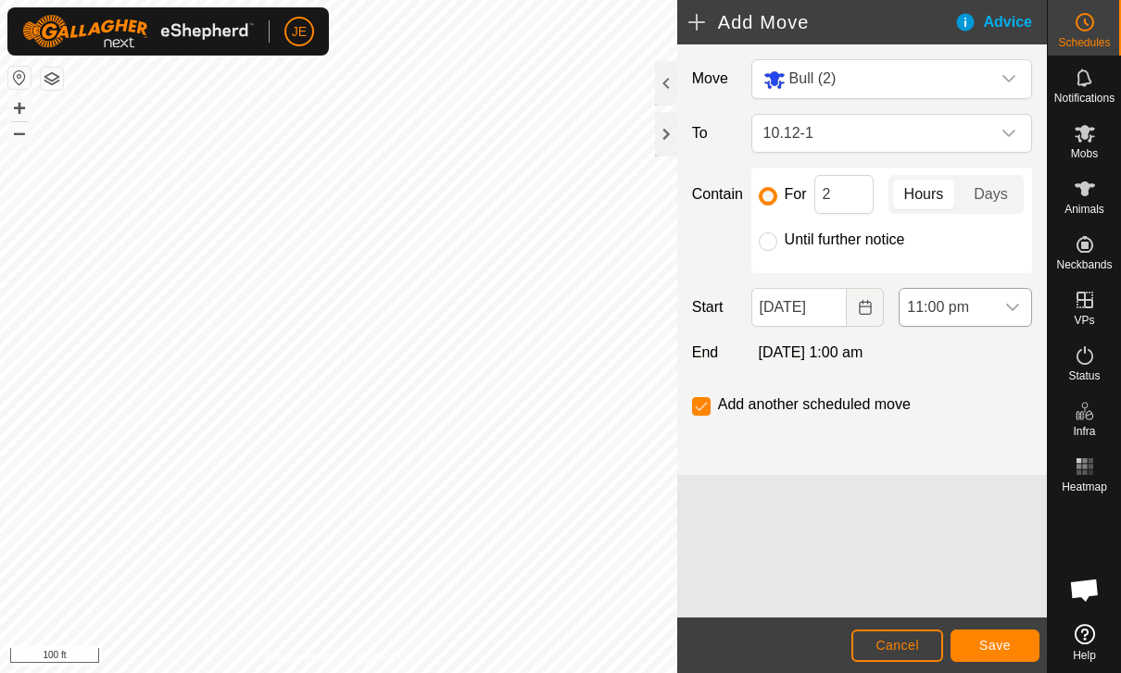
click at [964, 307] on span "11:00 pm" at bounding box center [946, 307] width 94 height 37
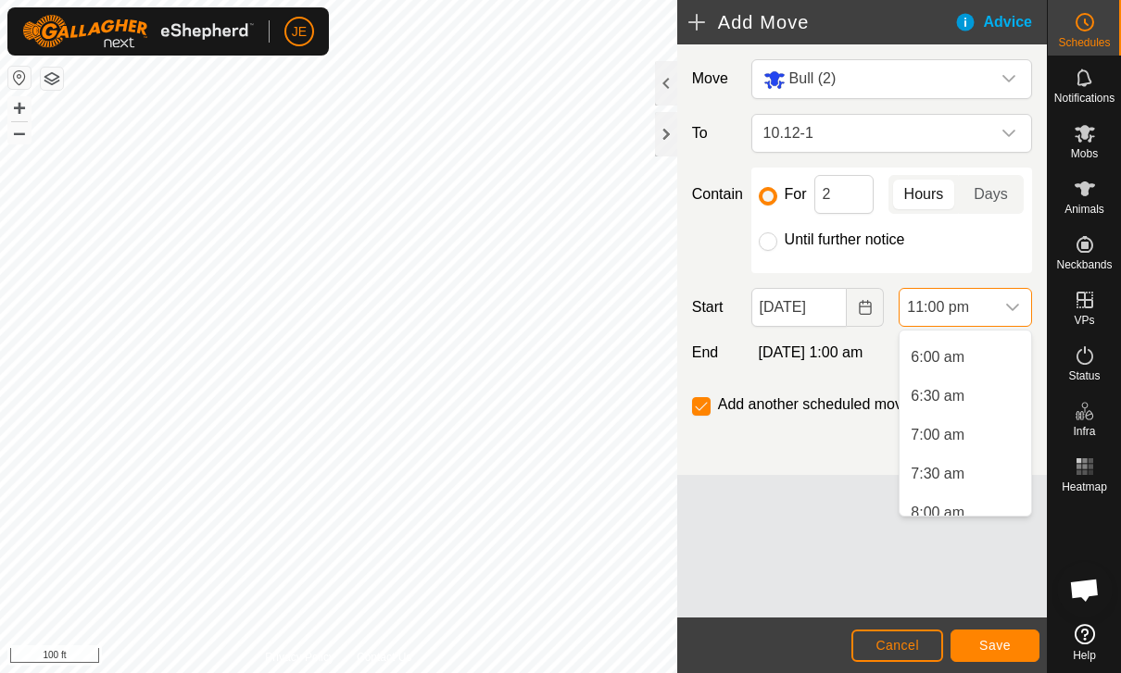
scroll to position [408, 0]
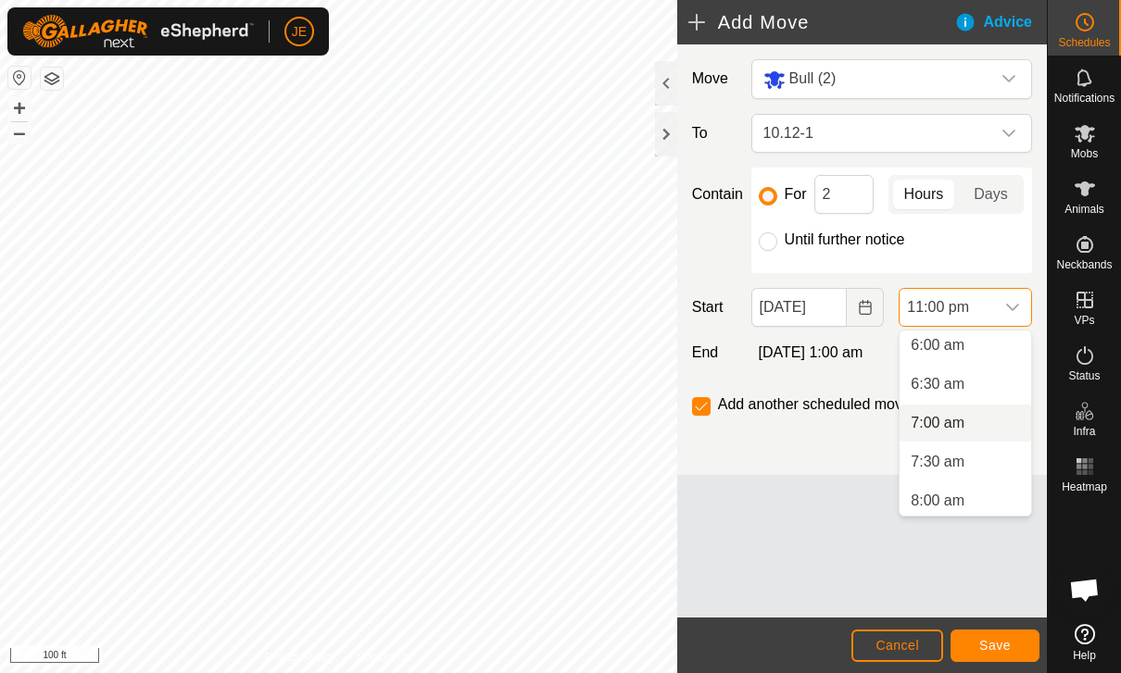
click at [965, 424] on li "7:00 am" at bounding box center [965, 423] width 132 height 37
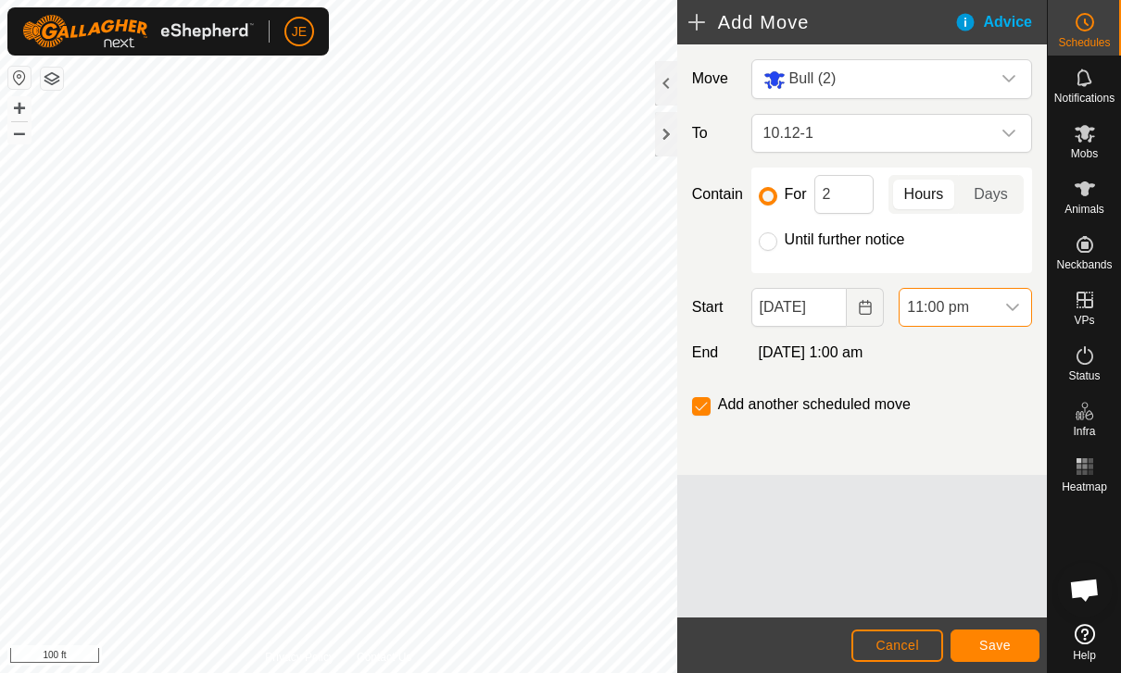
scroll to position [1641, 0]
click at [850, 303] on button "Choose Date" at bounding box center [864, 307] width 37 height 39
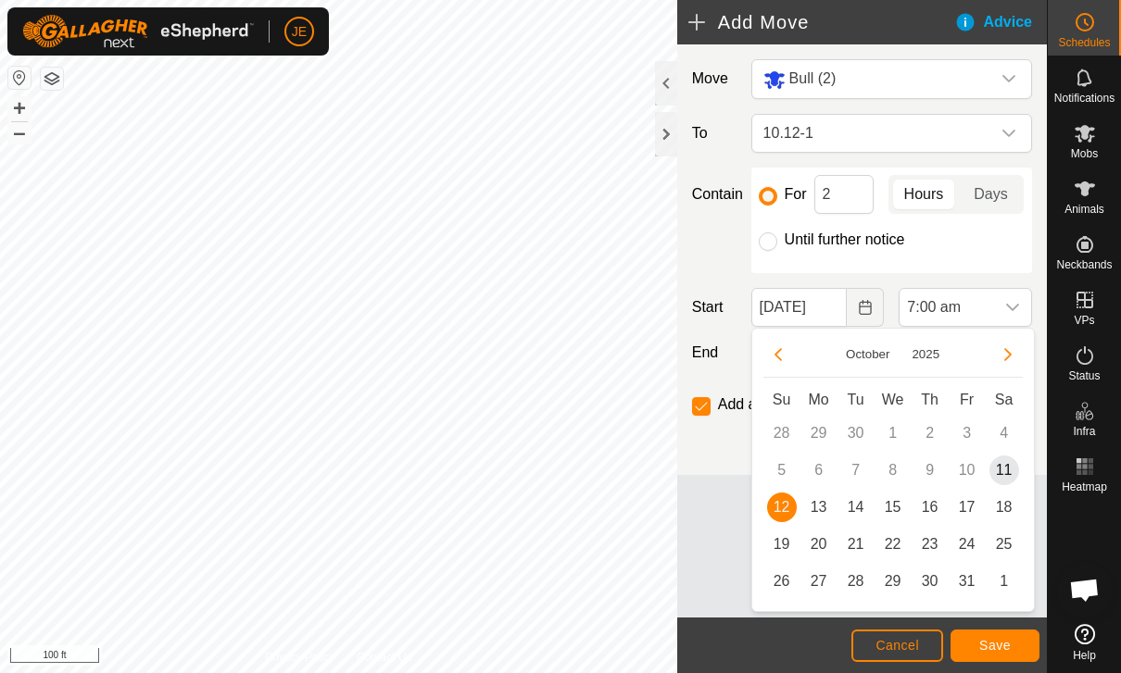
click at [785, 505] on span "12" at bounding box center [782, 508] width 30 height 30
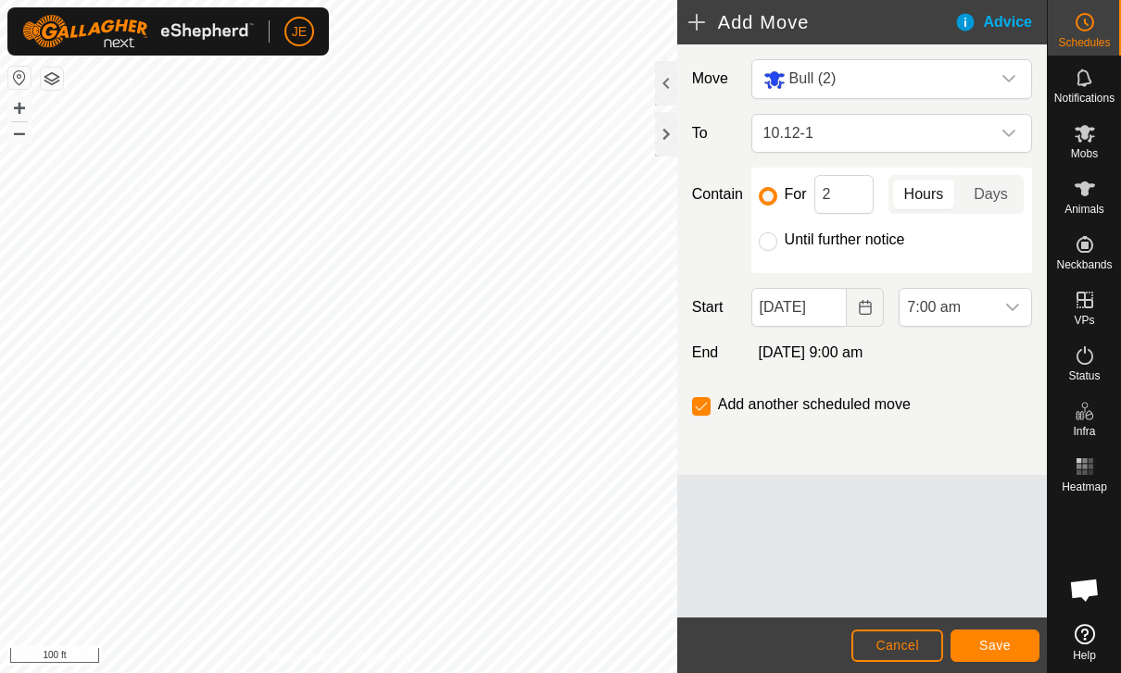
click at [996, 644] on span "Save" at bounding box center [994, 645] width 31 height 15
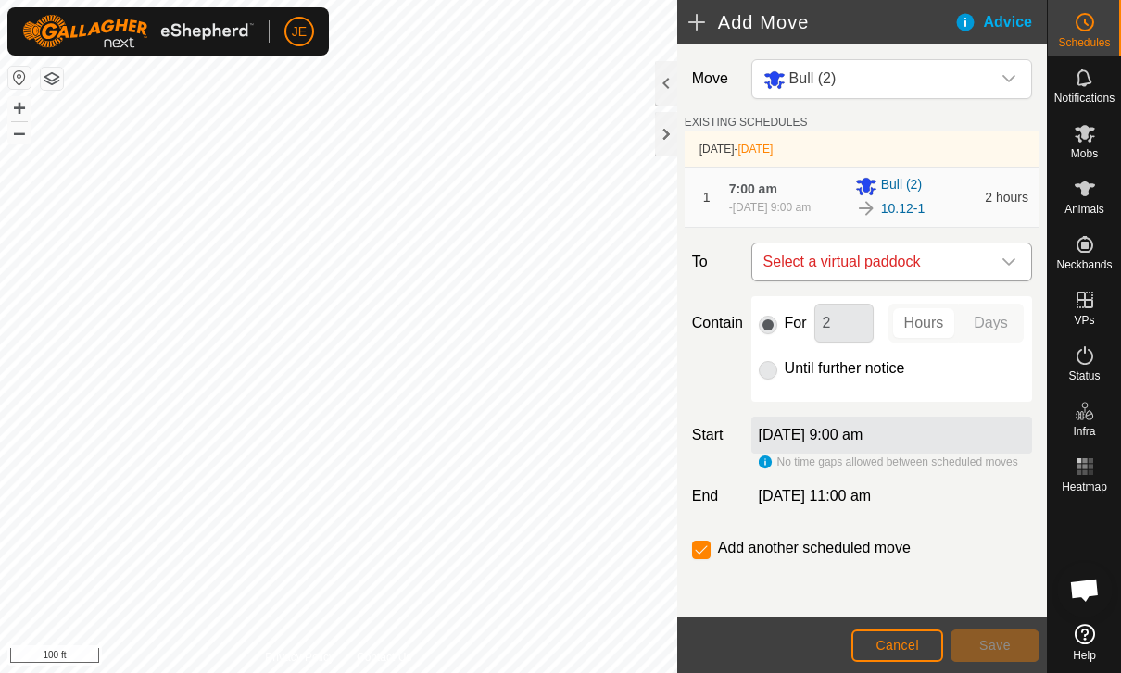
click at [943, 276] on span "Select a virtual paddock" at bounding box center [873, 262] width 234 height 37
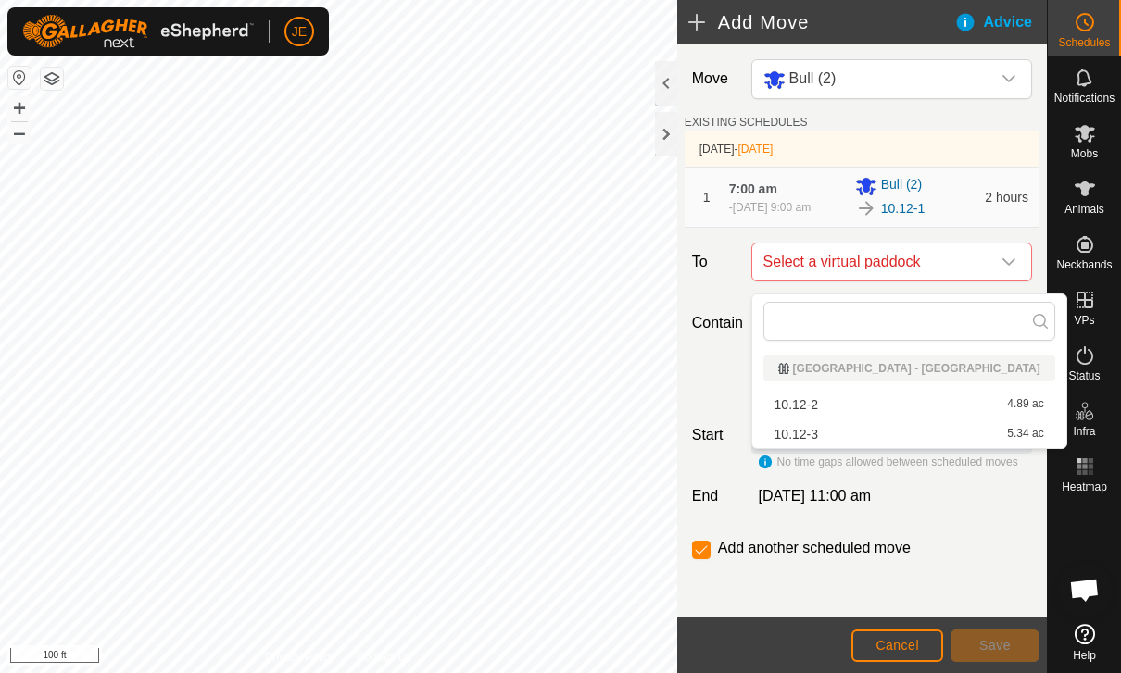
click at [857, 405] on div "10.12-2 4.89 ac" at bounding box center [909, 404] width 270 height 13
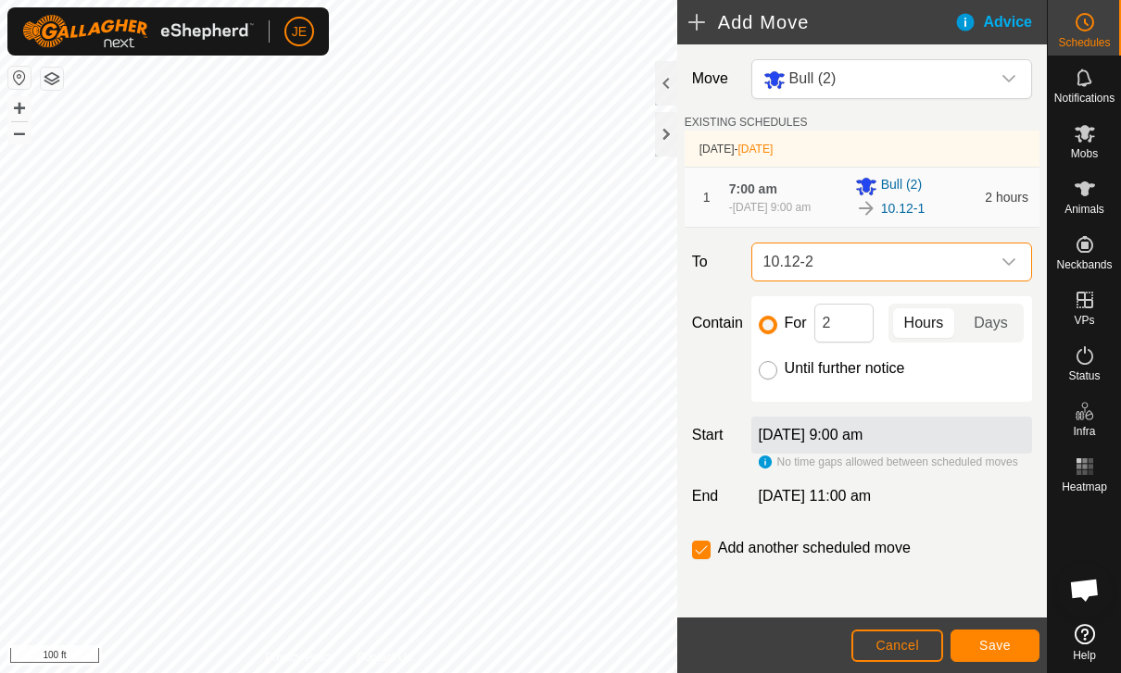
click at [767, 380] on input "Until further notice" at bounding box center [768, 370] width 19 height 19
radio input "true"
checkbox input "false"
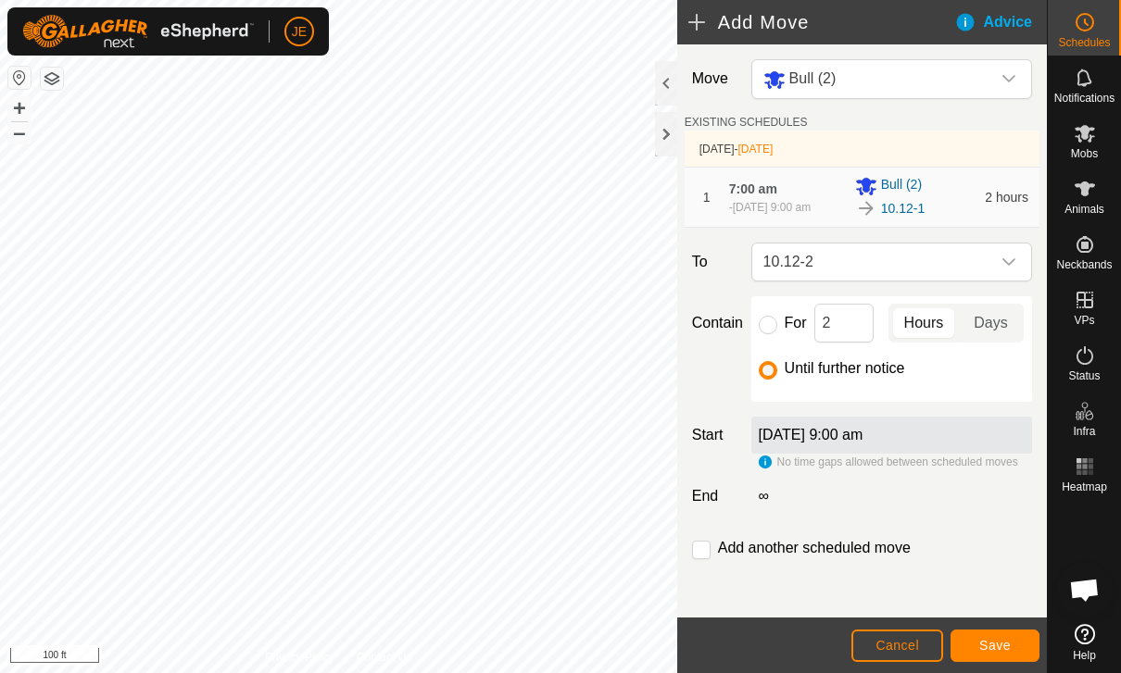
click at [991, 634] on button "Save" at bounding box center [994, 646] width 89 height 32
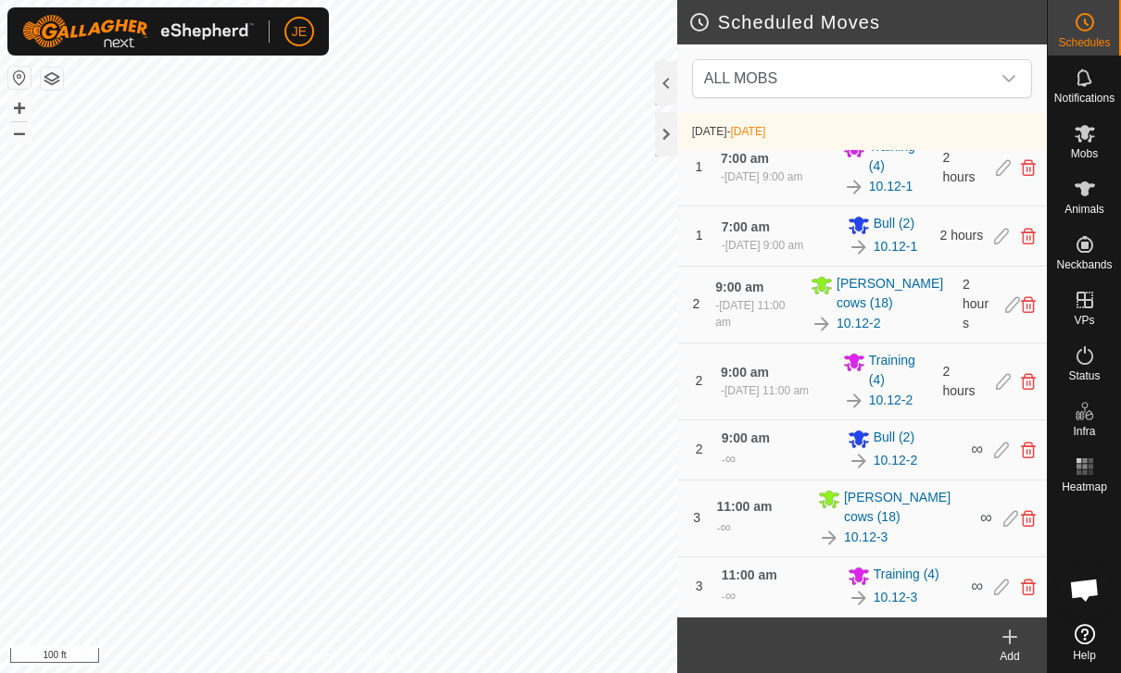
scroll to position [107, 0]
